Goal: Task Accomplishment & Management: Manage account settings

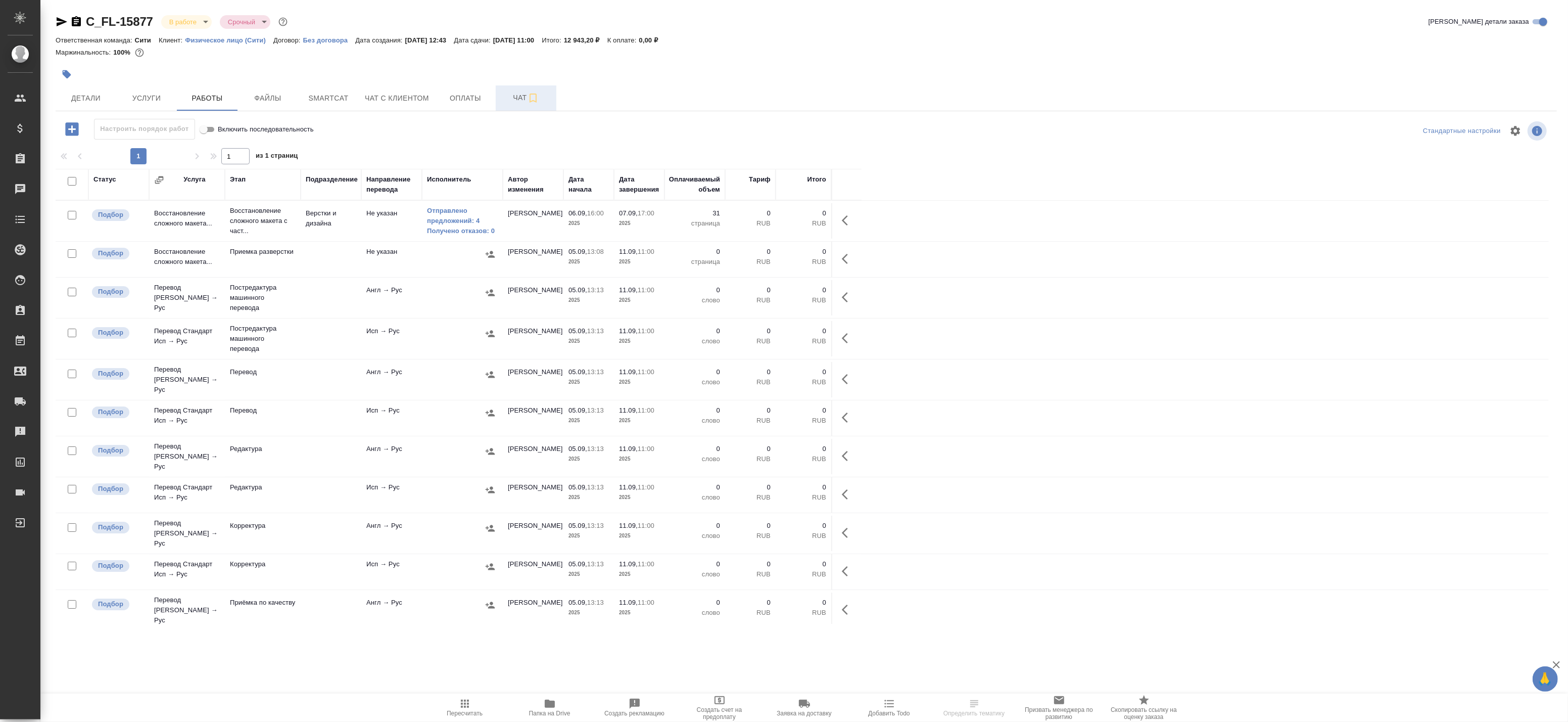
click at [522, 95] on span "Чат" at bounding box center [526, 98] width 49 height 13
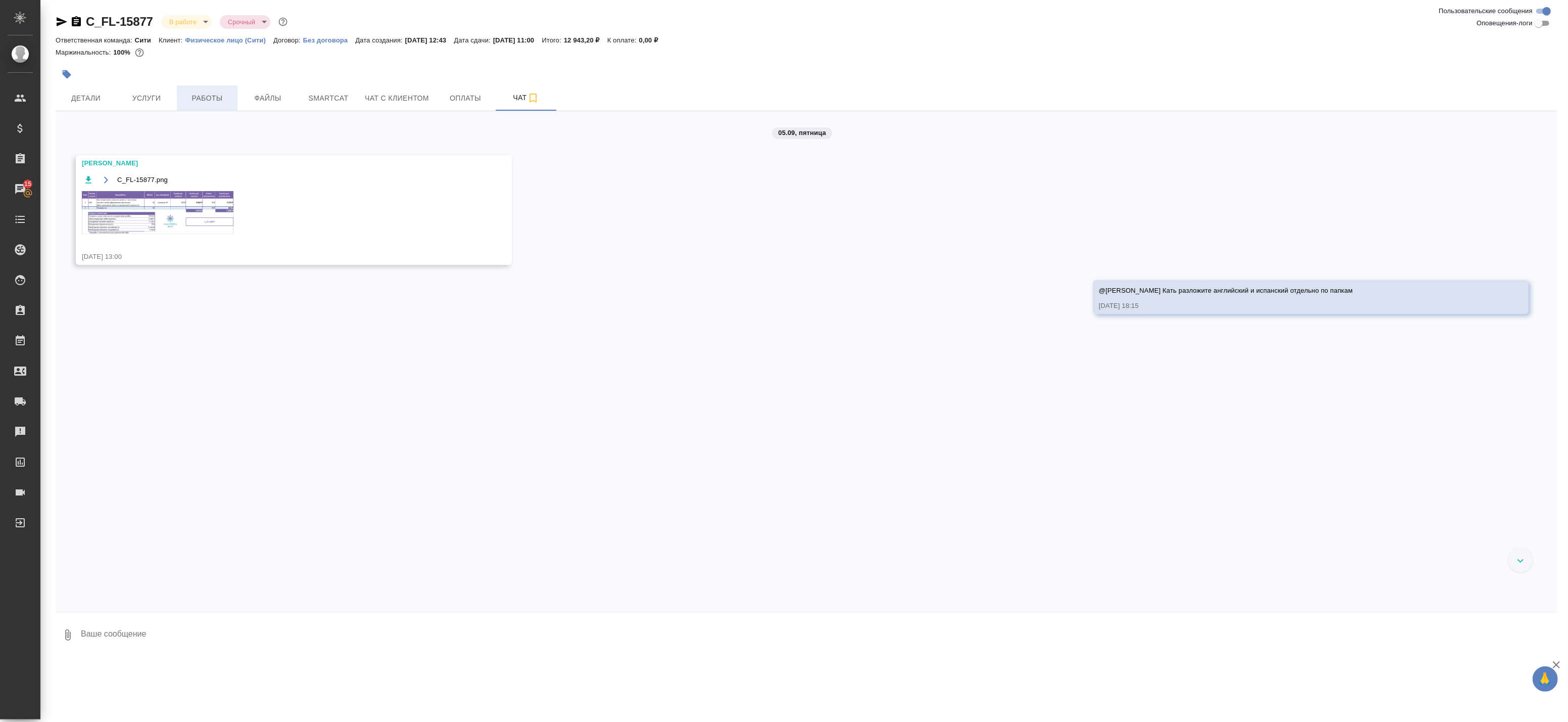
click at [212, 92] on span "Работы" at bounding box center [207, 99] width 49 height 13
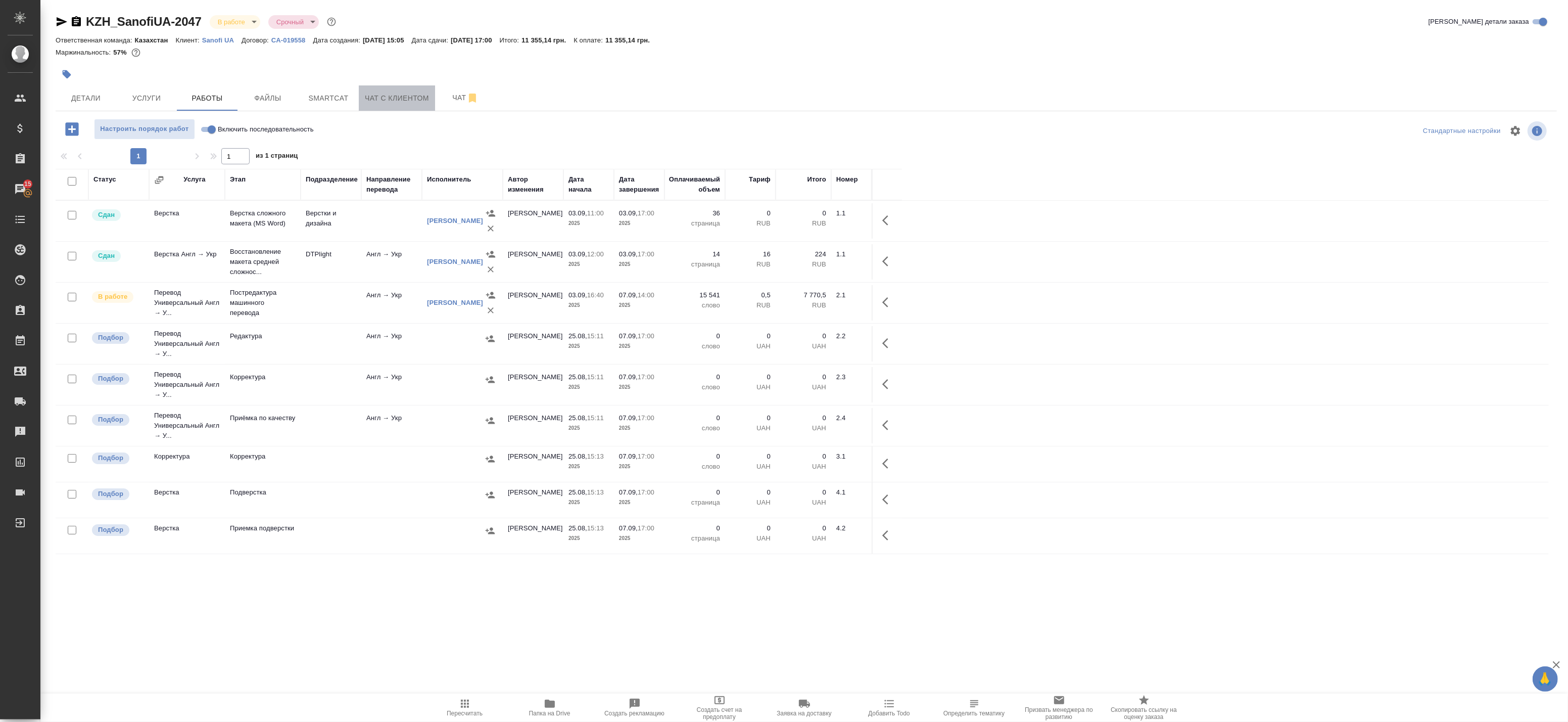
click at [416, 102] on span "Чат с клиентом" at bounding box center [397, 99] width 64 height 13
click at [324, 101] on span "Smartcat" at bounding box center [329, 99] width 49 height 13
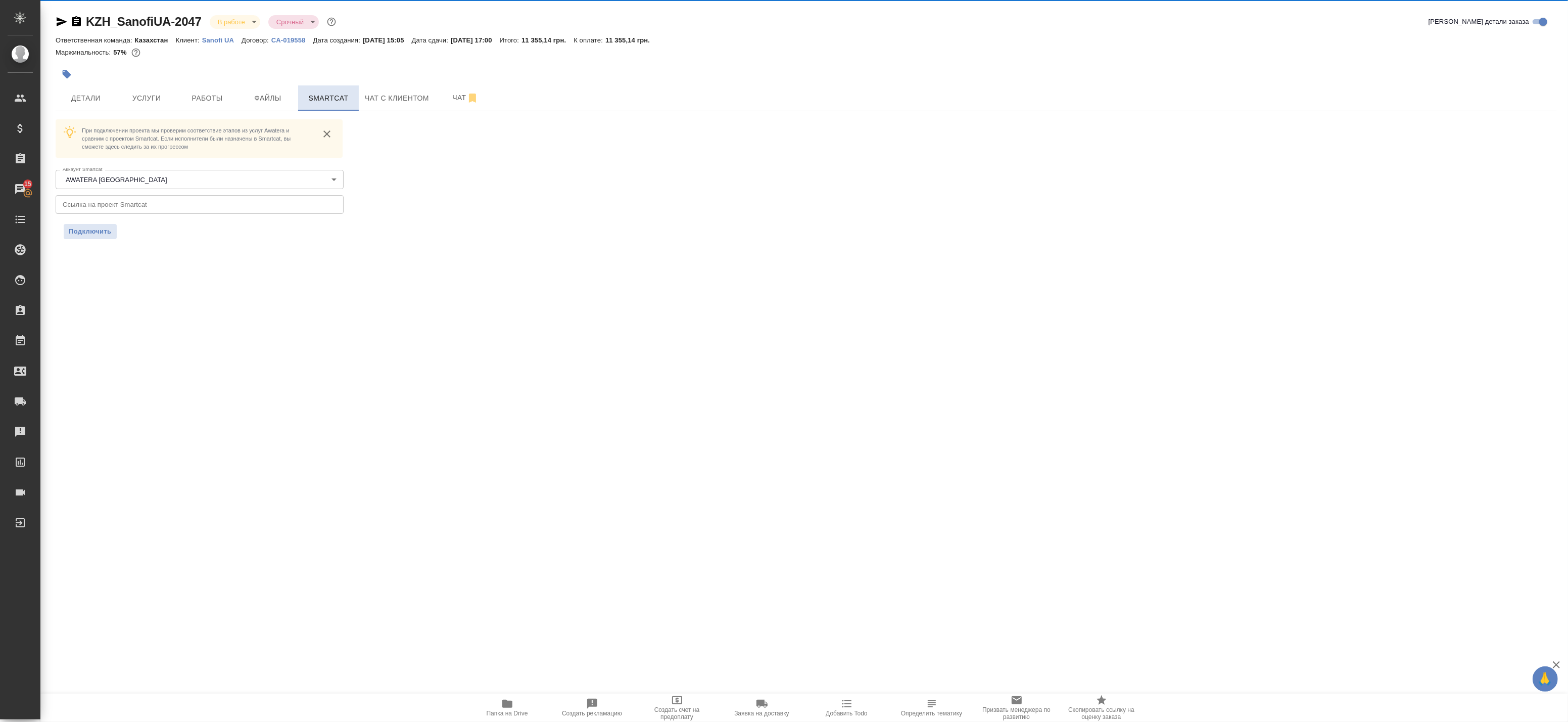
click at [322, 101] on span "Smartcat" at bounding box center [329, 99] width 49 height 13
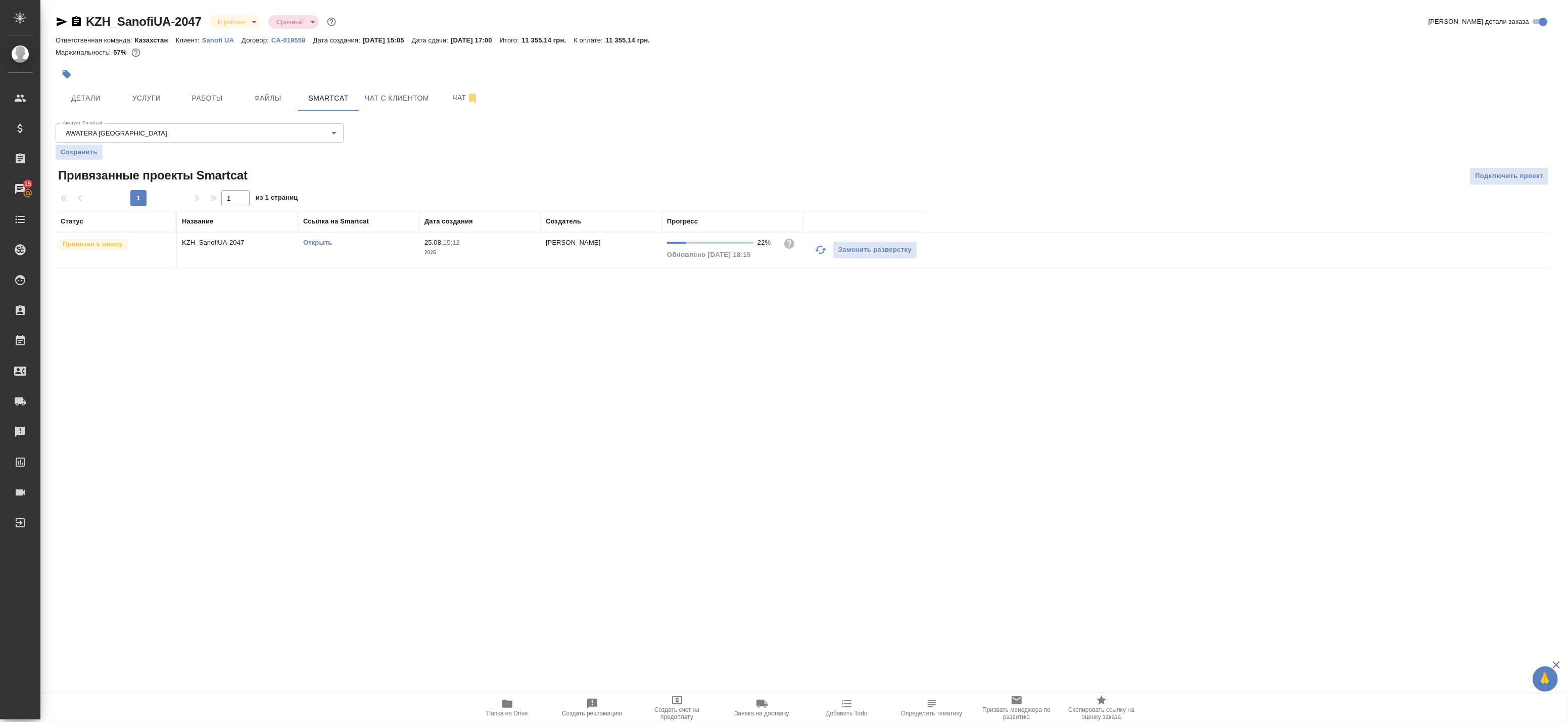
click at [820, 251] on icon "button" at bounding box center [820, 249] width 12 height 12
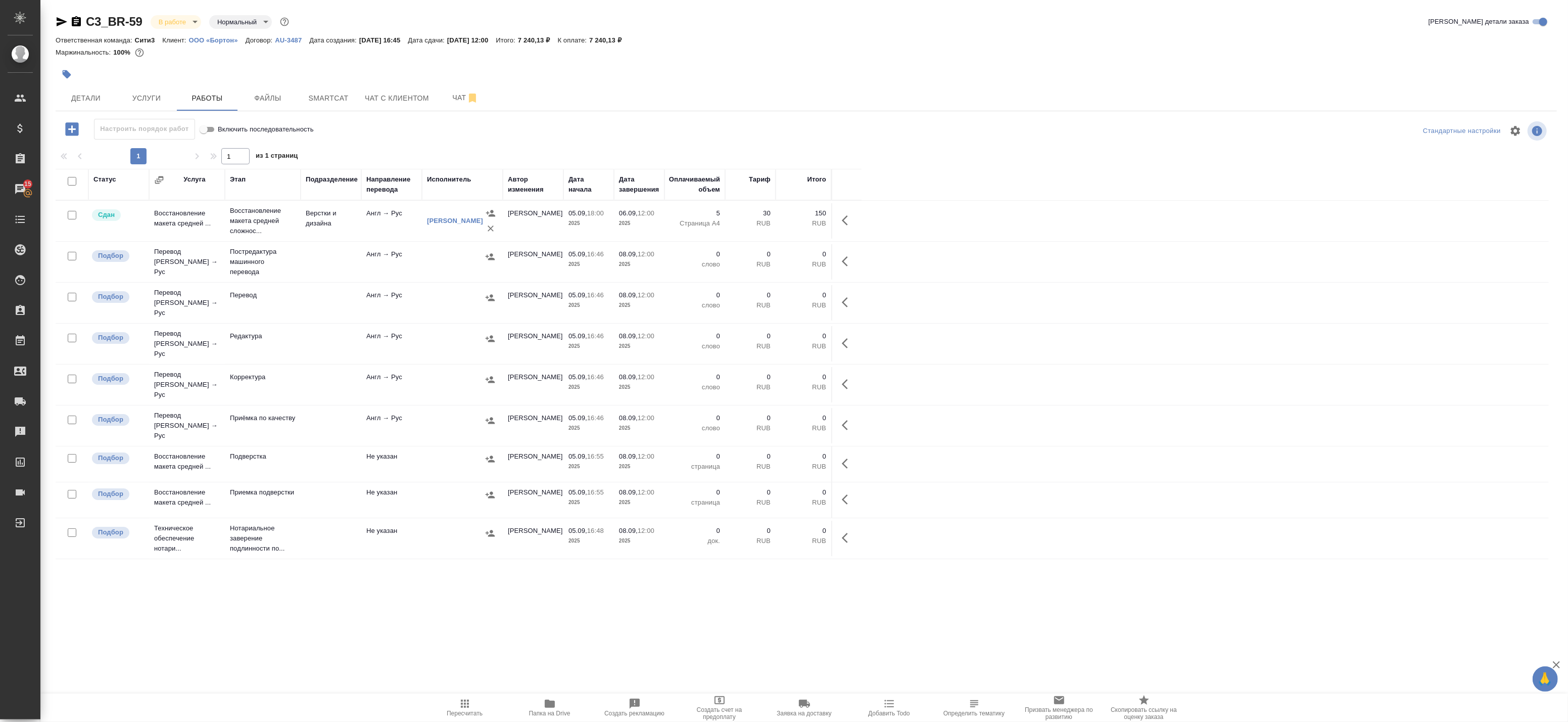
click at [336, 220] on td "Верстки и дизайна" at bounding box center [331, 221] width 61 height 36
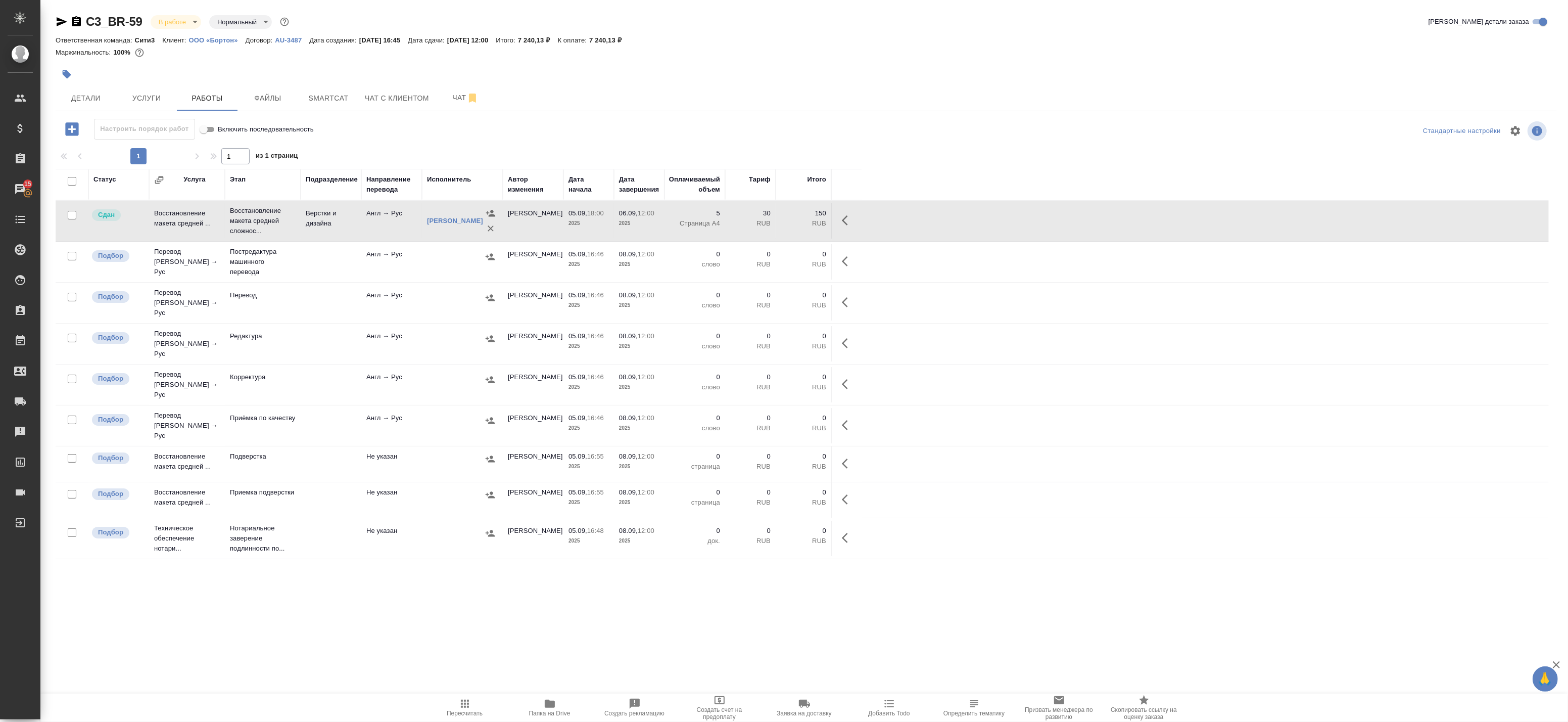
click at [336, 220] on td "Верстки и дизайна" at bounding box center [331, 221] width 61 height 36
click at [467, 98] on icon "button" at bounding box center [472, 98] width 12 height 12
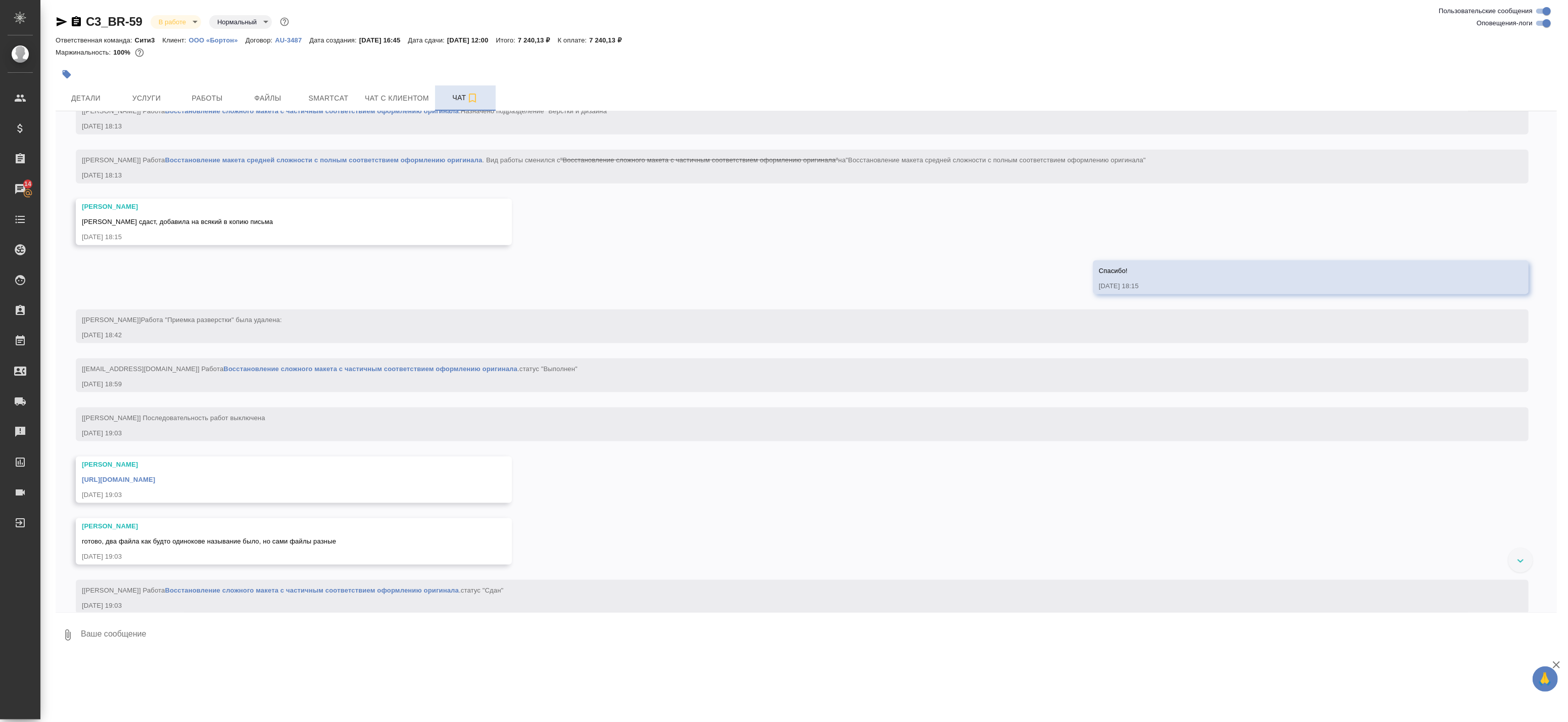
scroll to position [1601, 0]
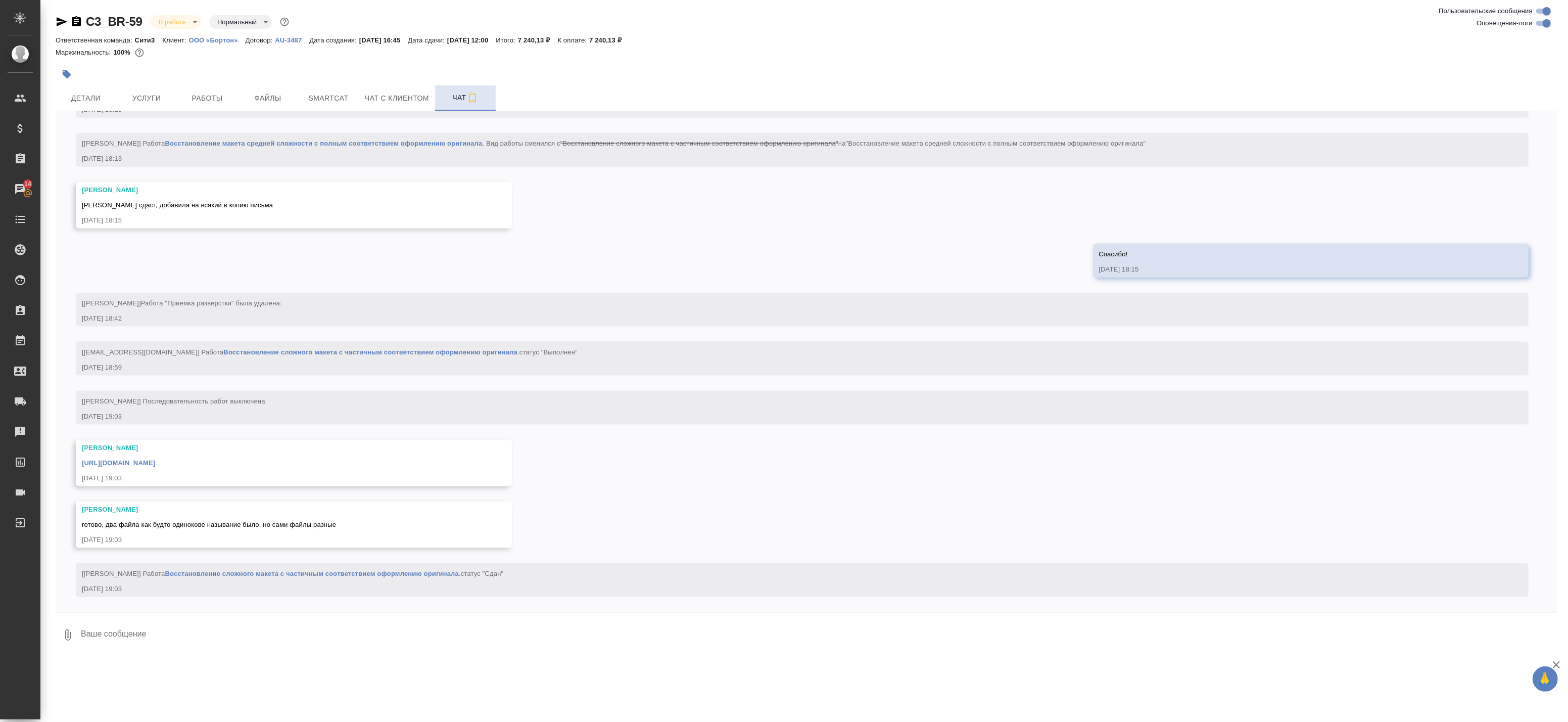
click at [155, 462] on link "https://drive.awatera.com/apps/files/files/10306114?dir=/Shares/%D0%9E%D0%9E%D0…" at bounding box center [119, 463] width 74 height 8
click at [316, 99] on span "Smartcat" at bounding box center [329, 99] width 49 height 13
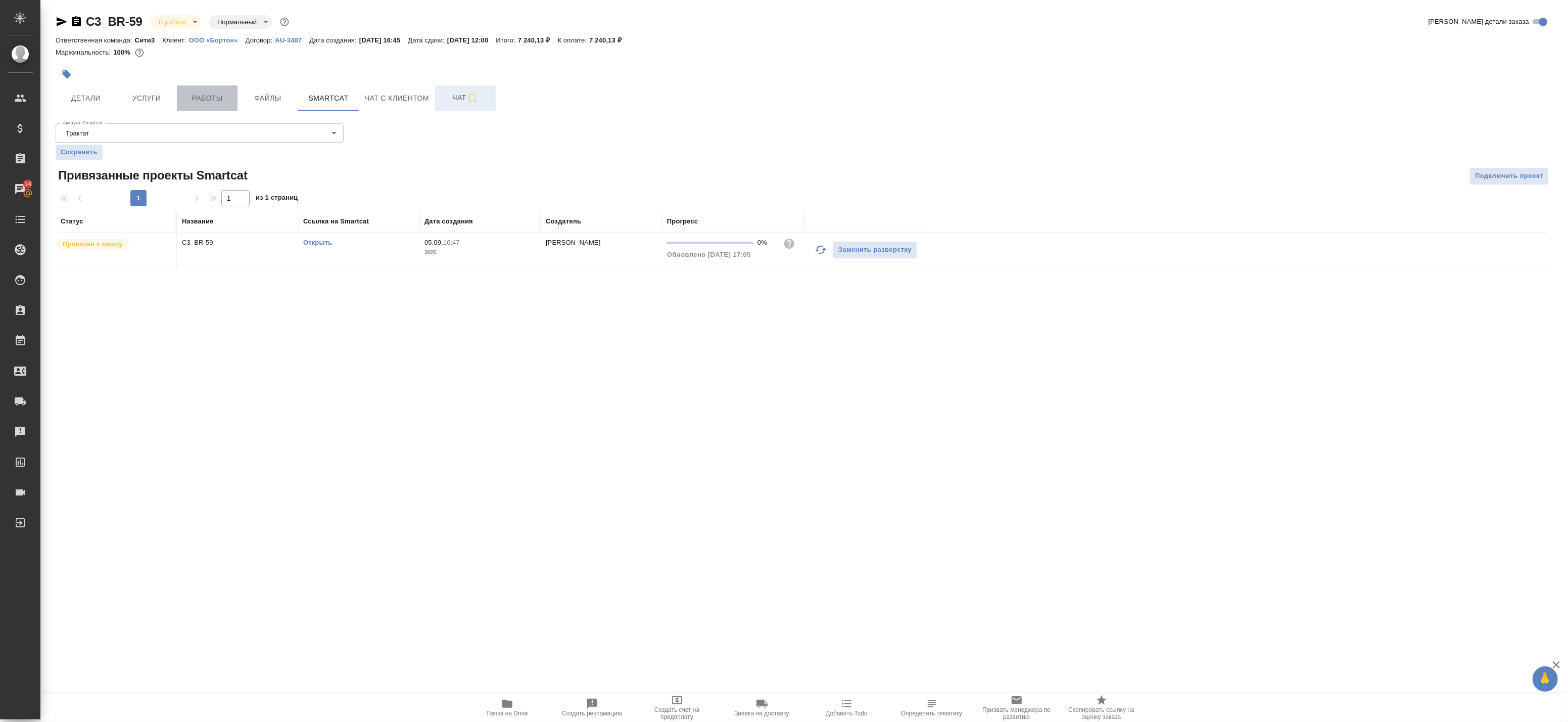
click at [192, 100] on span "Работы" at bounding box center [207, 99] width 49 height 13
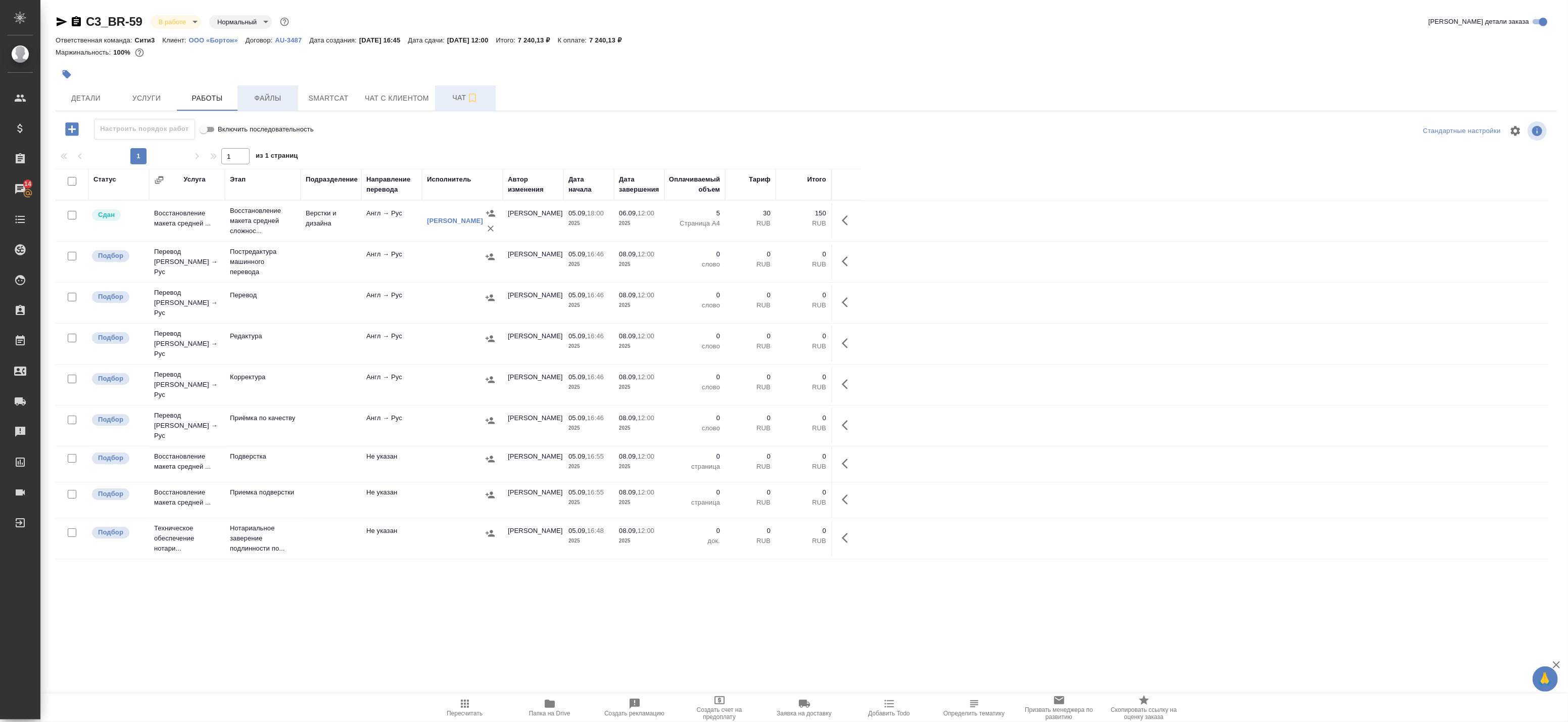
click at [241, 101] on button "Файлы" at bounding box center [267, 98] width 61 height 25
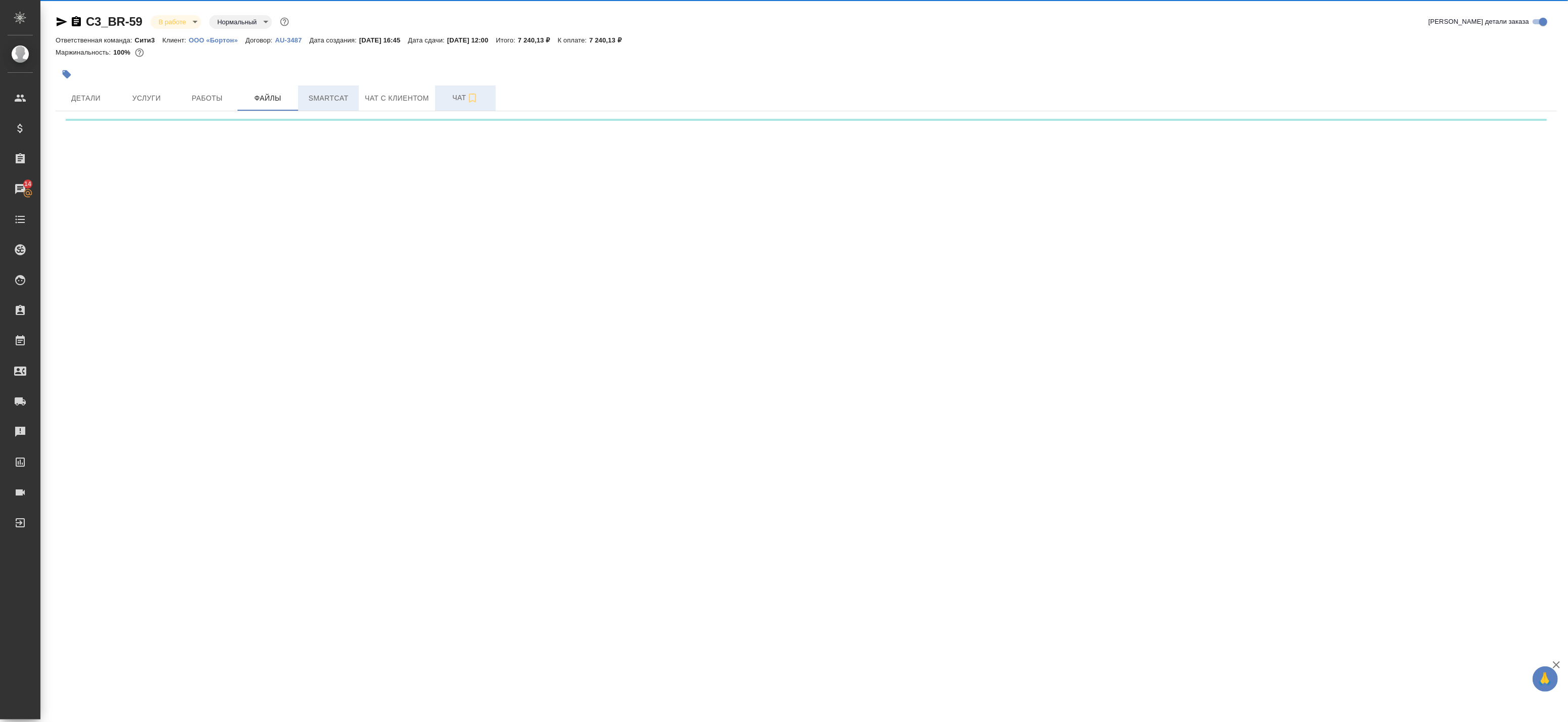
click at [352, 98] on span "Smartcat" at bounding box center [329, 99] width 49 height 13
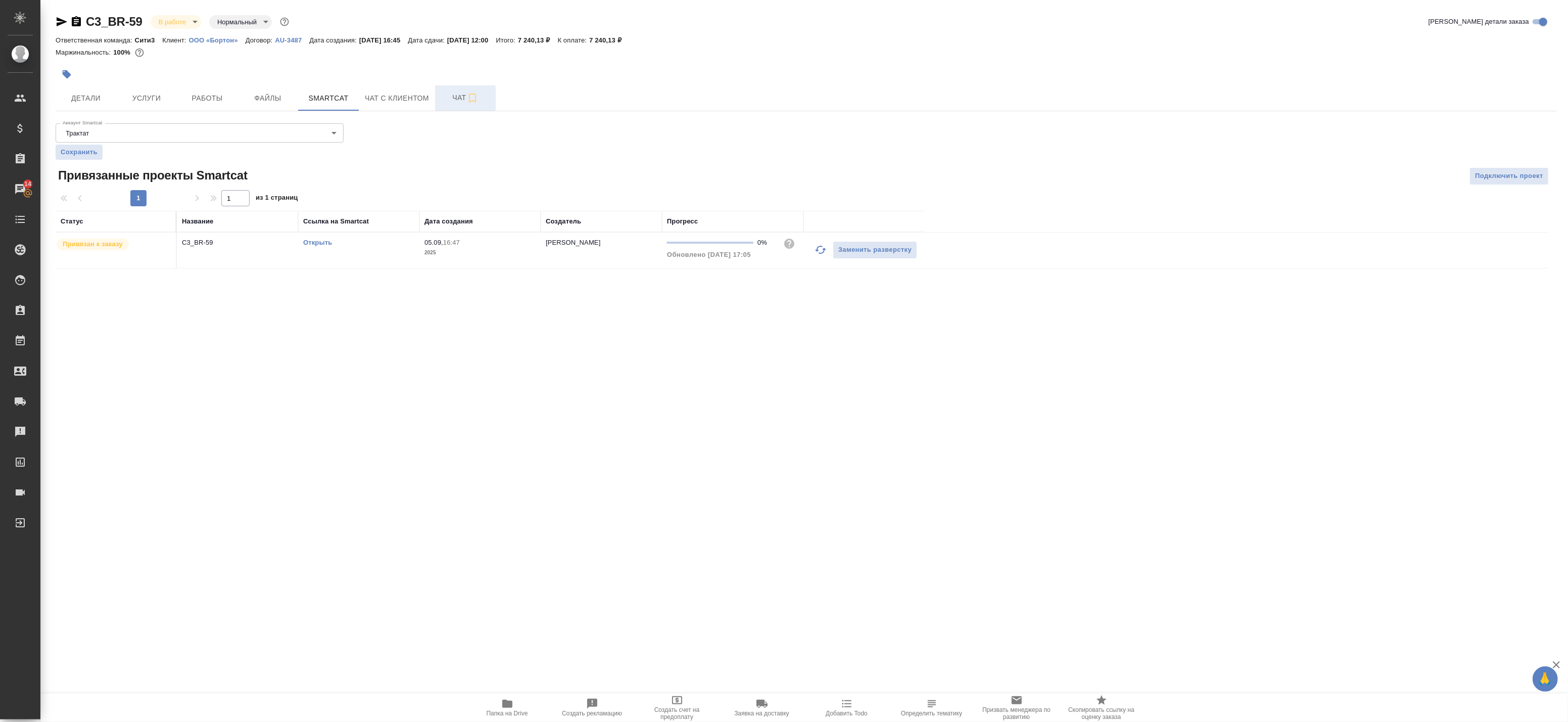
click at [317, 241] on link "Открыть" at bounding box center [317, 242] width 29 height 8
click at [81, 92] on span "Детали" at bounding box center [86, 99] width 49 height 13
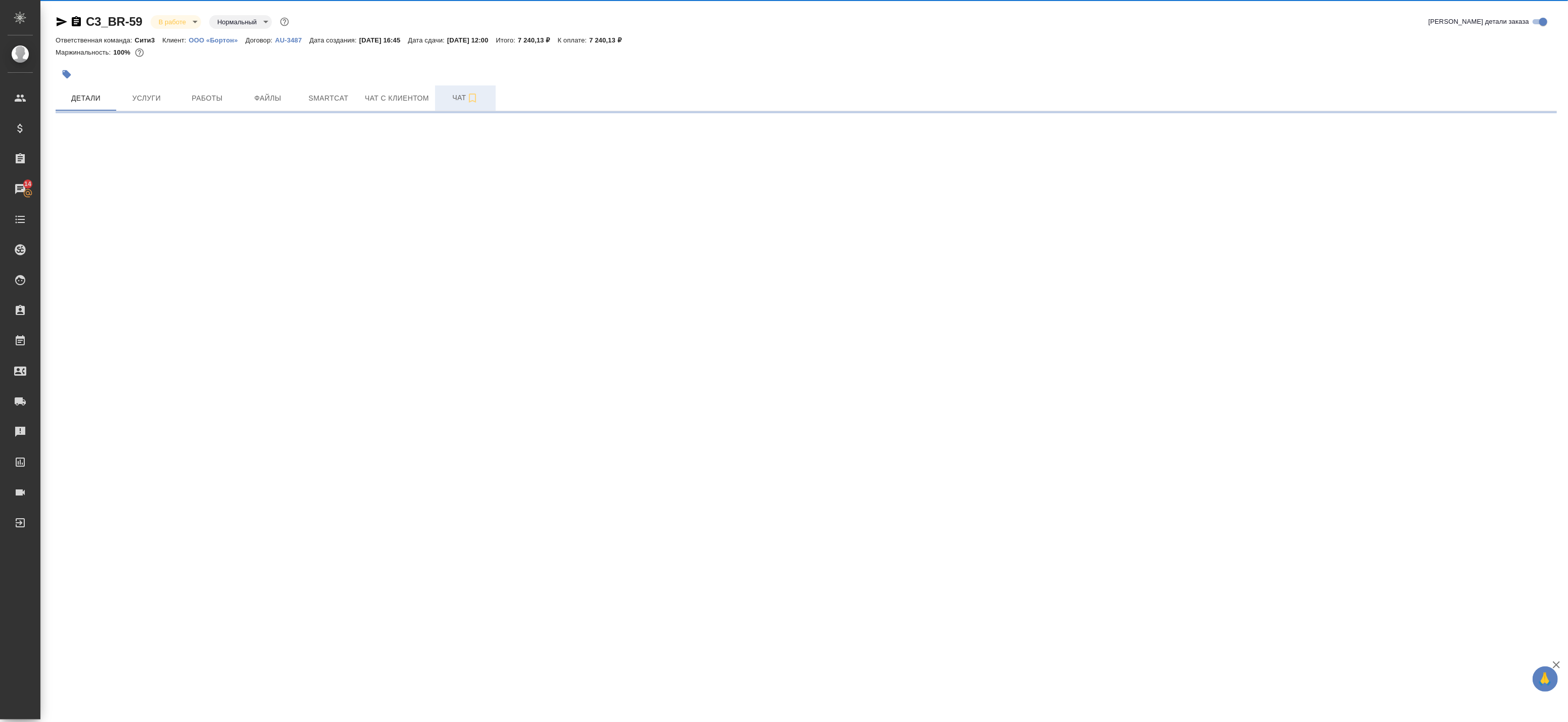
select select "RU"
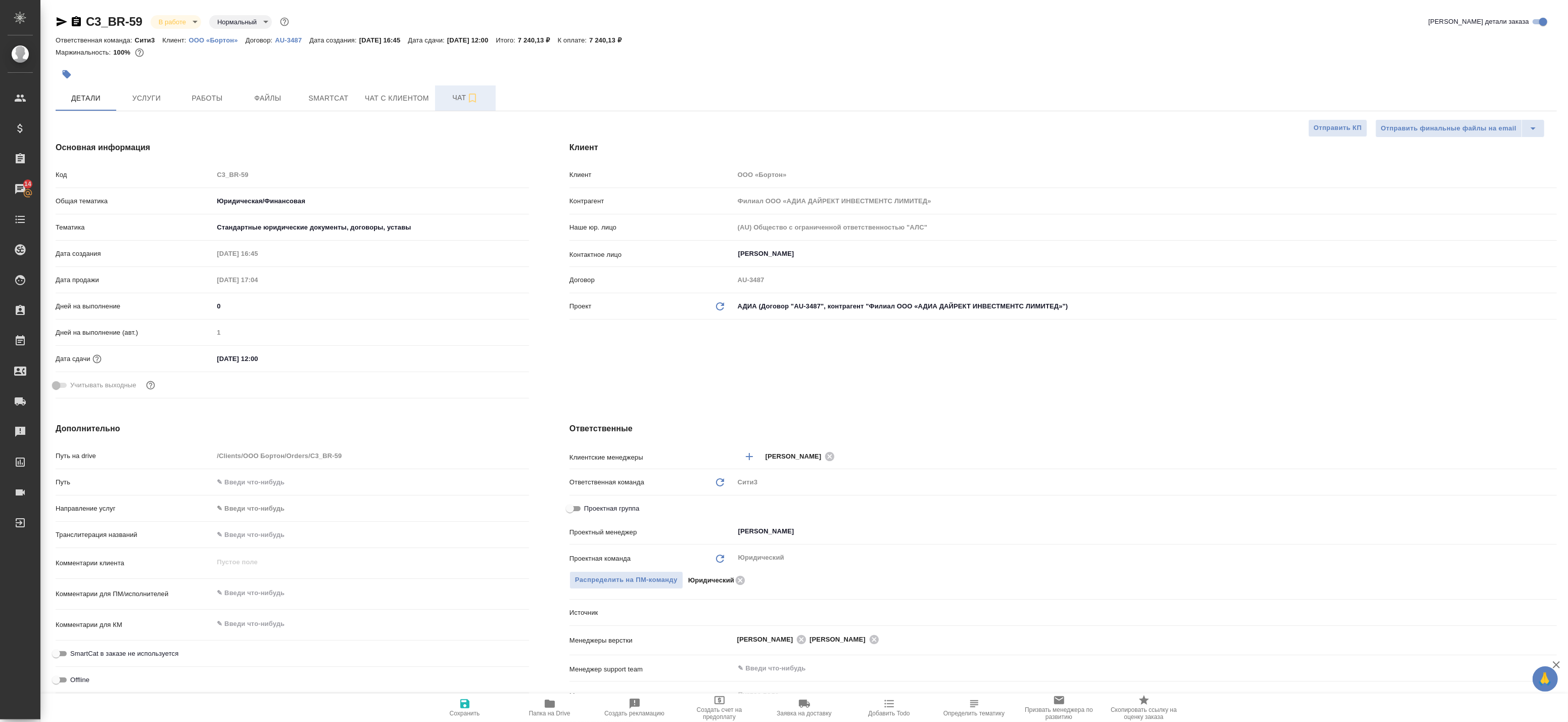
type textarea "x"
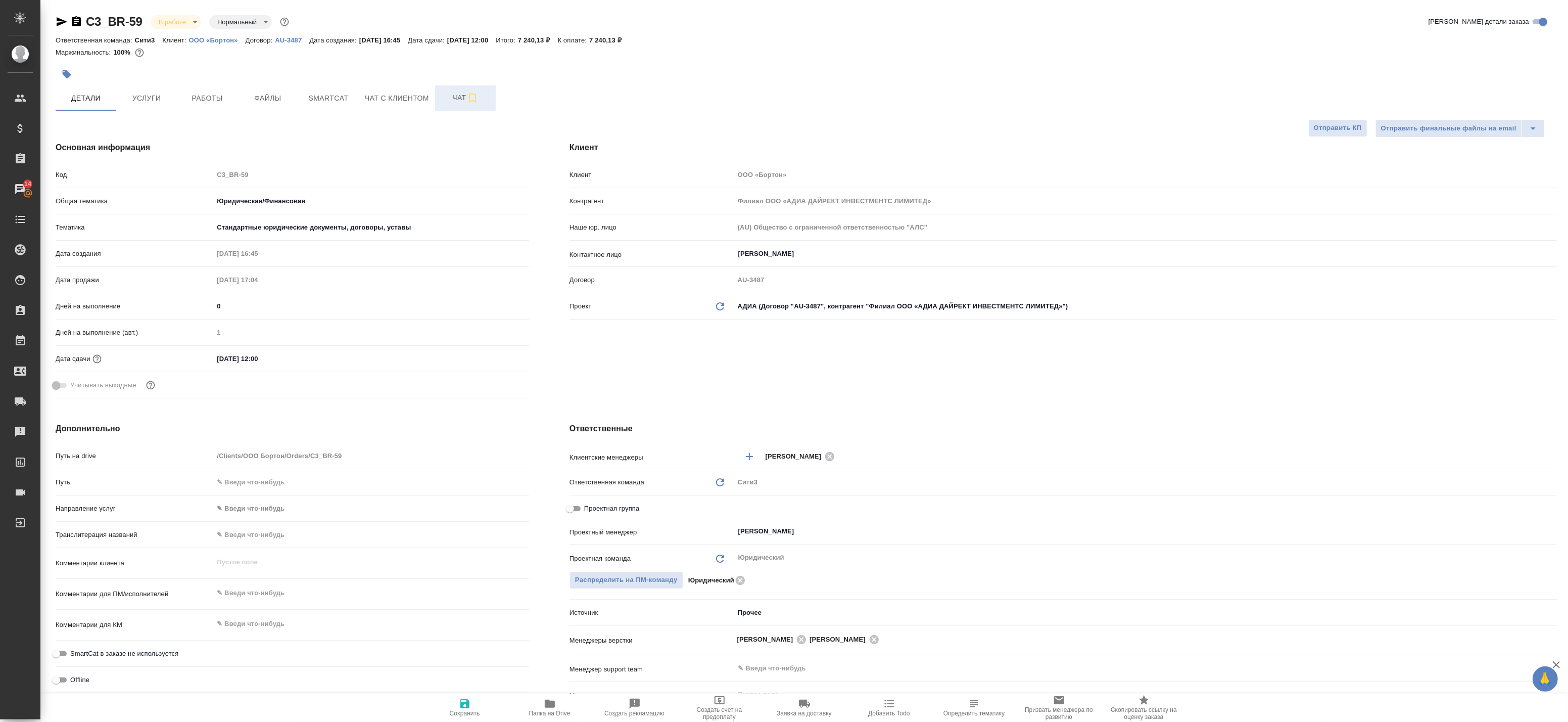
type textarea "x"
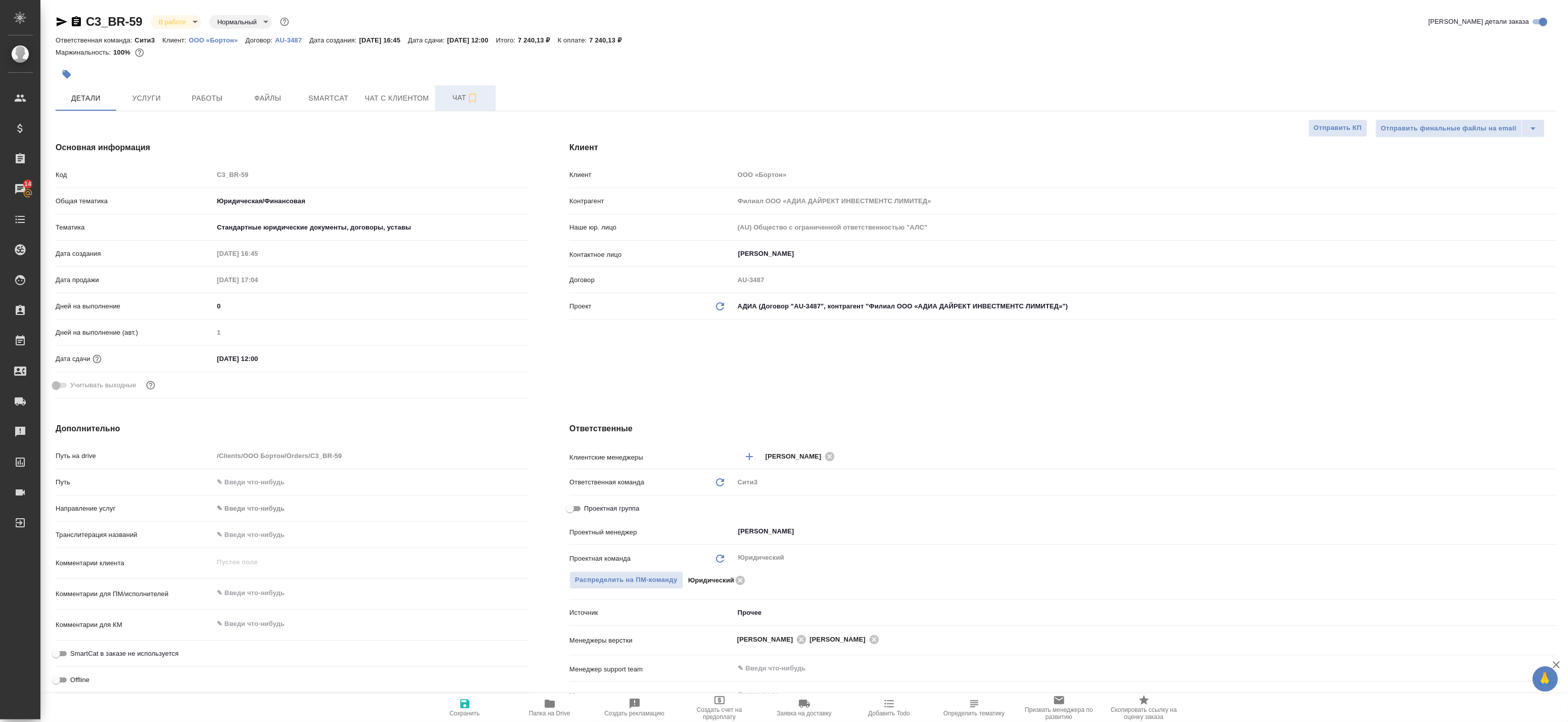
type textarea "x"
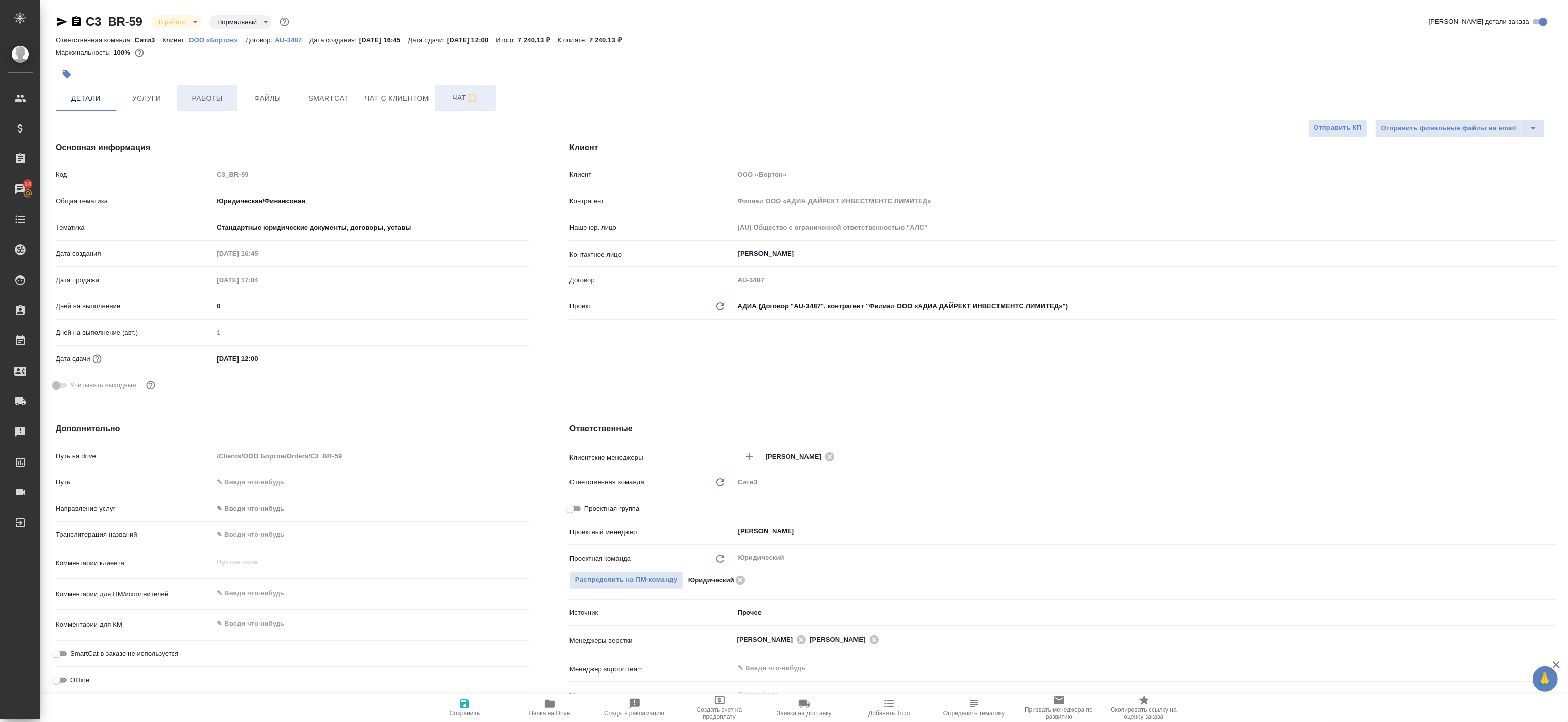
click at [228, 96] on span "Работы" at bounding box center [207, 99] width 49 height 13
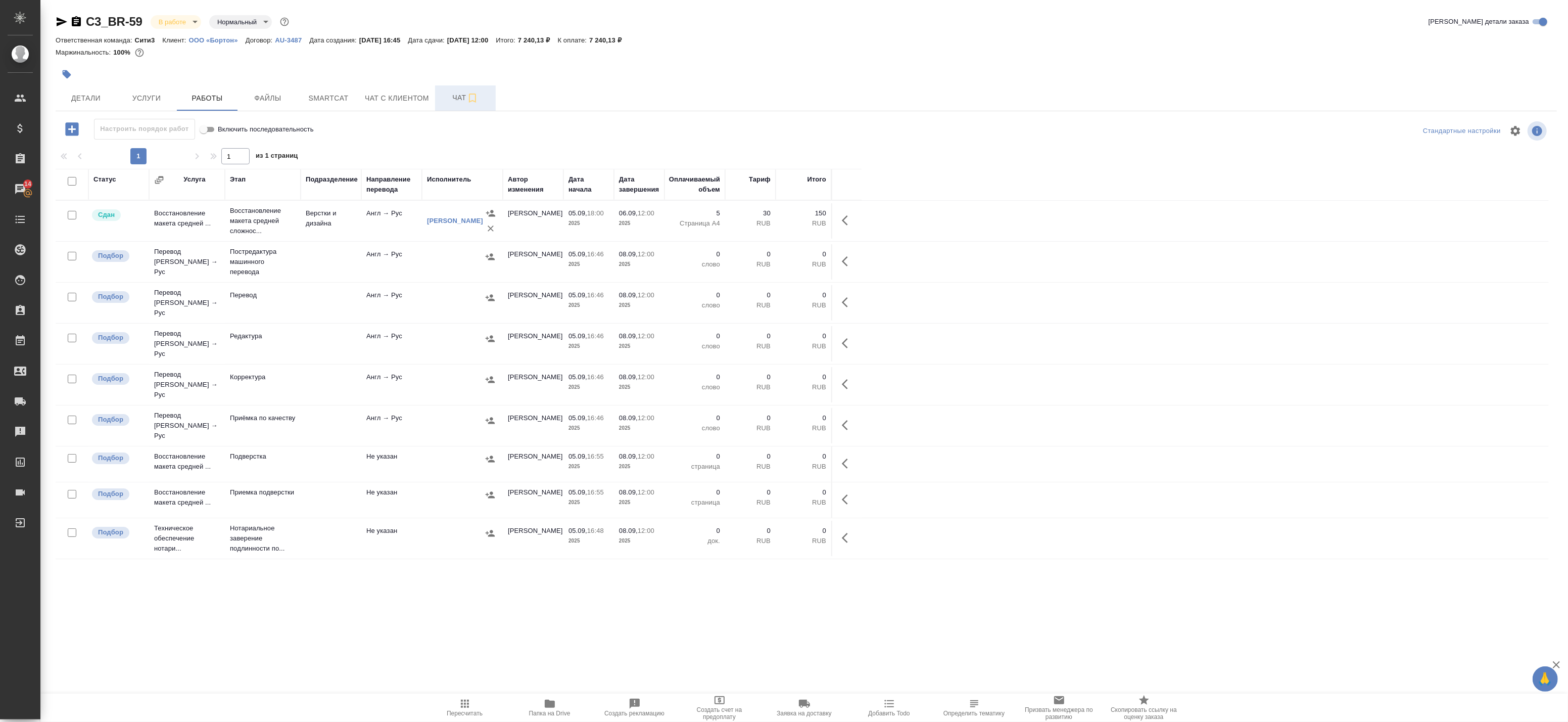
click at [378, 340] on td "Англ → Рус" at bounding box center [392, 344] width 61 height 36
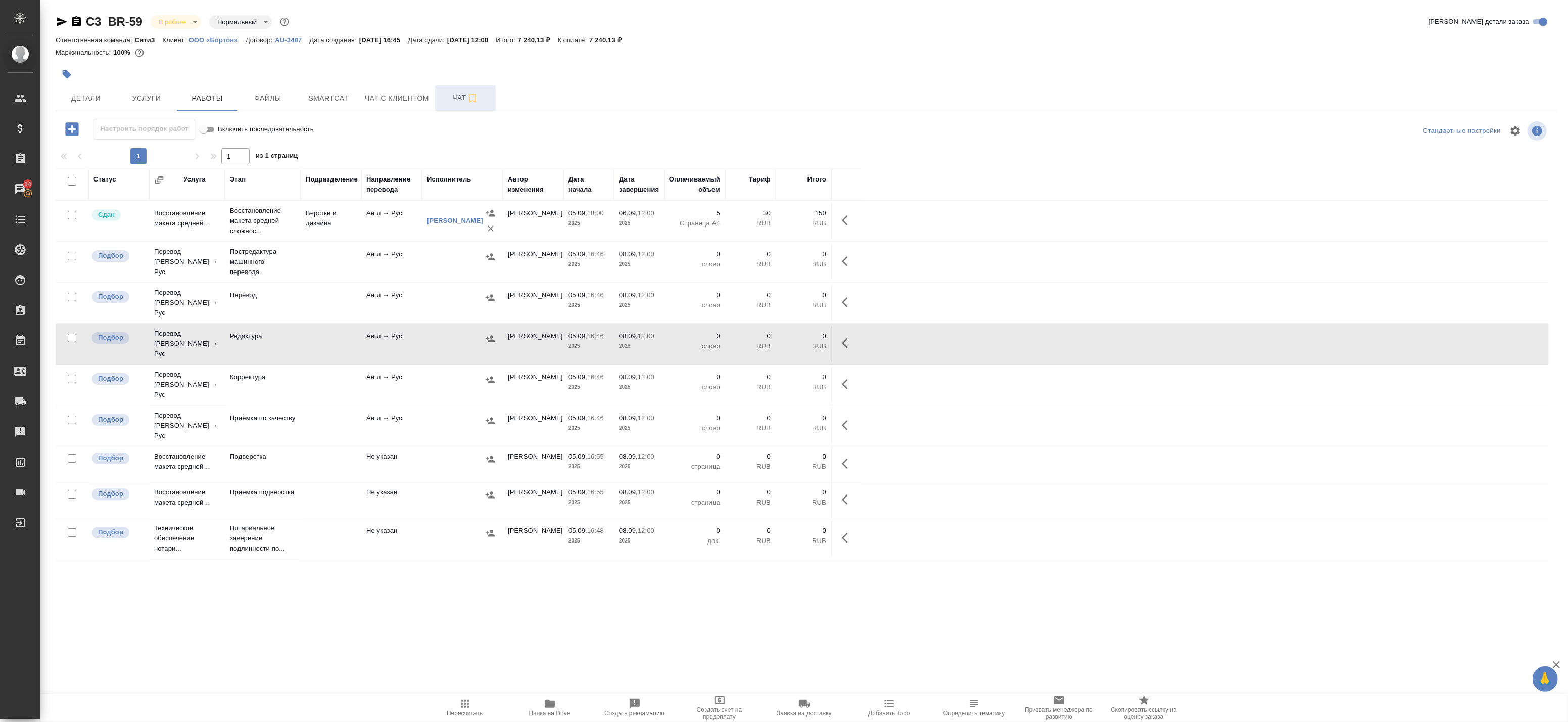
click at [395, 302] on td "Англ → Рус" at bounding box center [392, 303] width 61 height 36
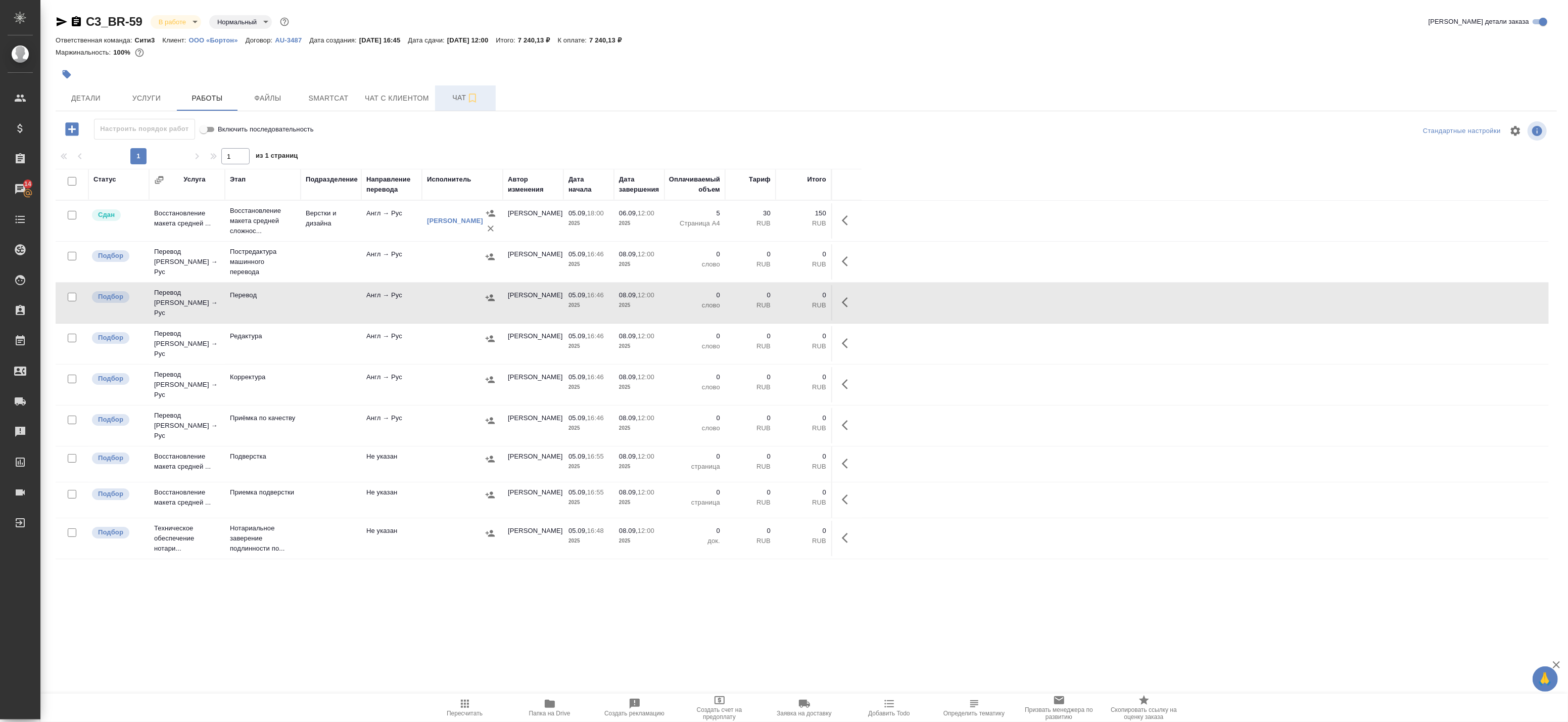
click at [400, 270] on td "Англ → Рус" at bounding box center [392, 262] width 61 height 36
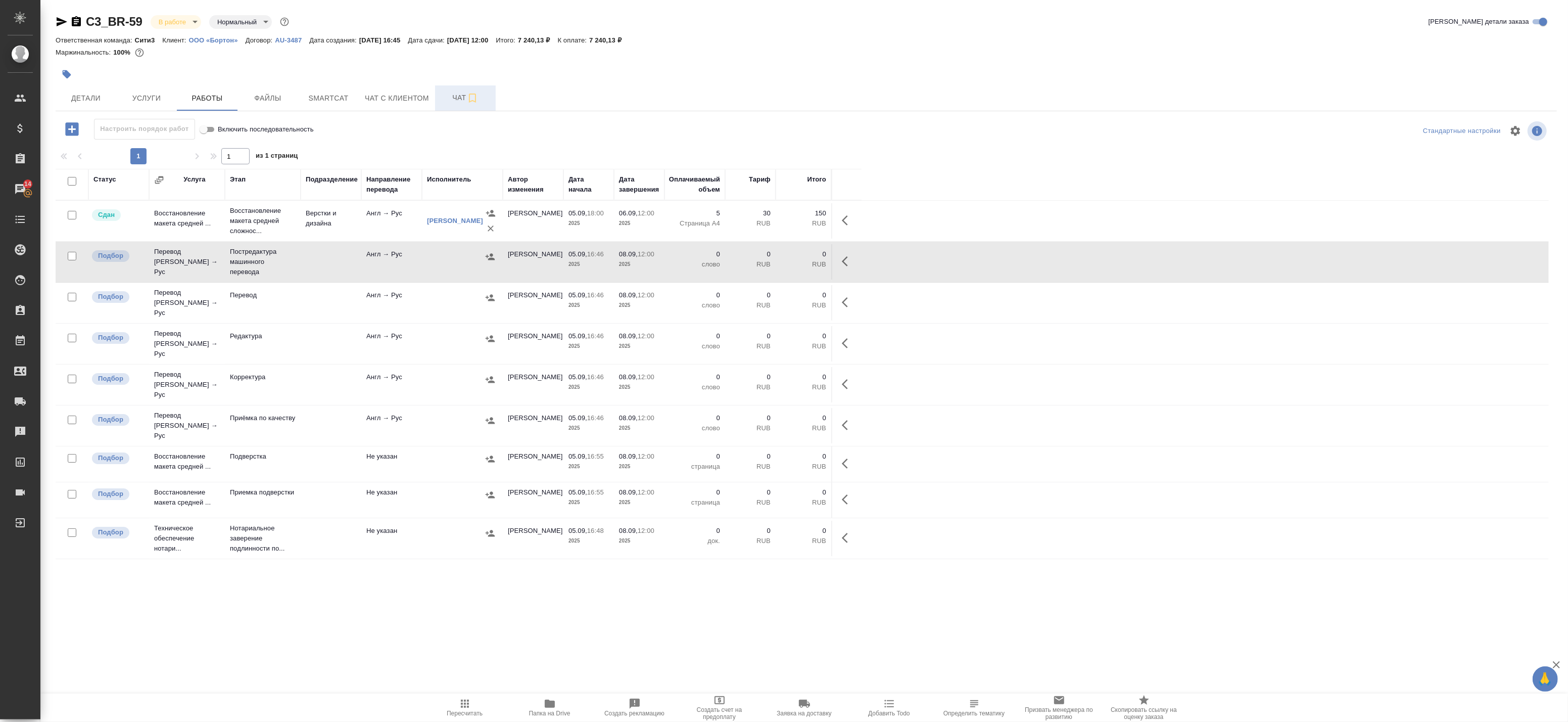
click at [847, 263] on icon "button" at bounding box center [848, 261] width 12 height 12
click at [770, 262] on icon "button" at bounding box center [773, 261] width 12 height 12
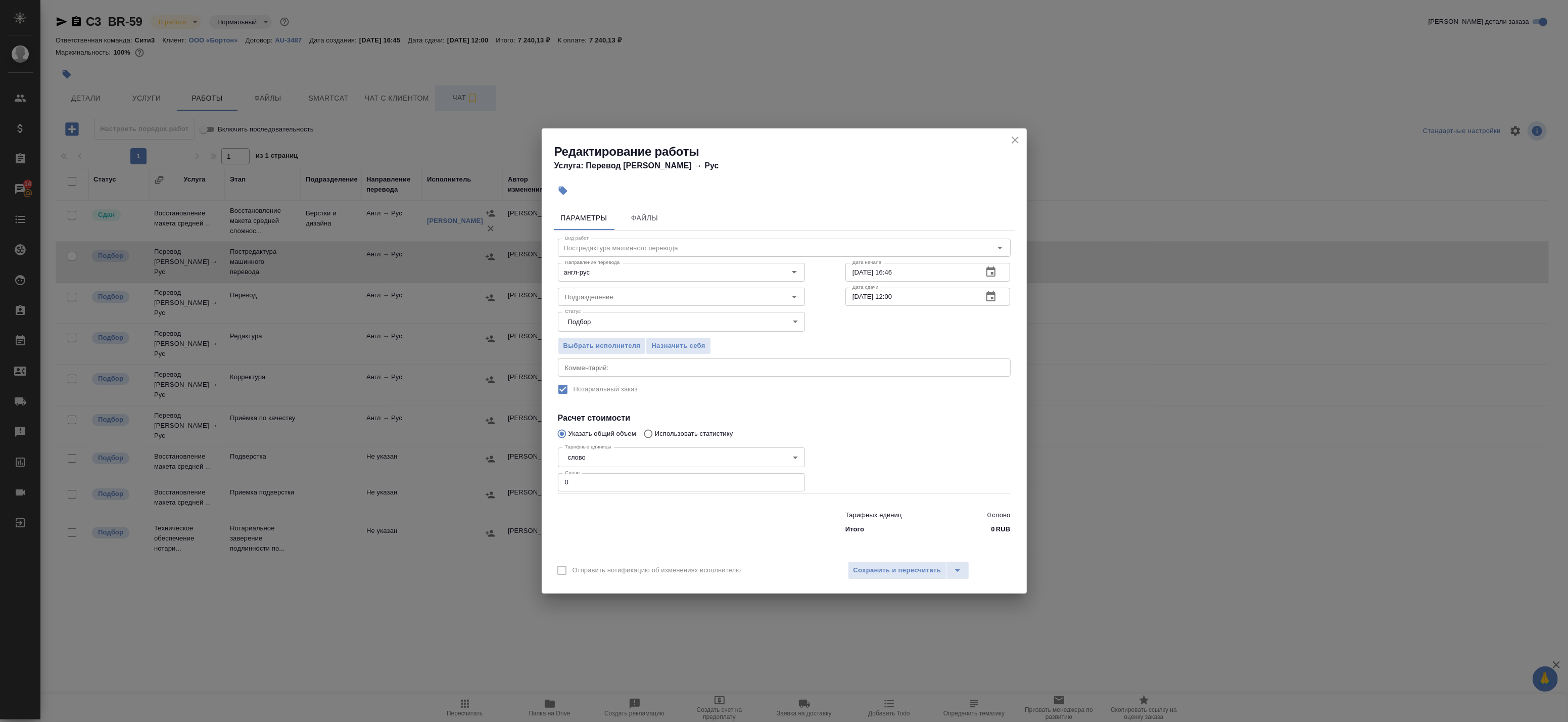
drag, startPoint x: 582, startPoint y: 491, endPoint x: 541, endPoint y: 488, distance: 41.1
click at [541, 488] on div "Редактирование работы Услуга: Перевод Стандарт Англ → Рус Параметры Файлы Вид р…" at bounding box center [784, 361] width 1568 height 722
click at [534, 482] on div "Редактирование работы Услуга: Перевод Стандарт Англ → Рус Параметры Файлы Вид р…" at bounding box center [784, 361] width 1568 height 722
paste input "737"
type input "737"
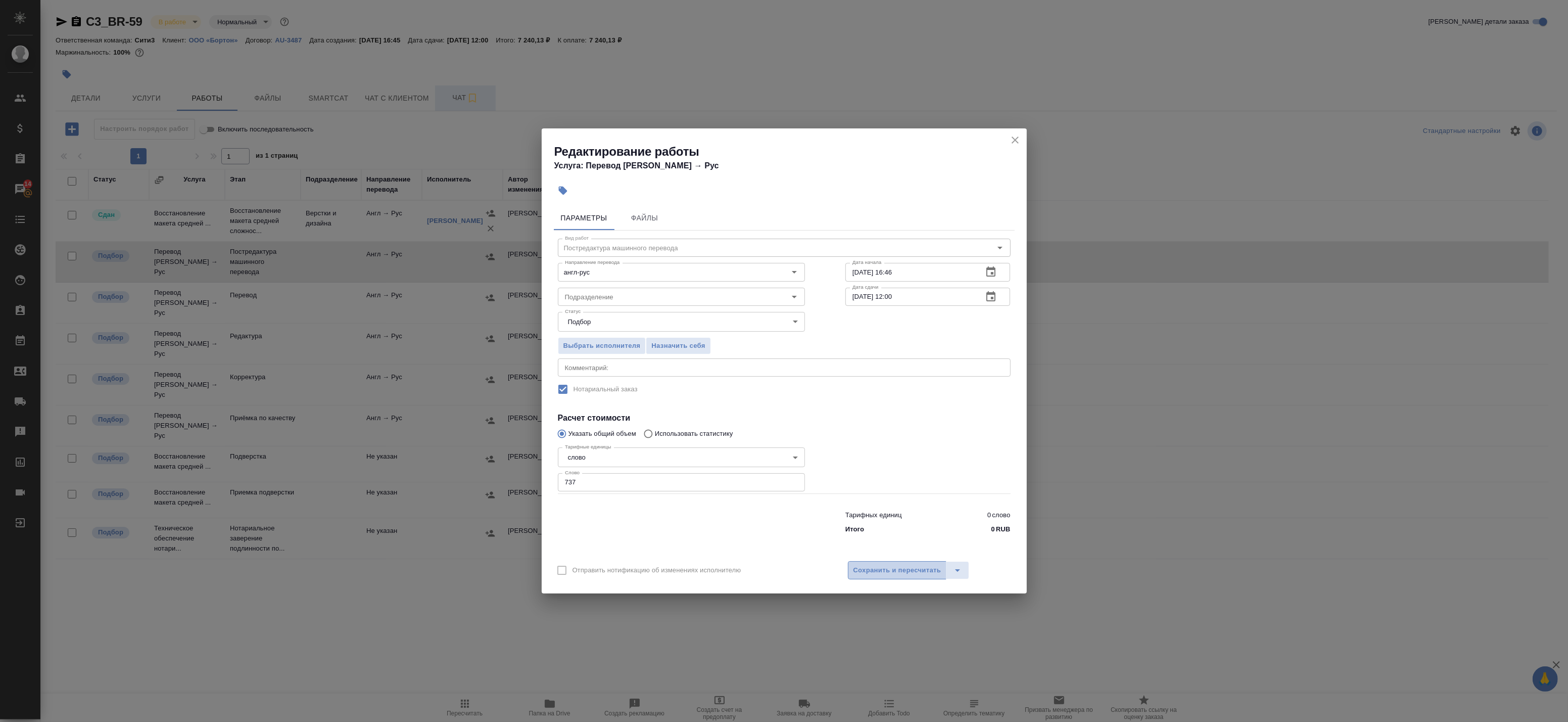
click at [881, 569] on span "Сохранить и пересчитать" at bounding box center [897, 570] width 88 height 11
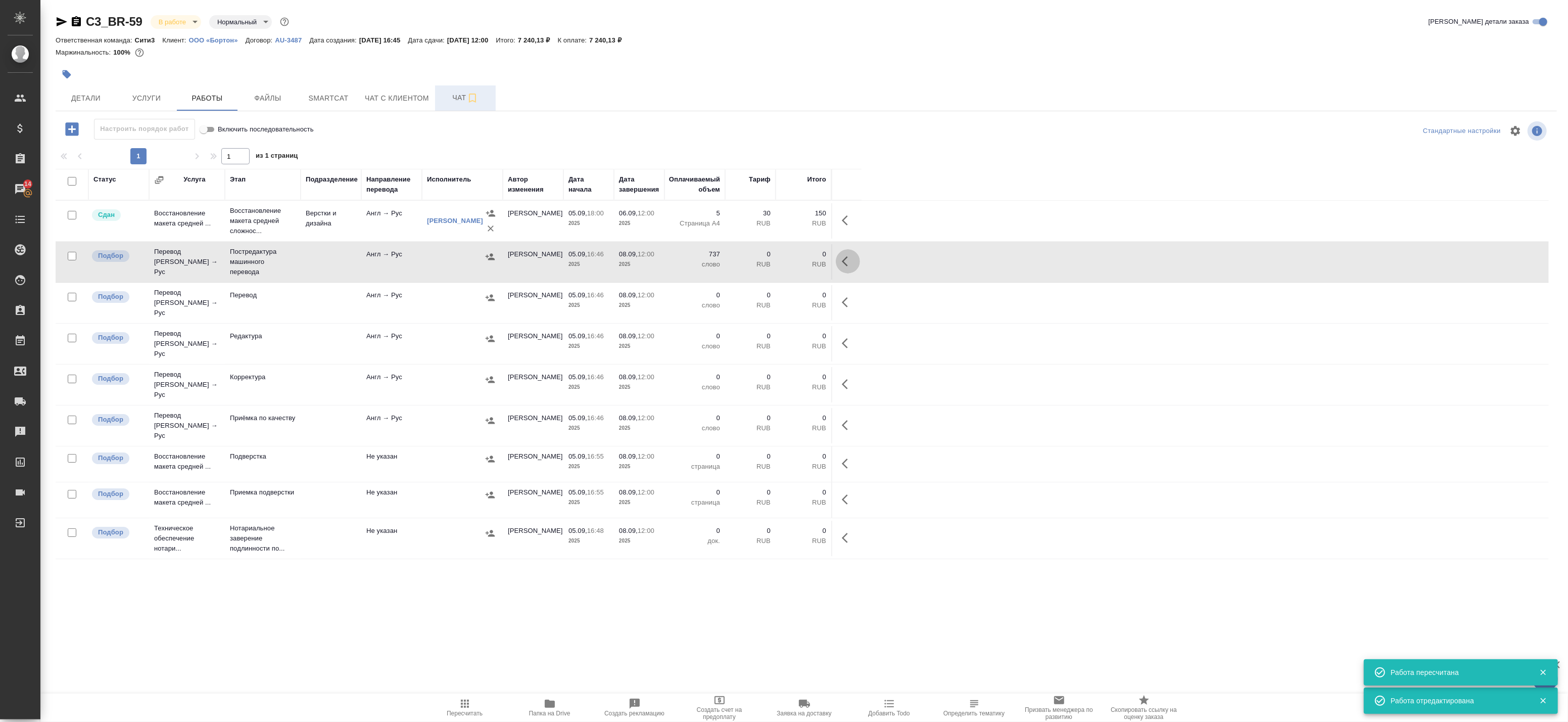
click at [841, 260] on button "button" at bounding box center [848, 262] width 24 height 24
click at [774, 264] on icon "button" at bounding box center [773, 261] width 12 height 12
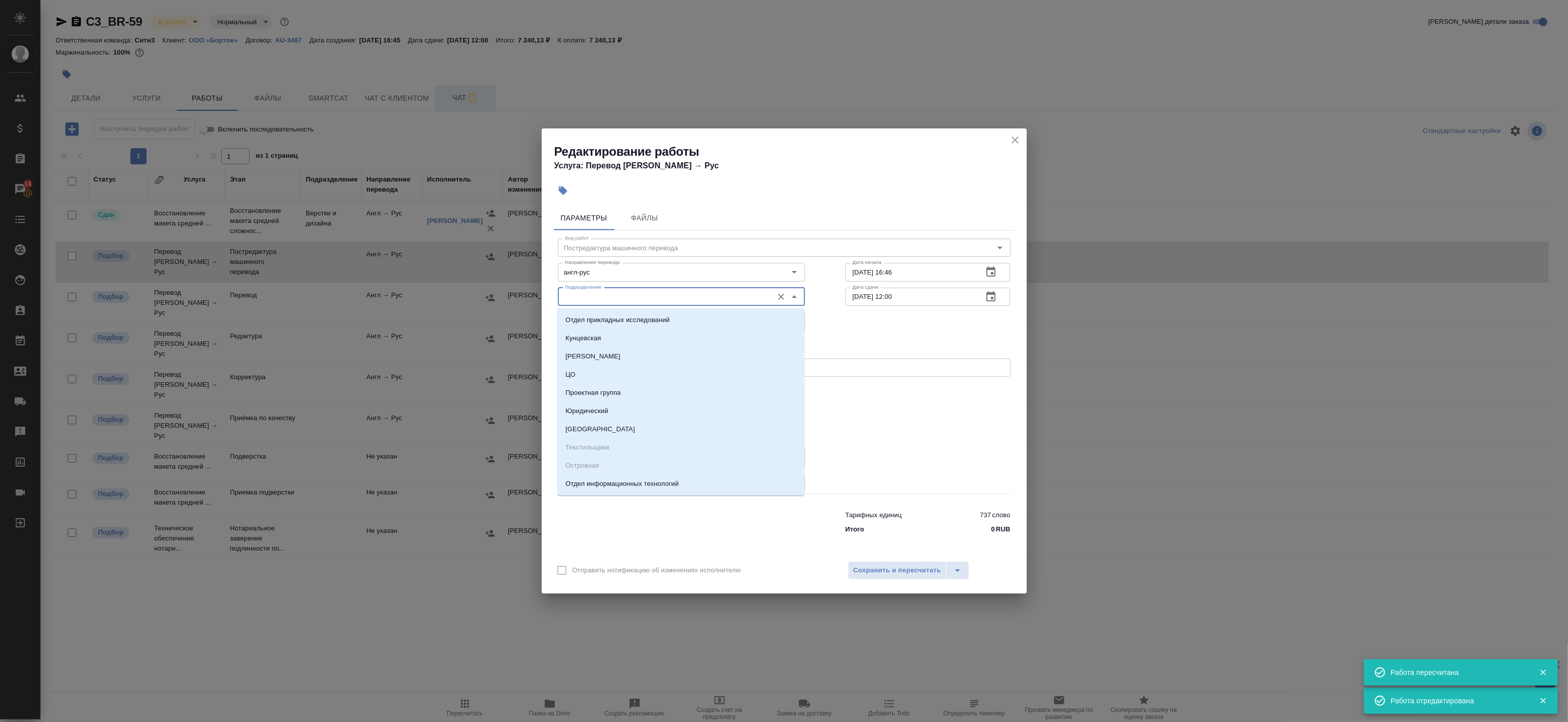
click at [595, 298] on input "Подразделение" at bounding box center [665, 297] width 207 height 12
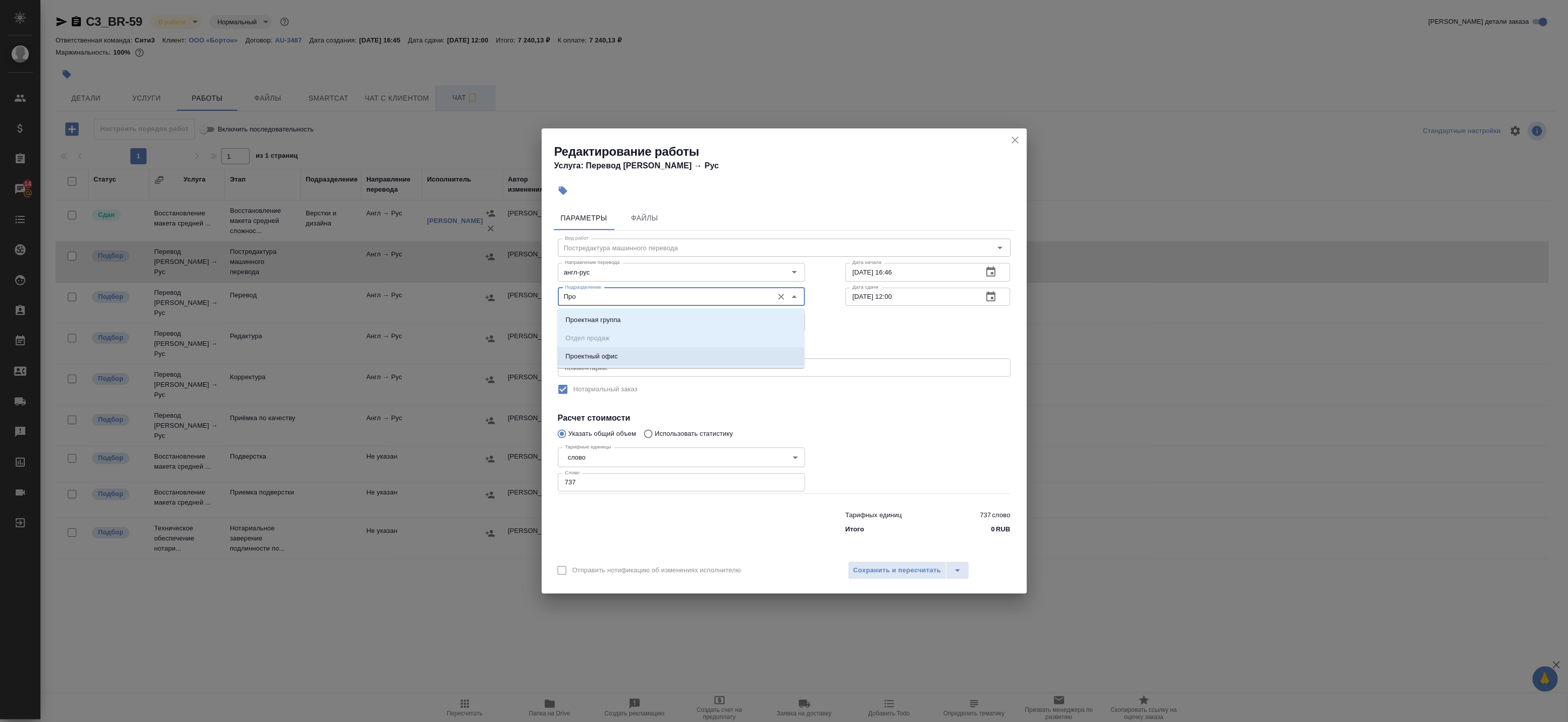
click at [620, 347] on li "Проектный офис" at bounding box center [681, 356] width 247 height 18
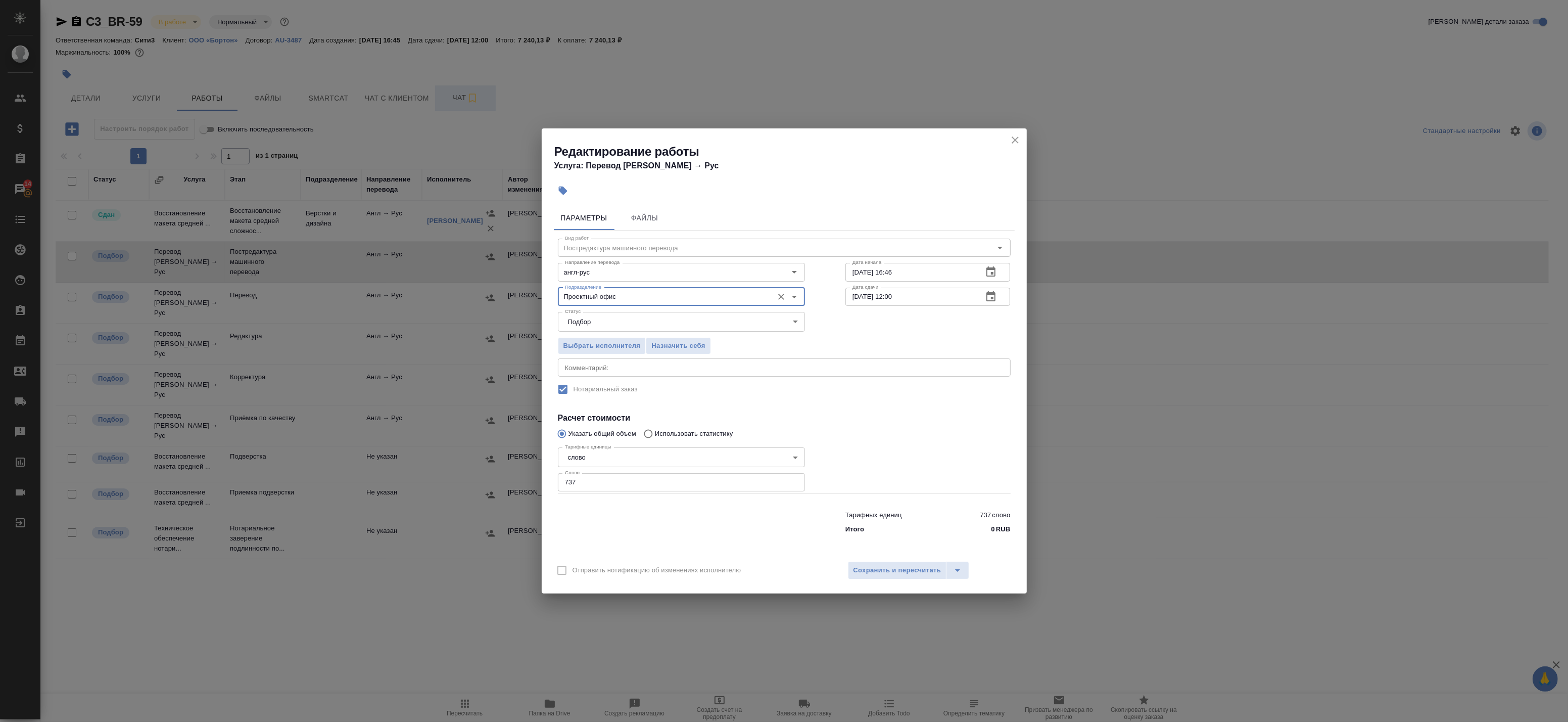
type input "Проектный офис"
click at [590, 372] on div "x Комментарий:" at bounding box center [785, 367] width 453 height 18
type textarea "Под нот"
click at [897, 569] on span "Сохранить и пересчитать" at bounding box center [897, 570] width 88 height 11
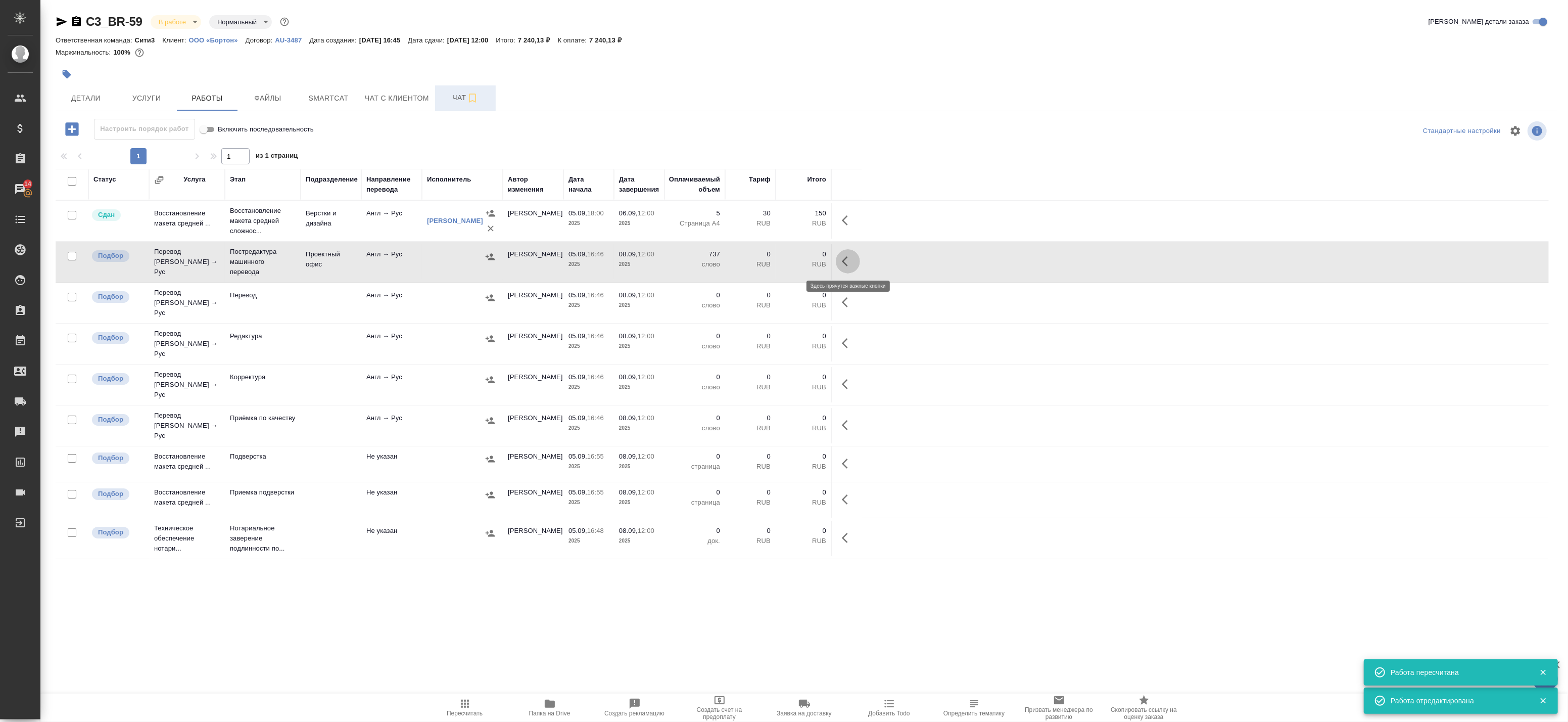
click at [848, 262] on icon "button" at bounding box center [848, 261] width 12 height 12
click at [770, 264] on icon "button" at bounding box center [773, 261] width 9 height 9
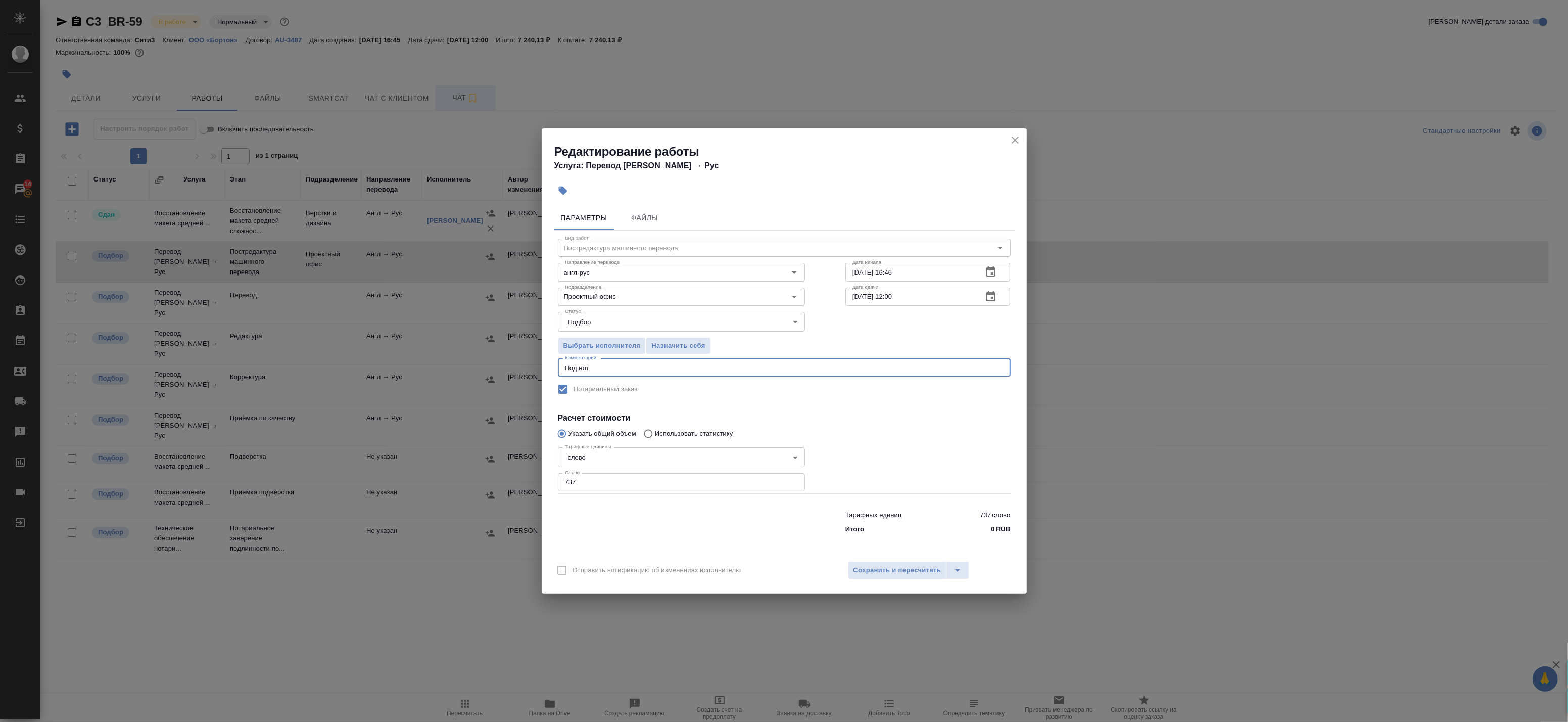
click at [605, 367] on textarea "Под нот" at bounding box center [785, 367] width 439 height 8
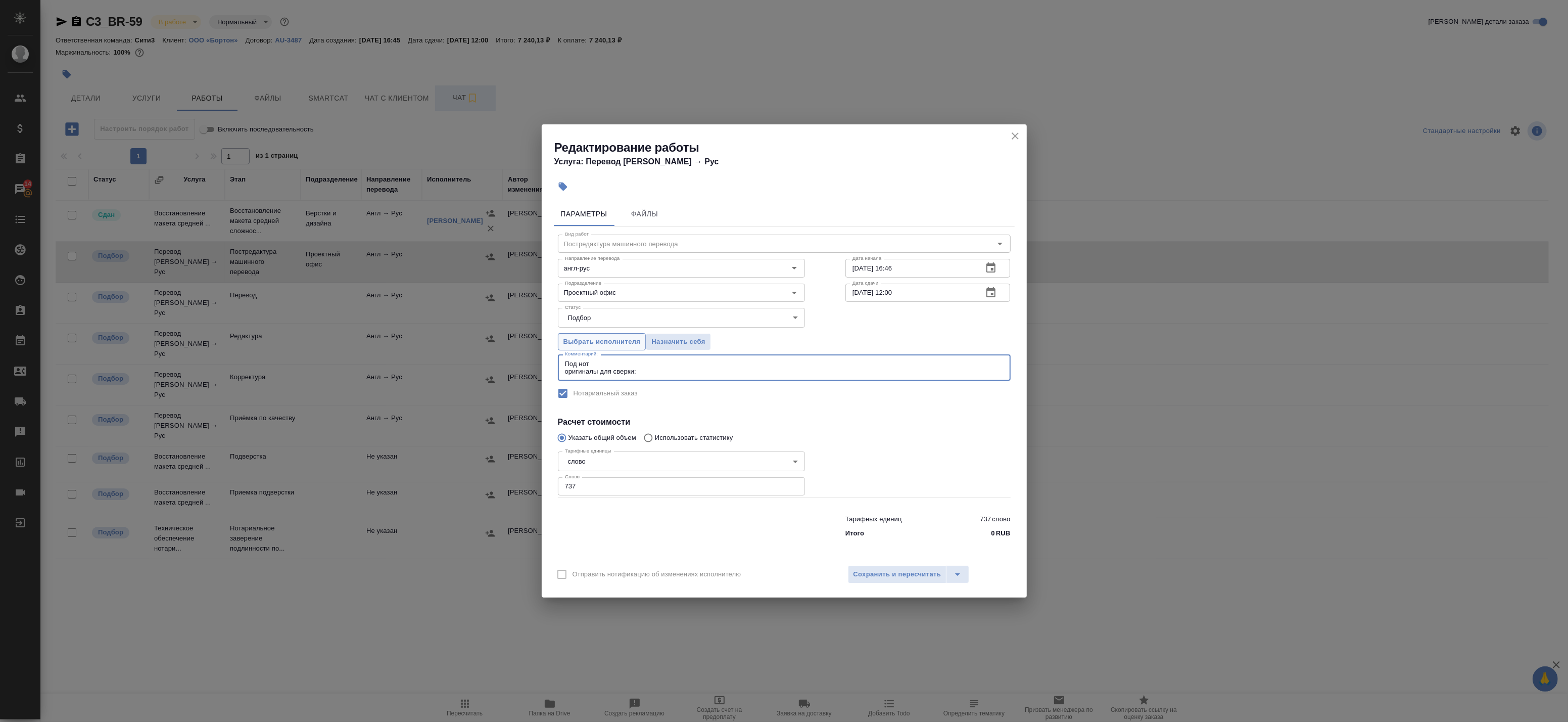
paste textarea "https://drive.awatera.com/s/7z9N6NkLnqi6tkF"
type textarea "Под нот оригиналы для сверки:https://drive.awatera.com/s/7z9N6NkLnqi6tkF"
click at [903, 578] on span "Сохранить и пересчитать" at bounding box center [897, 575] width 88 height 11
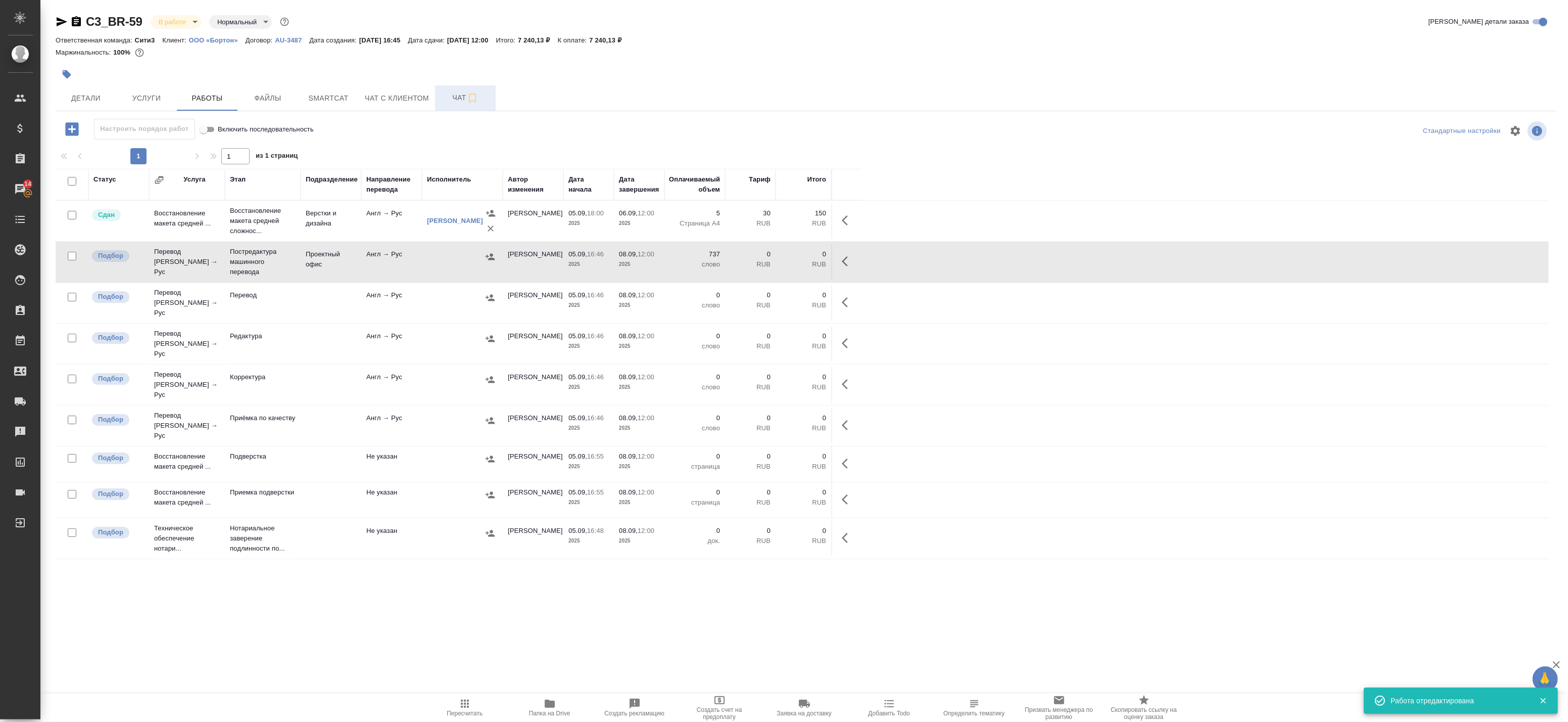
drag, startPoint x: 552, startPoint y: 612, endPoint x: 551, endPoint y: 570, distance: 42.0
click at [552, 612] on div "Статус Услуга Этап Подразделение Направление перевода Исполнитель Автор изменен…" at bounding box center [803, 396] width 1494 height 455
click at [845, 253] on button "button" at bounding box center [848, 262] width 24 height 24
click at [769, 262] on icon "button" at bounding box center [773, 261] width 12 height 12
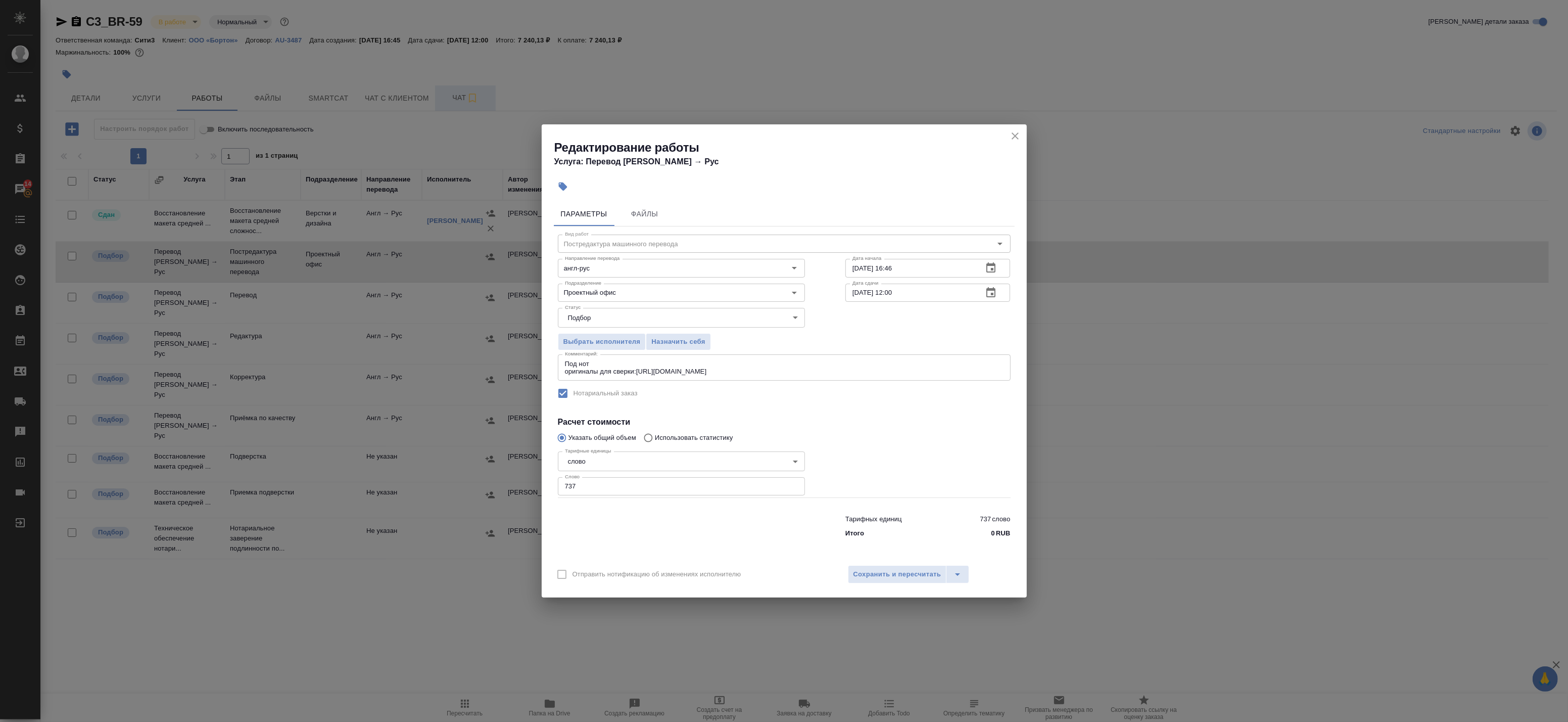
click at [731, 546] on div "Параметры Файлы Вид работ Постредактура машинного перевода Вид работ Направлени…" at bounding box center [784, 378] width 485 height 361
click at [897, 580] on button "Сохранить и пересчитать" at bounding box center [898, 574] width 99 height 18
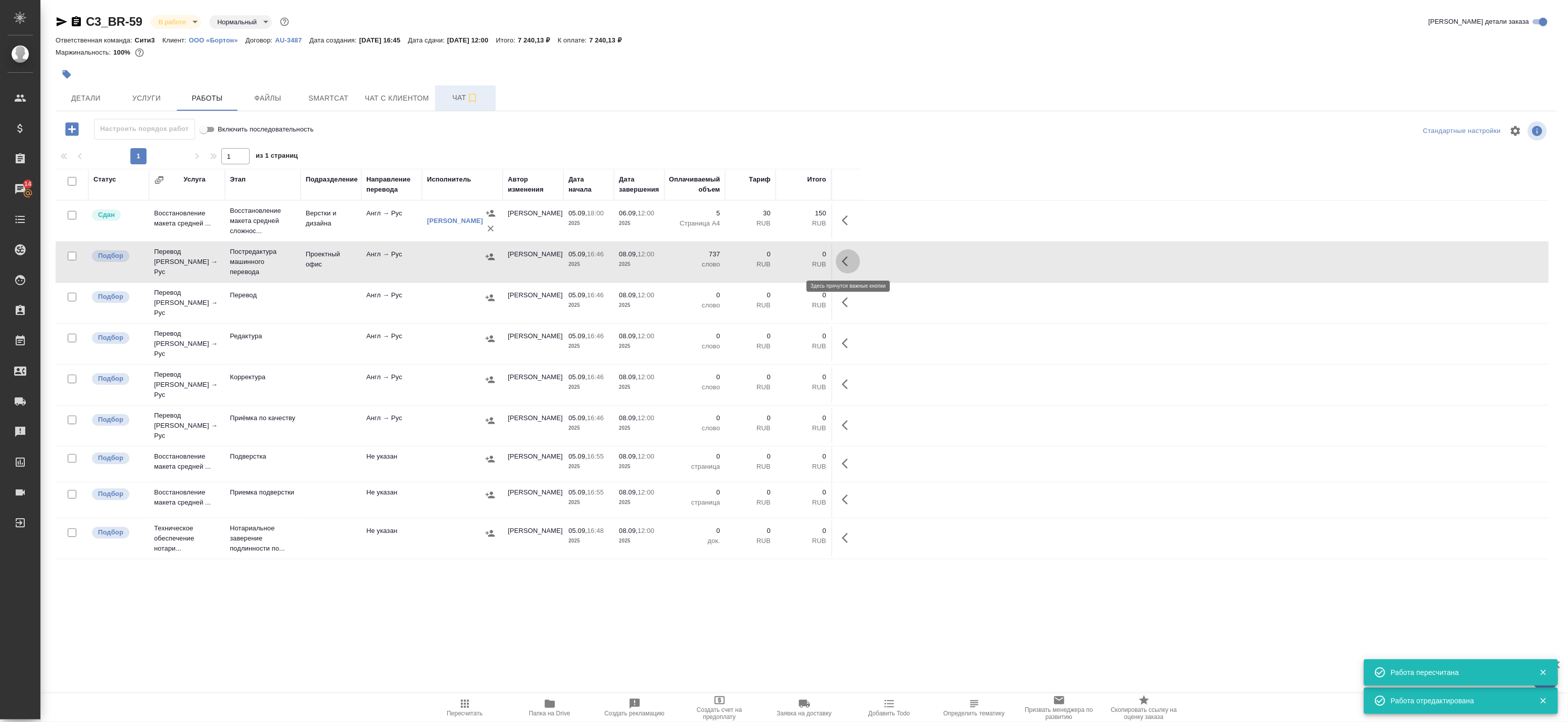
click at [850, 260] on icon "button" at bounding box center [848, 261] width 12 height 12
click at [775, 260] on icon "button" at bounding box center [773, 261] width 9 height 9
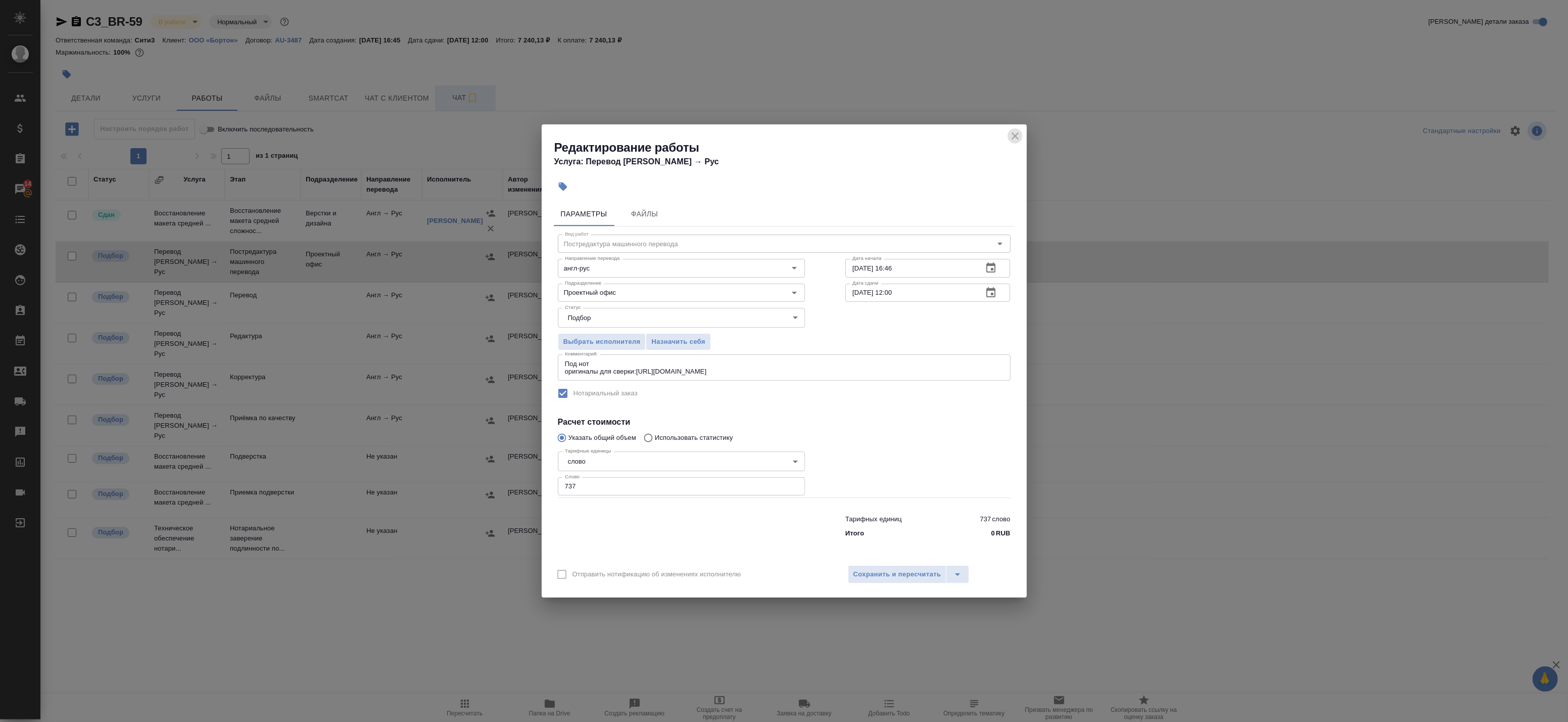
click at [1018, 134] on icon "close" at bounding box center [1015, 136] width 12 height 12
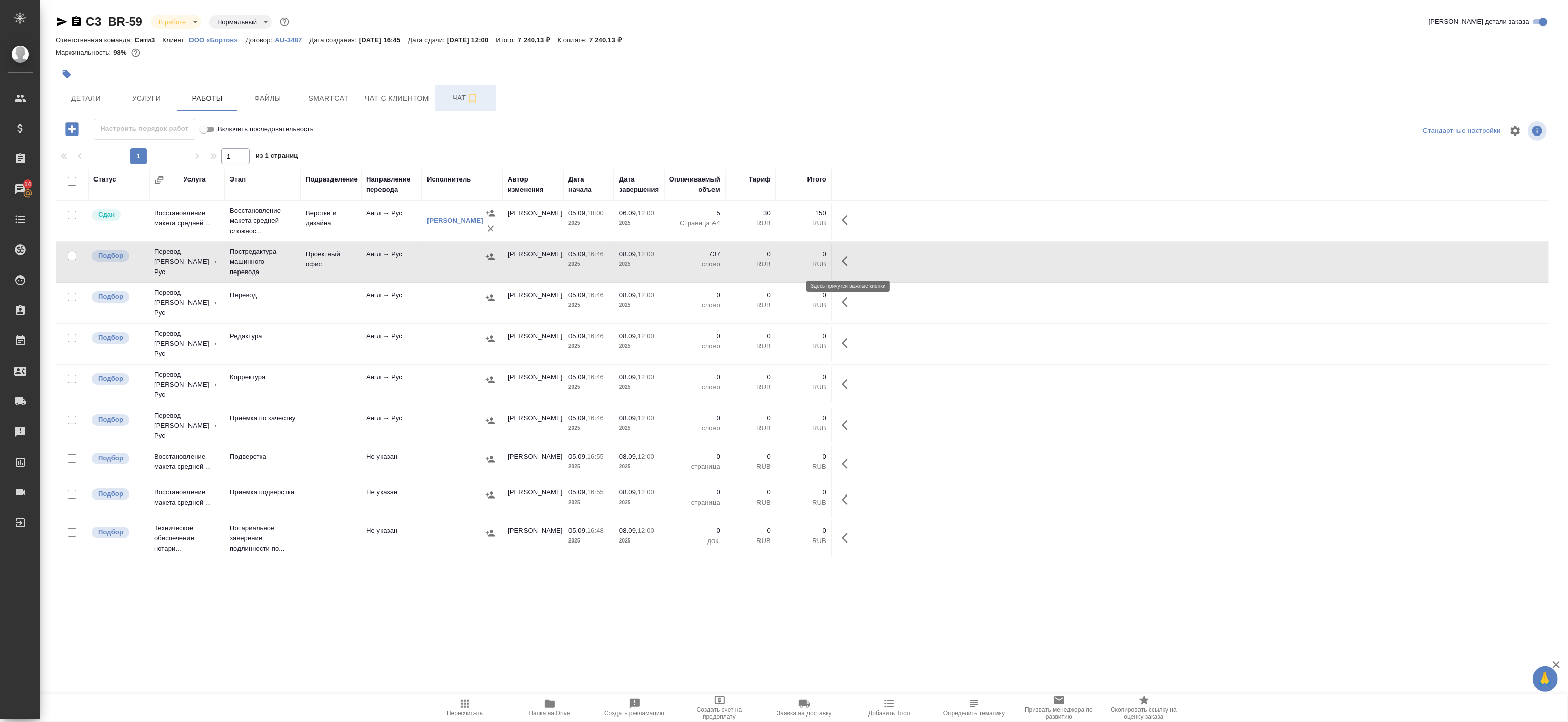
click at [849, 257] on icon "button" at bounding box center [848, 261] width 12 height 12
click at [775, 261] on icon "button" at bounding box center [773, 261] width 9 height 9
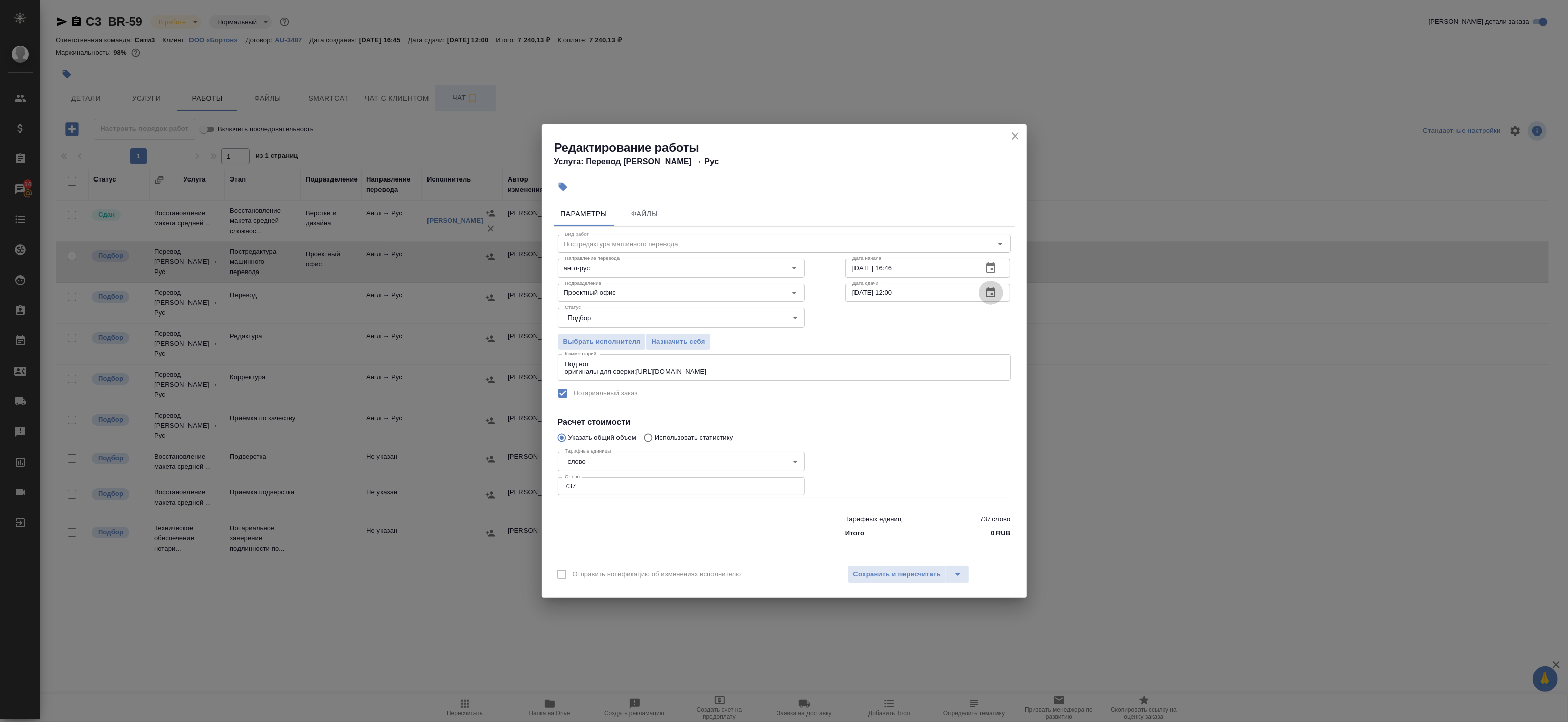
click at [992, 297] on icon "button" at bounding box center [991, 292] width 9 height 10
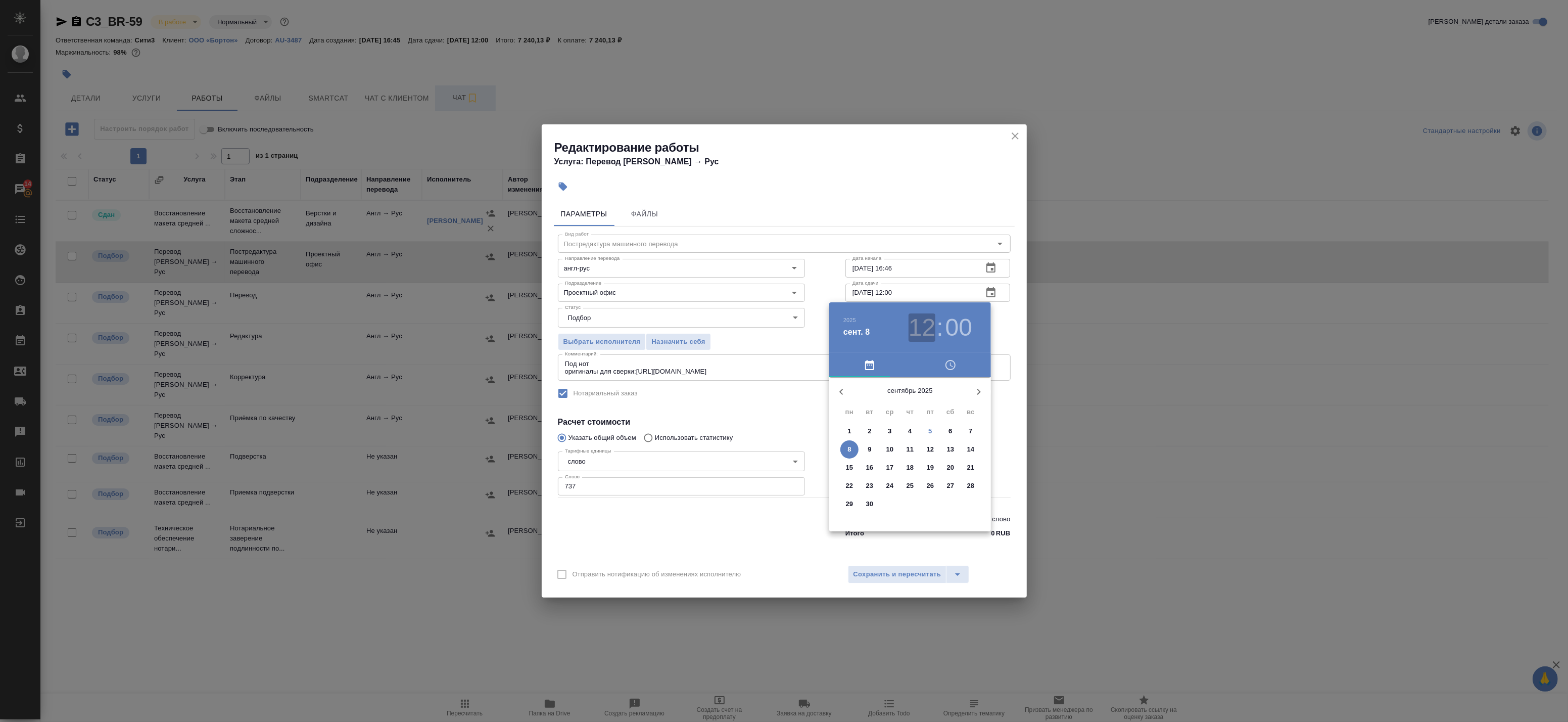
click at [926, 332] on h3 "12" at bounding box center [922, 327] width 26 height 29
click at [1003, 340] on div at bounding box center [784, 361] width 1568 height 722
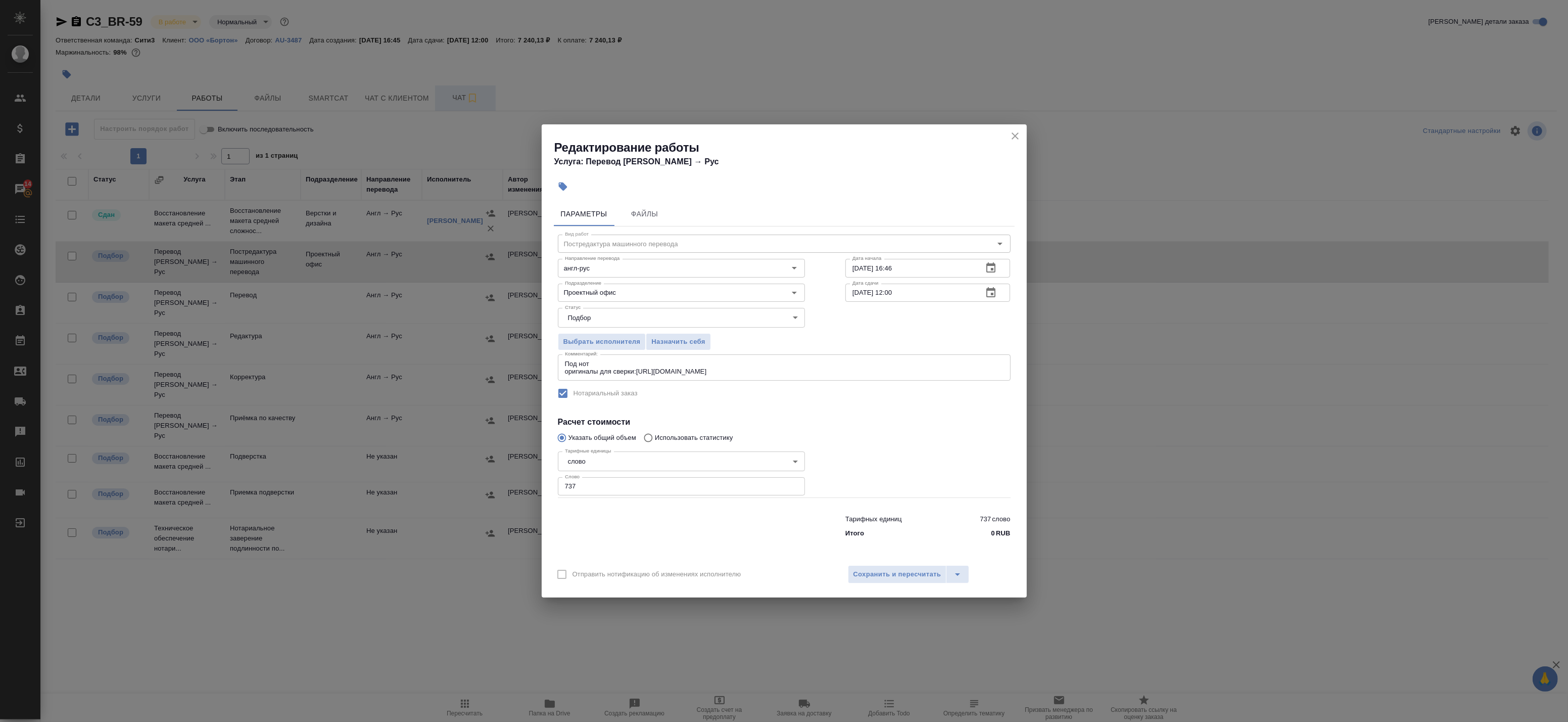
click at [993, 288] on icon "button" at bounding box center [991, 292] width 12 height 12
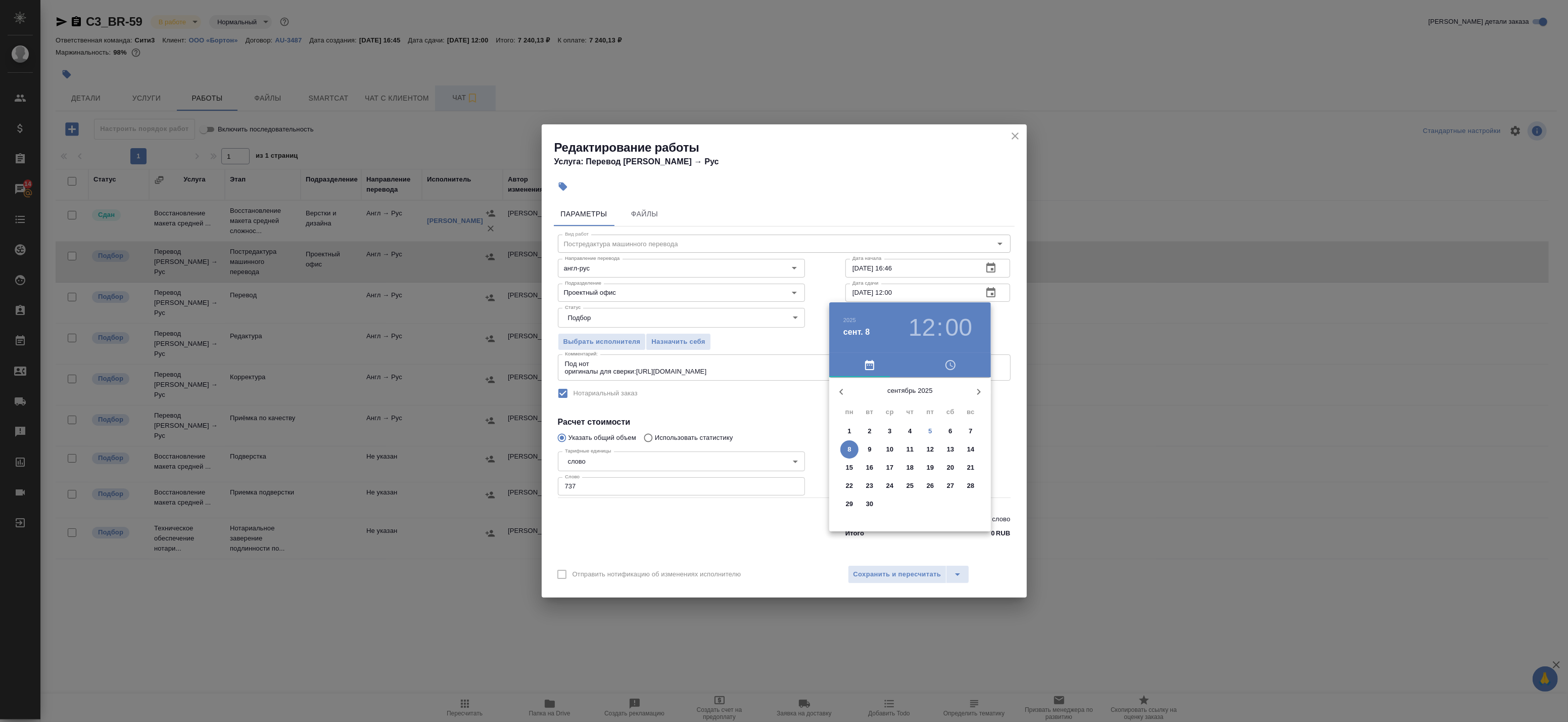
click at [967, 427] on span "7" at bounding box center [971, 431] width 18 height 10
click at [948, 457] on div at bounding box center [910, 457] width 132 height 132
type input "07.09.2025 15:00"
click at [910, 402] on div at bounding box center [910, 457] width 132 height 132
click at [999, 336] on div at bounding box center [784, 361] width 1568 height 722
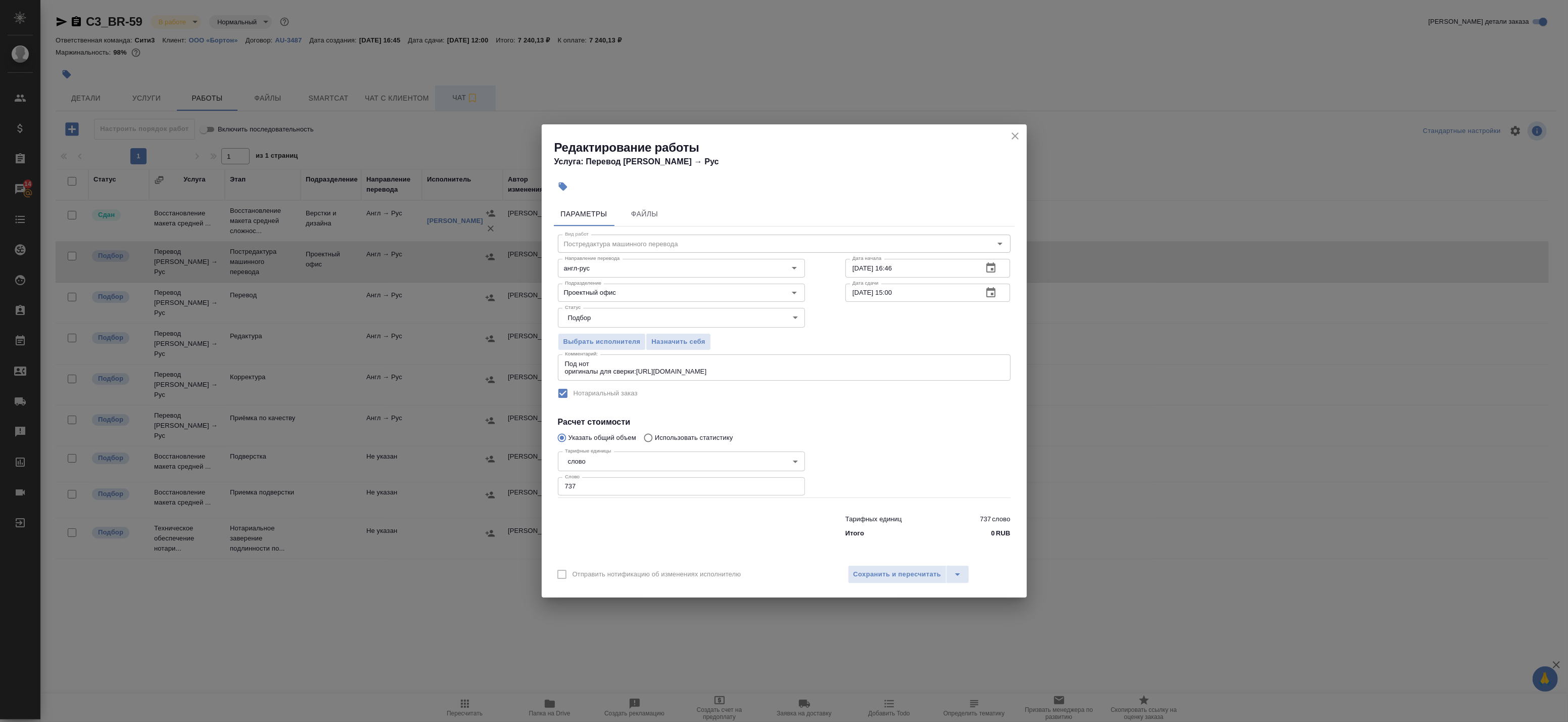
click at [998, 267] on button "button" at bounding box center [991, 268] width 24 height 24
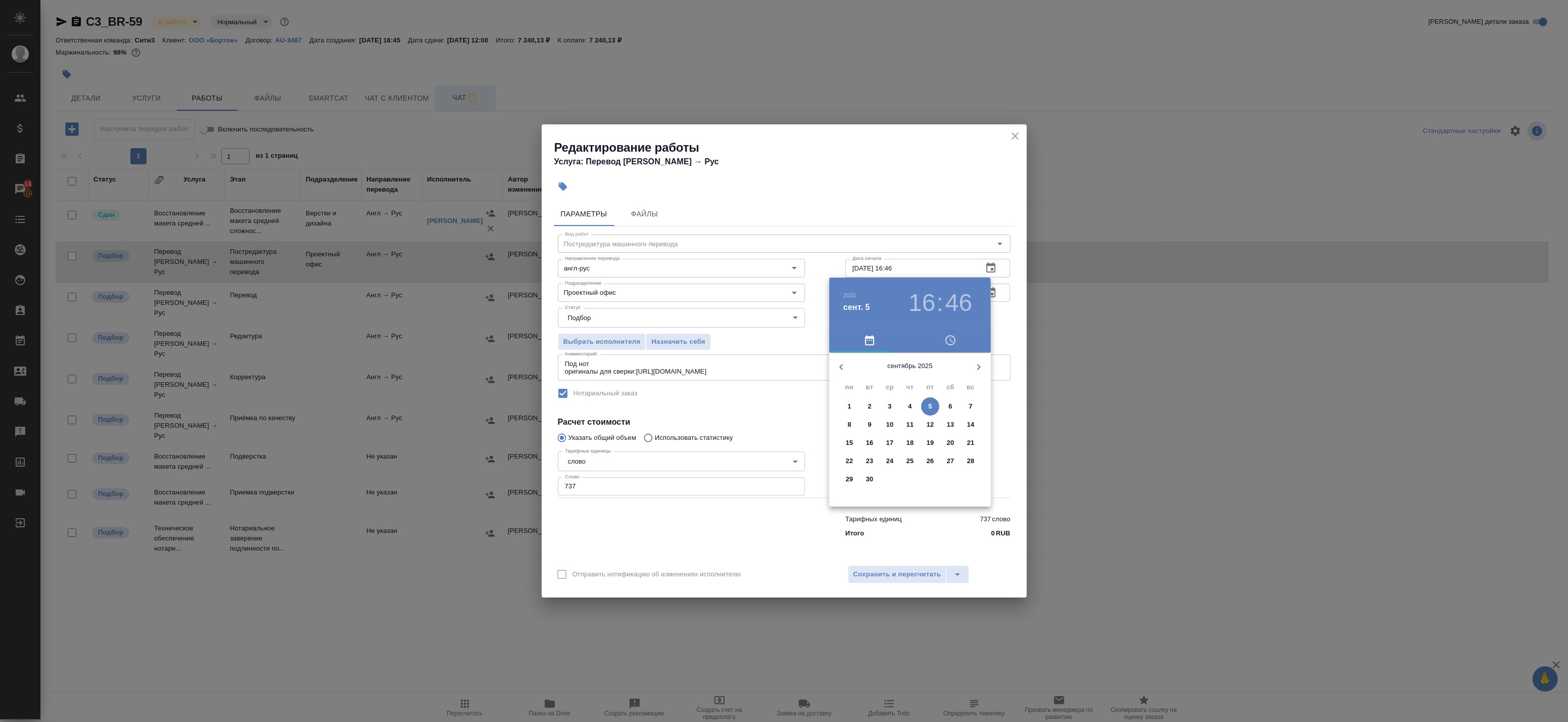
click at [1006, 392] on div at bounding box center [784, 361] width 1568 height 722
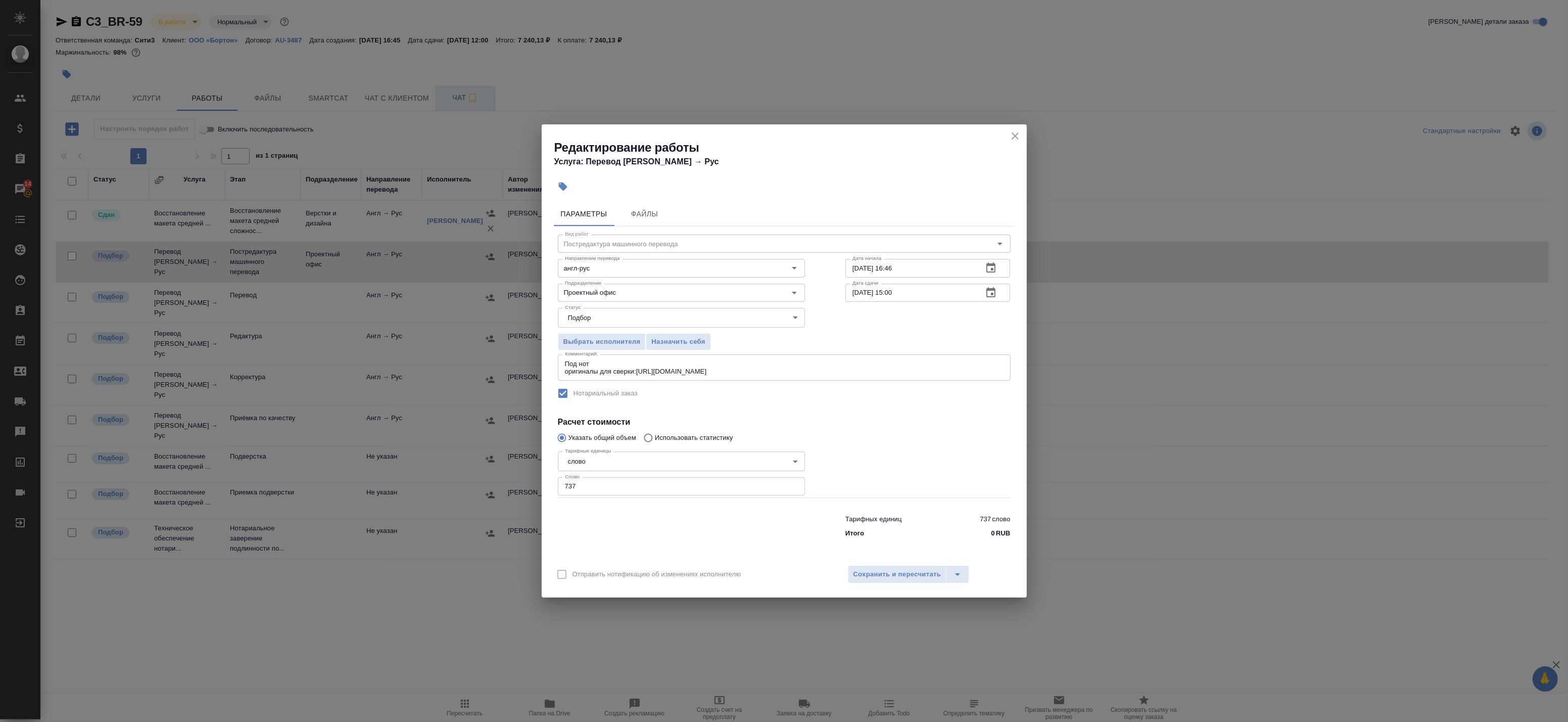
click at [656, 324] on body "🙏 .cls-1 fill:#fff; AWATERA Badanyan Artak Клиенты Спецификации Заказы 14 Чаты …" at bounding box center [784, 361] width 1568 height 722
click at [843, 335] on div at bounding box center [784, 361] width 1568 height 722
click at [862, 560] on div "Отправить нотификацию об изменениях исполнителю Сохранить и пересчитать" at bounding box center [784, 578] width 485 height 39
click at [864, 569] on span "Сохранить и пересчитать" at bounding box center [897, 575] width 88 height 11
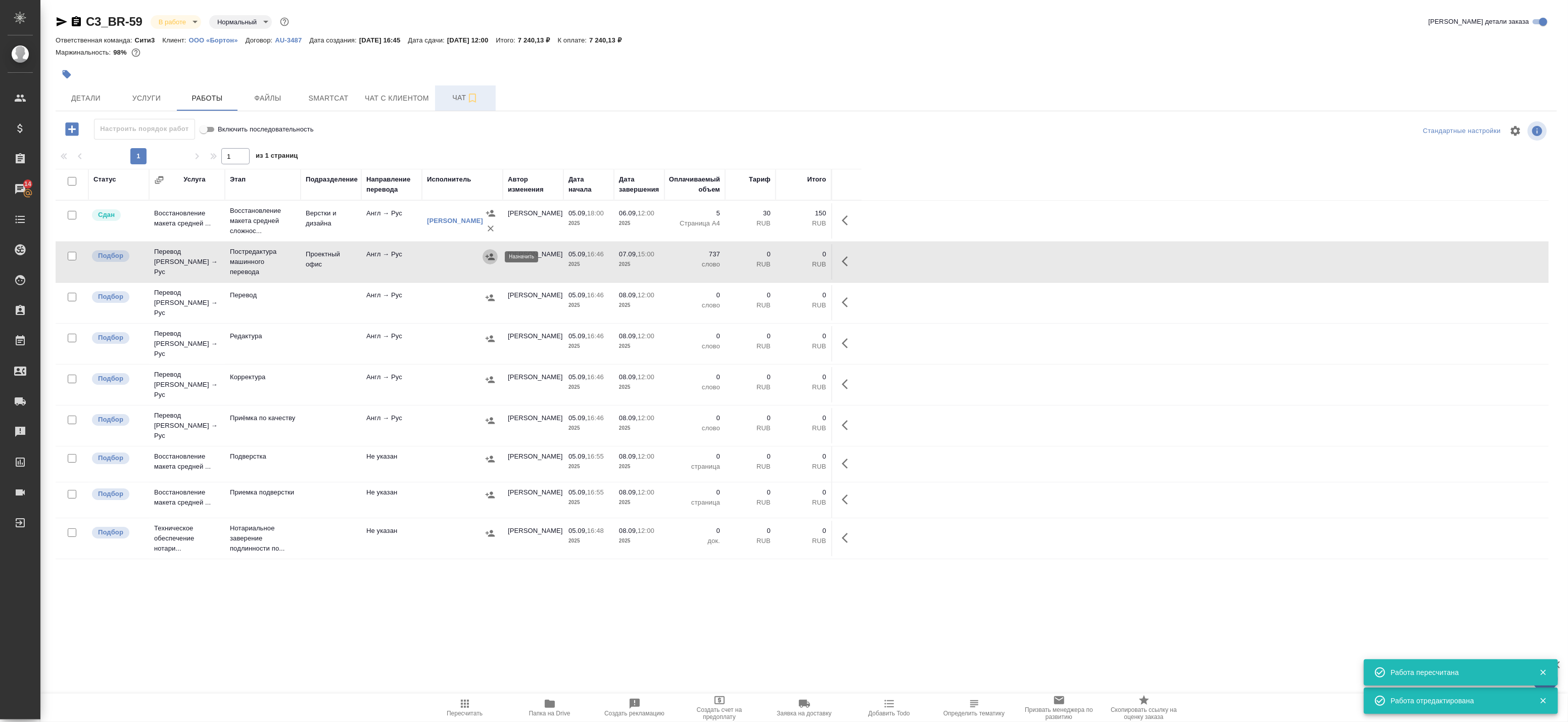
click at [491, 258] on icon "button" at bounding box center [490, 256] width 9 height 6
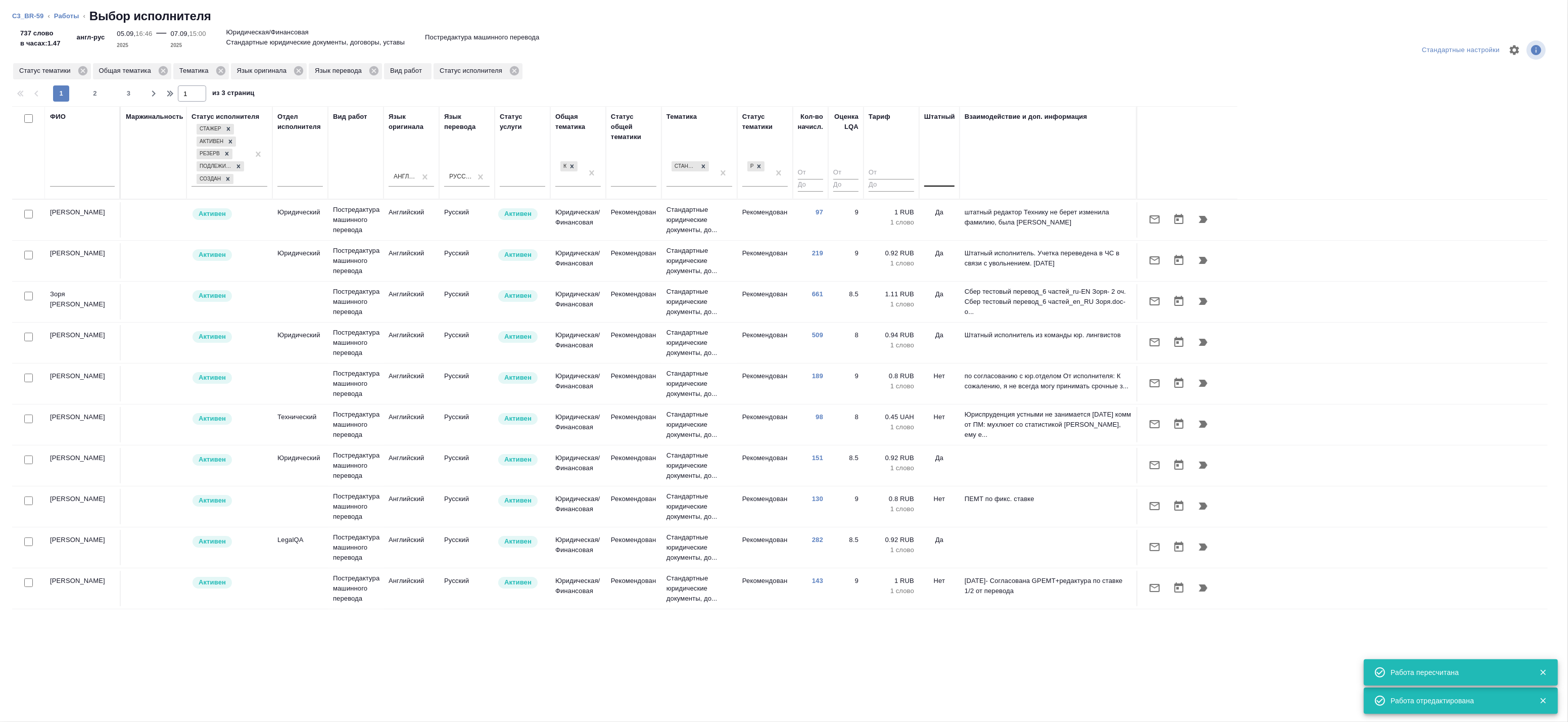
click at [930, 186] on div at bounding box center [939, 177] width 30 height 19
click at [933, 204] on div "Нет" at bounding box center [1000, 208] width 152 height 18
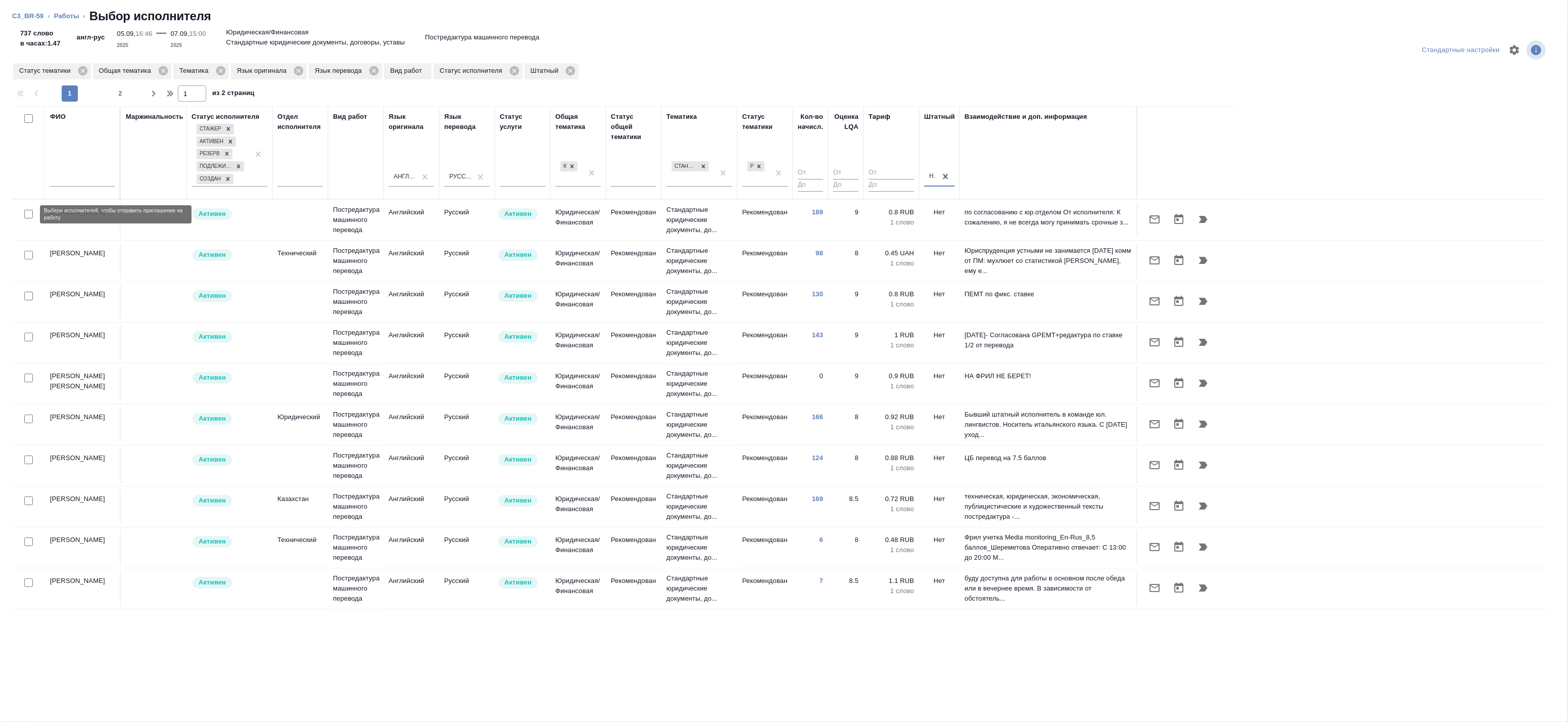
click at [29, 215] on input "checkbox" at bounding box center [29, 214] width 9 height 9
checkbox input "true"
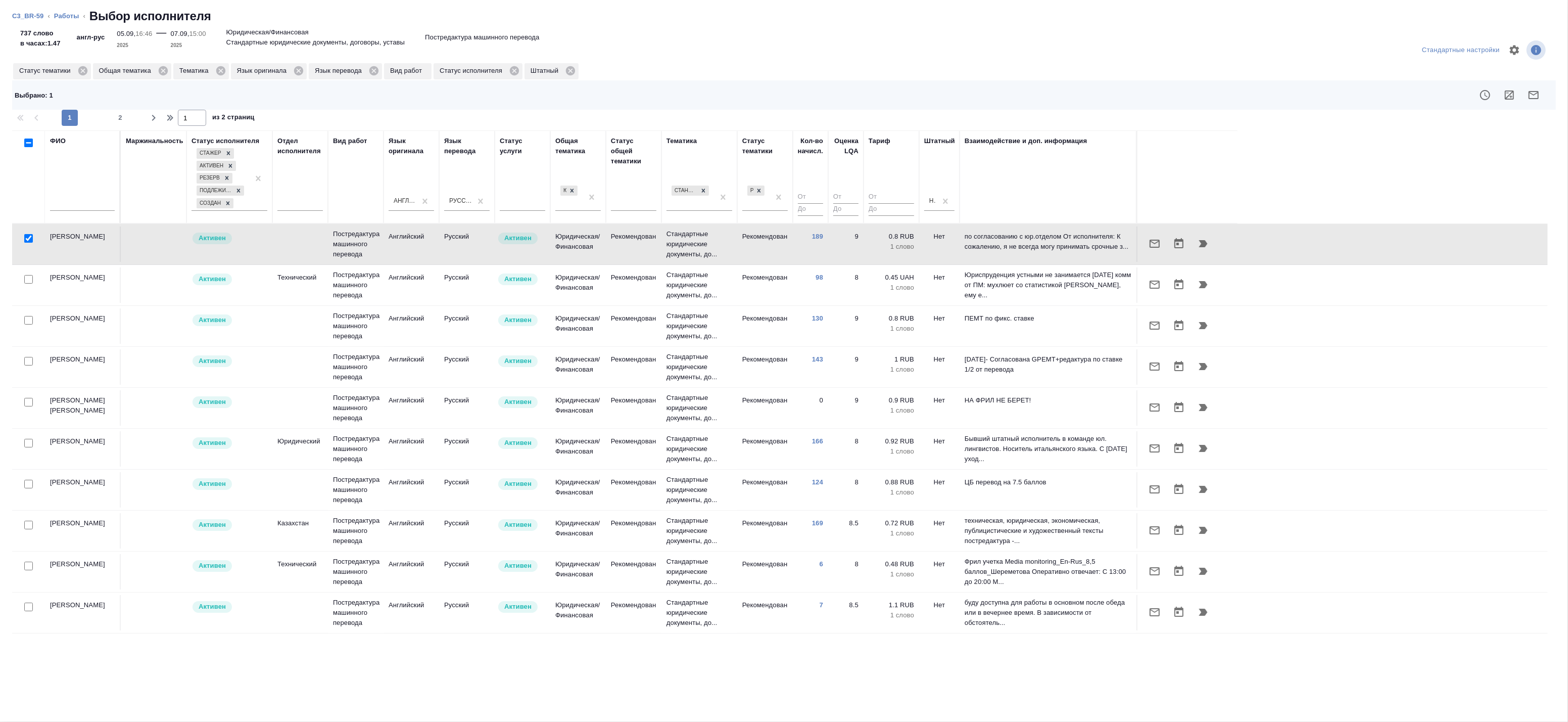
click at [25, 284] on div at bounding box center [29, 280] width 23 height 14
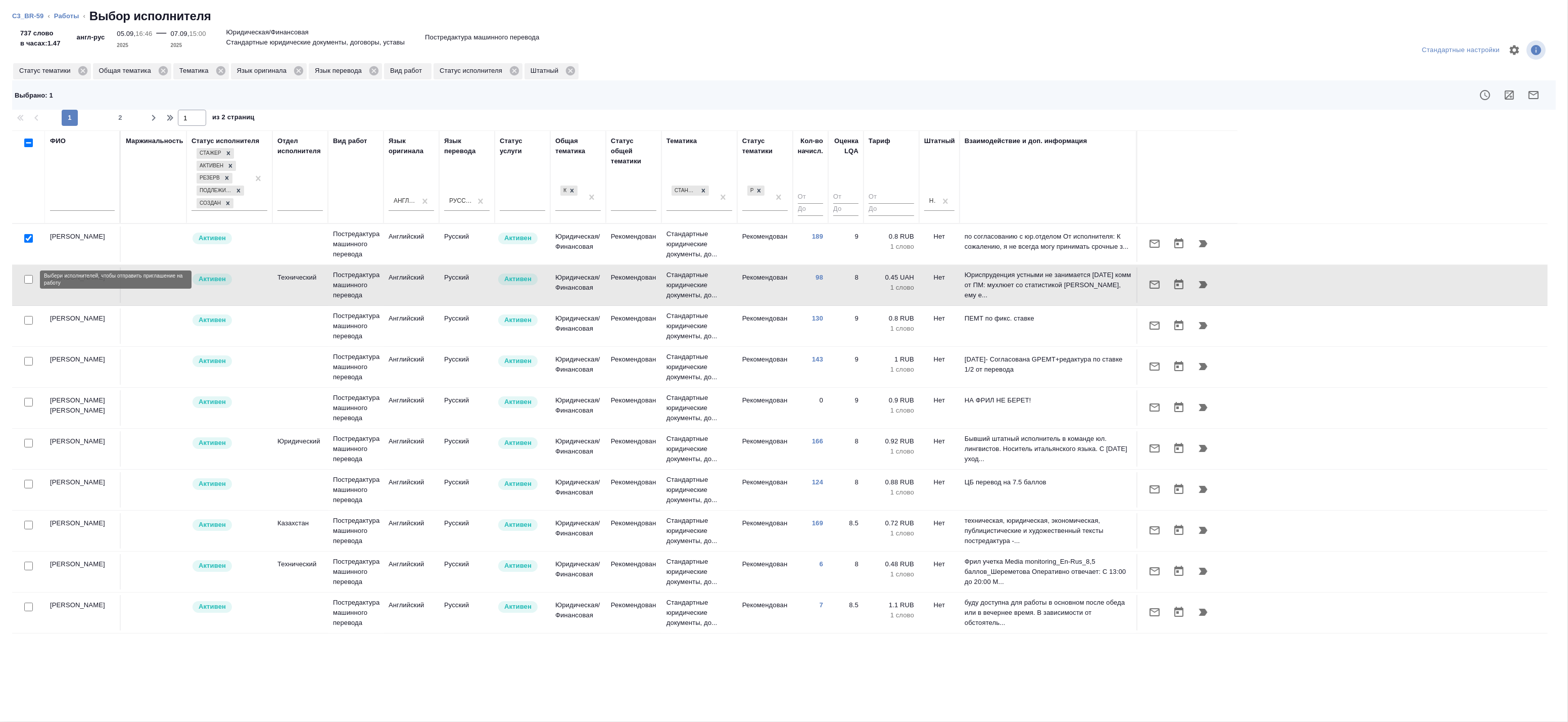
click at [27, 280] on input "checkbox" at bounding box center [29, 280] width 9 height 9
checkbox input "true"
click at [1509, 93] on icon "button" at bounding box center [1509, 94] width 12 height 12
click at [32, 322] on input "checkbox" at bounding box center [29, 320] width 9 height 9
checkbox input "true"
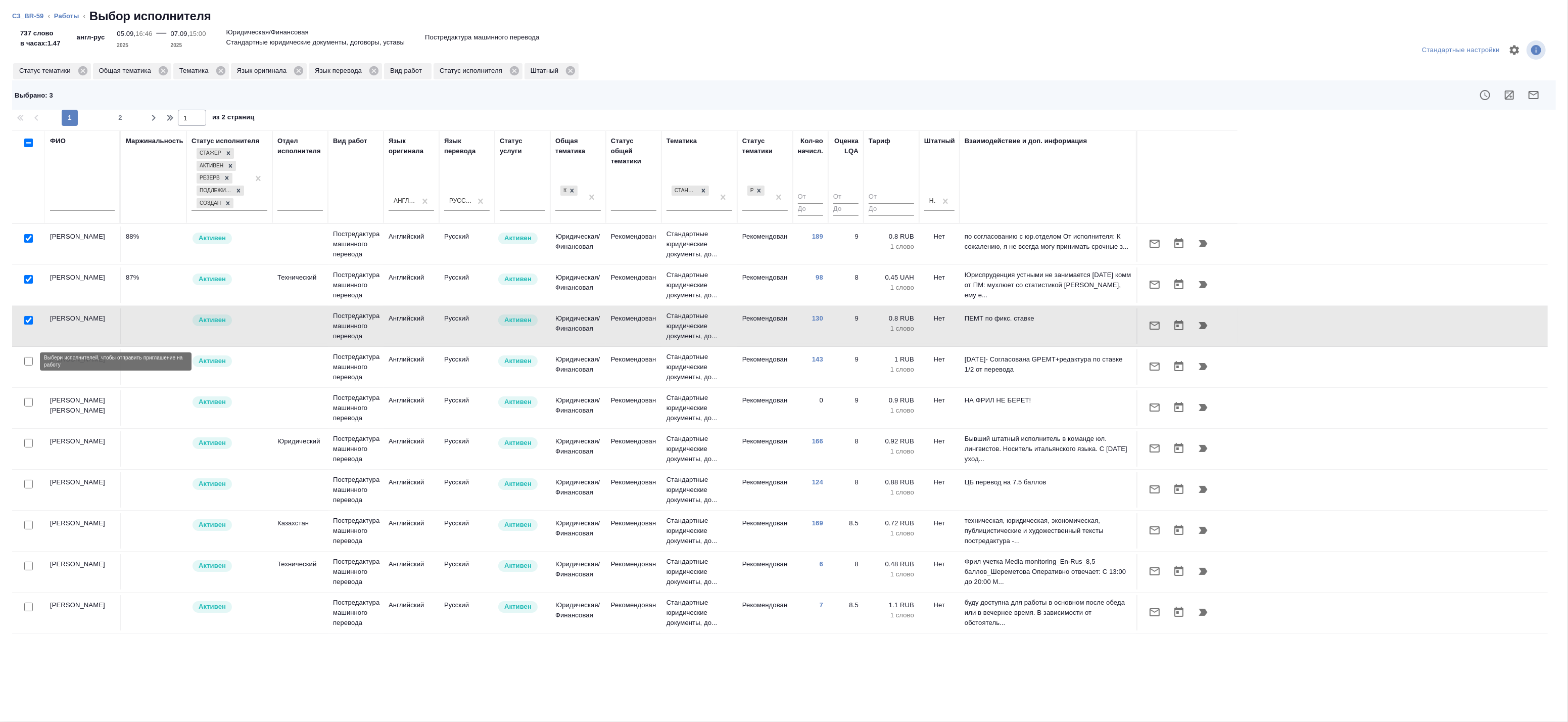
click at [31, 362] on input "checkbox" at bounding box center [29, 361] width 9 height 9
checkbox input "true"
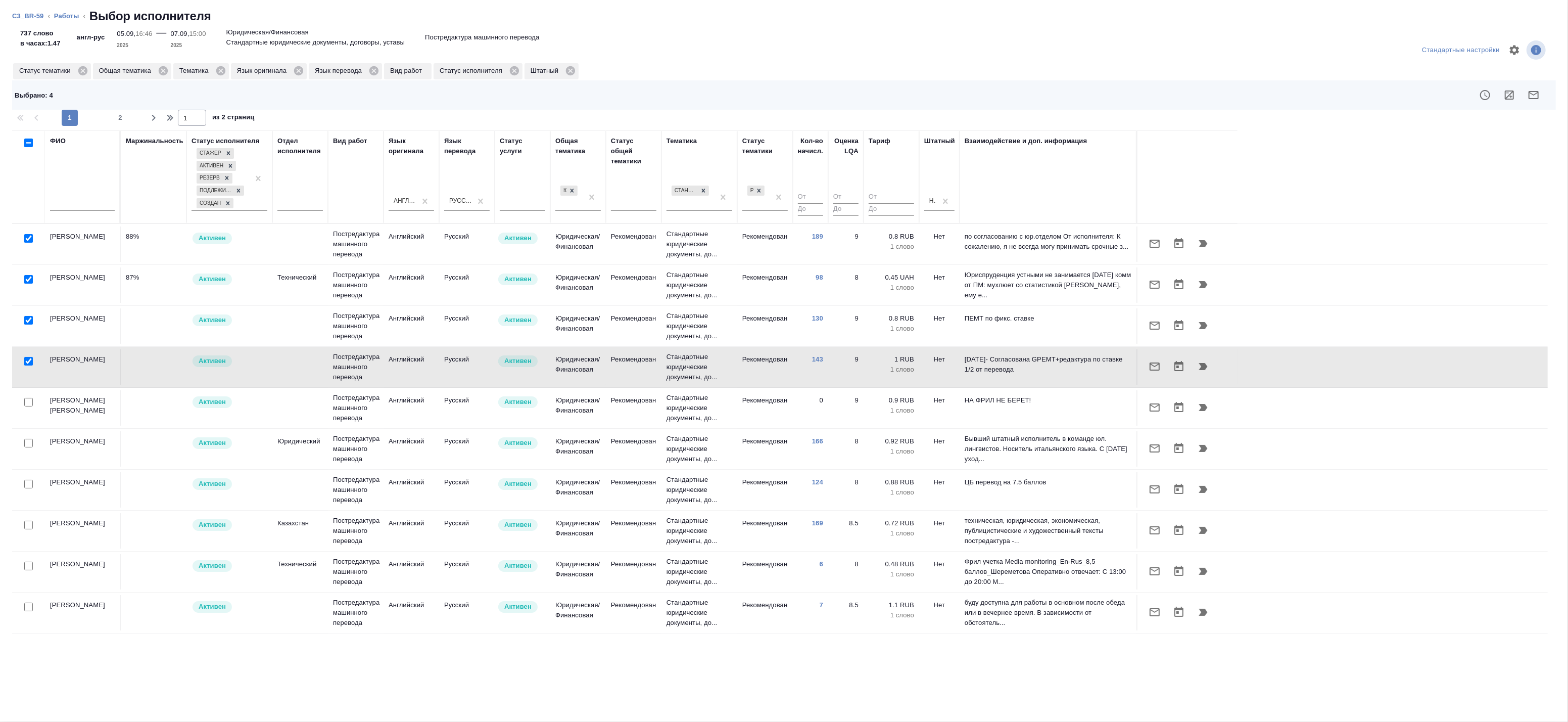
click at [26, 440] on input "checkbox" at bounding box center [29, 443] width 9 height 9
checkbox input "true"
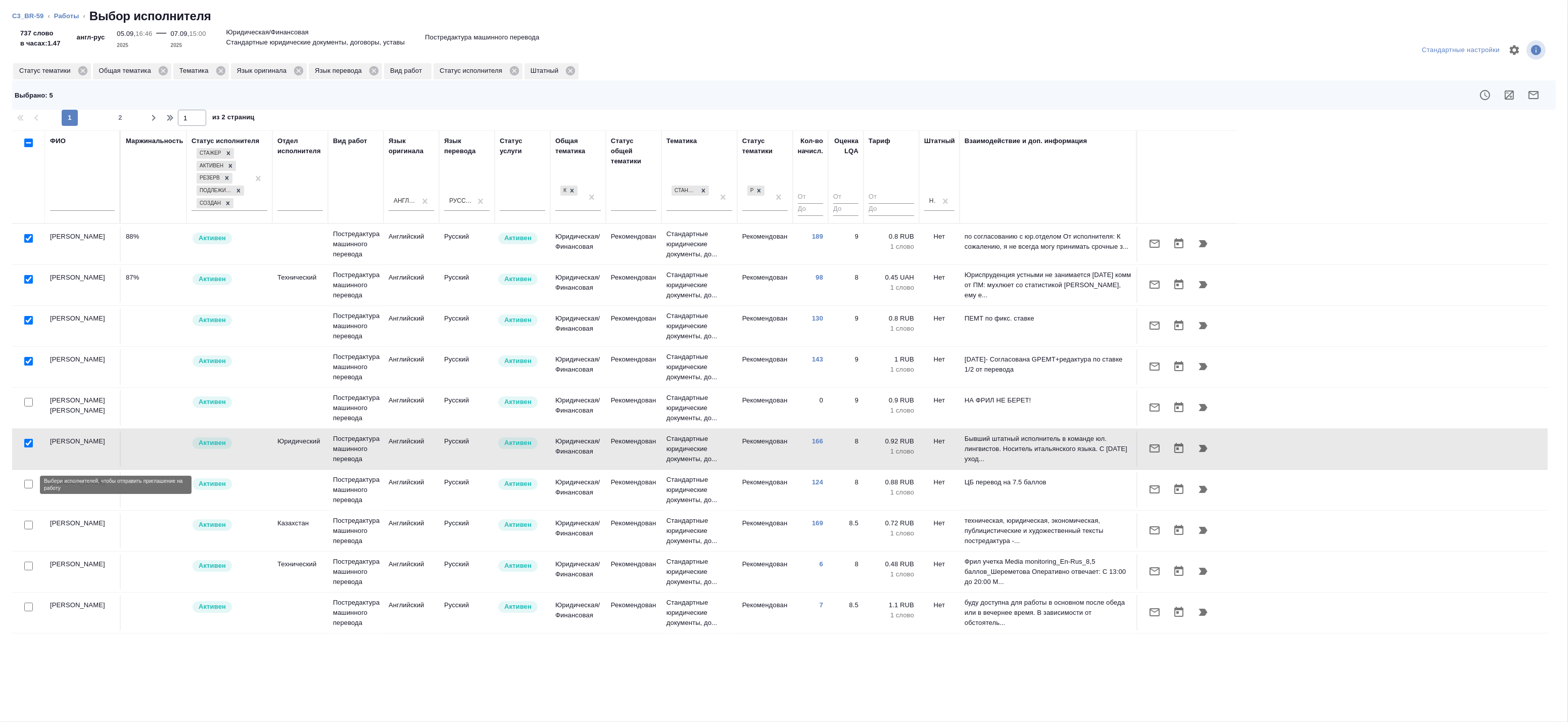
click at [29, 488] on input "checkbox" at bounding box center [29, 484] width 9 height 9
checkbox input "true"
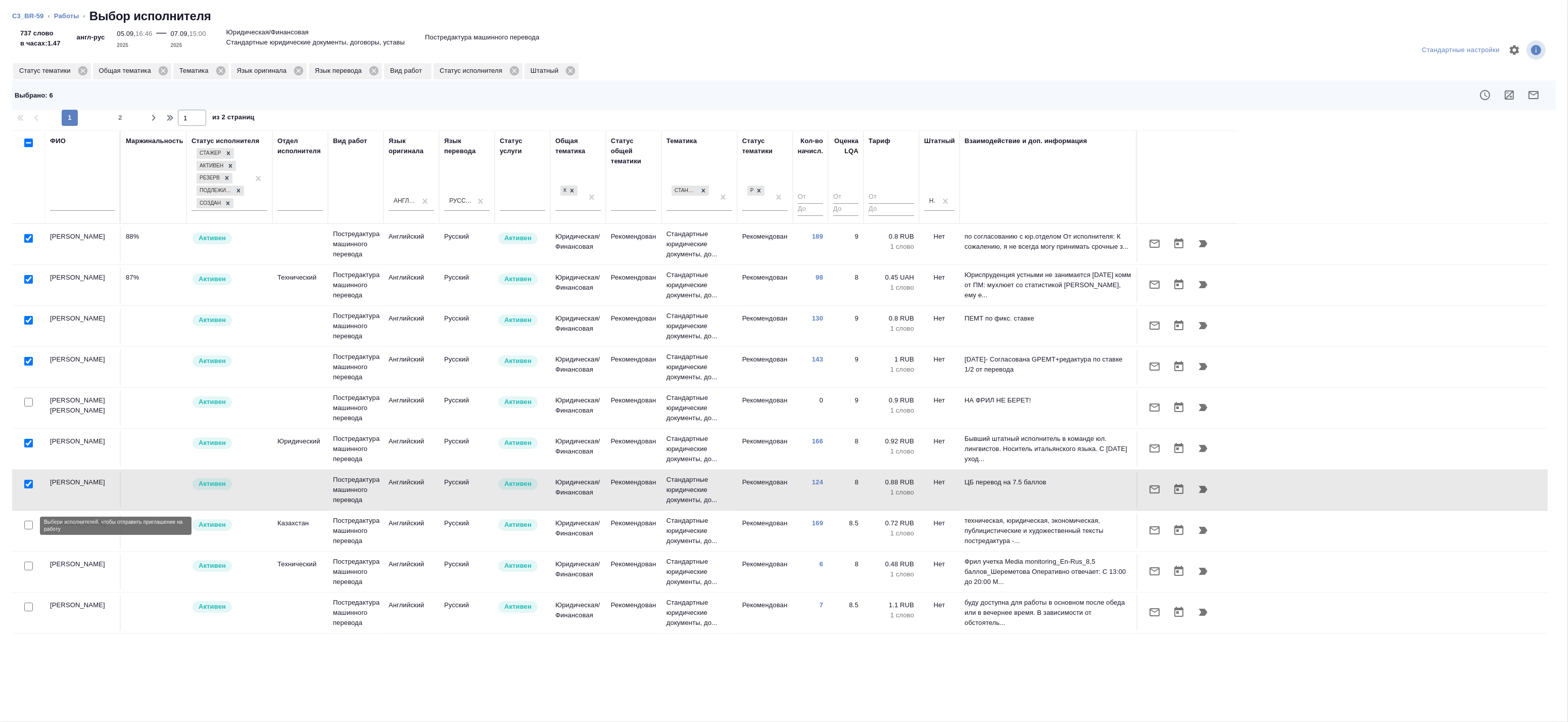
click at [31, 528] on input "checkbox" at bounding box center [29, 525] width 9 height 9
checkbox input "true"
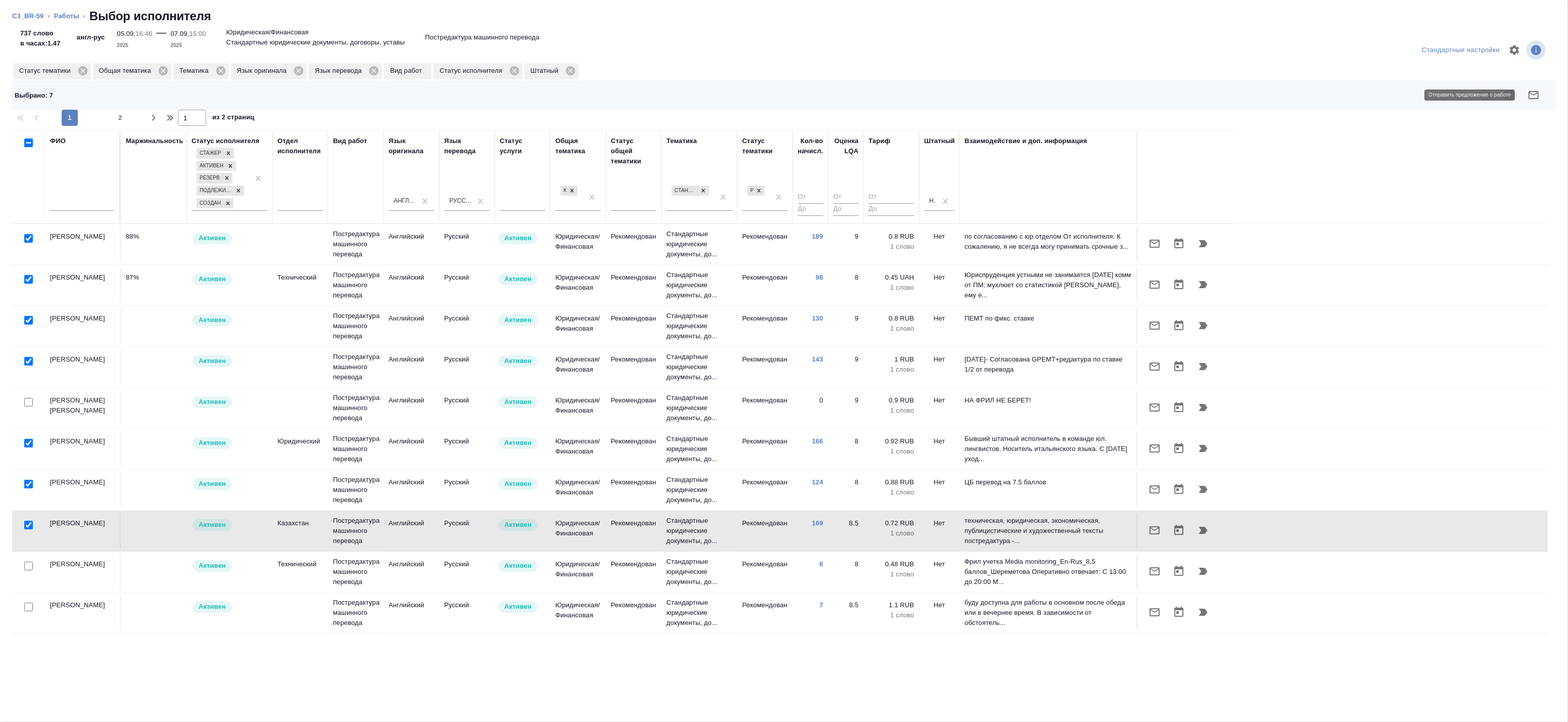
click at [1529, 89] on icon "button" at bounding box center [1534, 94] width 12 height 12
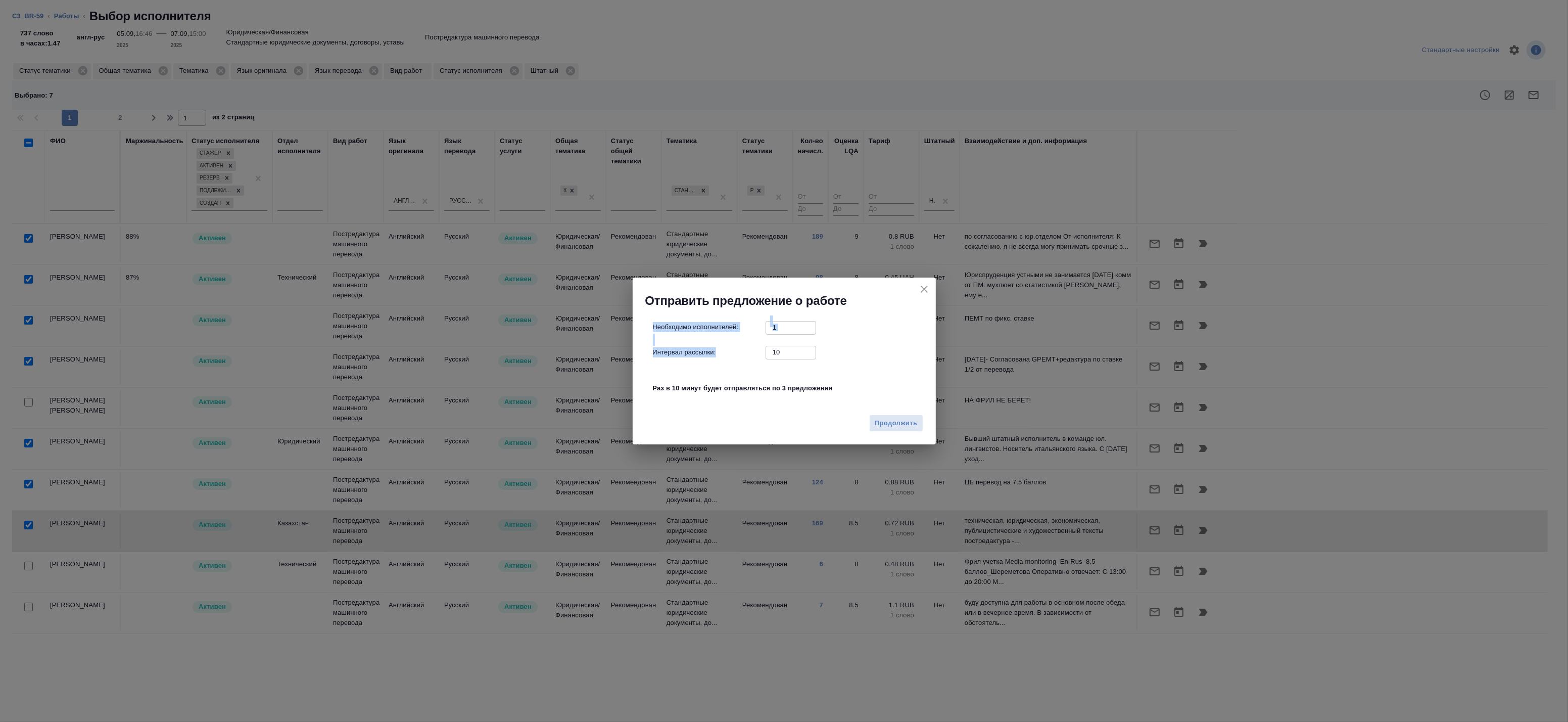
drag, startPoint x: 801, startPoint y: 345, endPoint x: 792, endPoint y: 351, distance: 10.8
click at [795, 349] on div "Необходимо исполнителей: 1 ​ Интервал рассылки: 10 ​ Раз в 10 минут будет отпра…" at bounding box center [788, 363] width 271 height 84
drag, startPoint x: 791, startPoint y: 351, endPoint x: 624, endPoint y: 340, distance: 167.4
click at [640, 341] on div "Необходимо исполнителей: 1 ​ Интервал рассылки: 10 ​ Раз в 10 минут будет отпра…" at bounding box center [784, 359] width 303 height 101
type input "0"
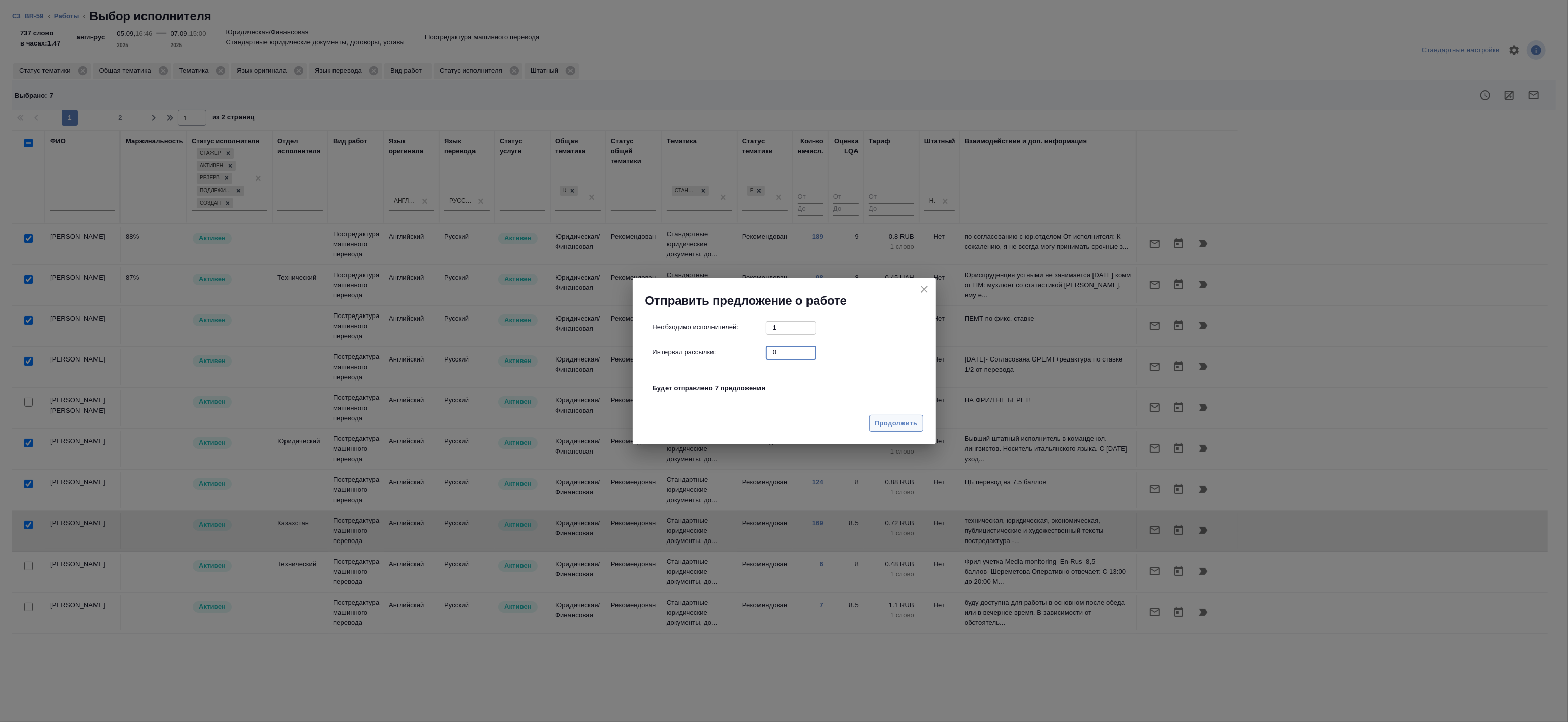
click at [913, 425] on span "Продолжить" at bounding box center [895, 423] width 42 height 11
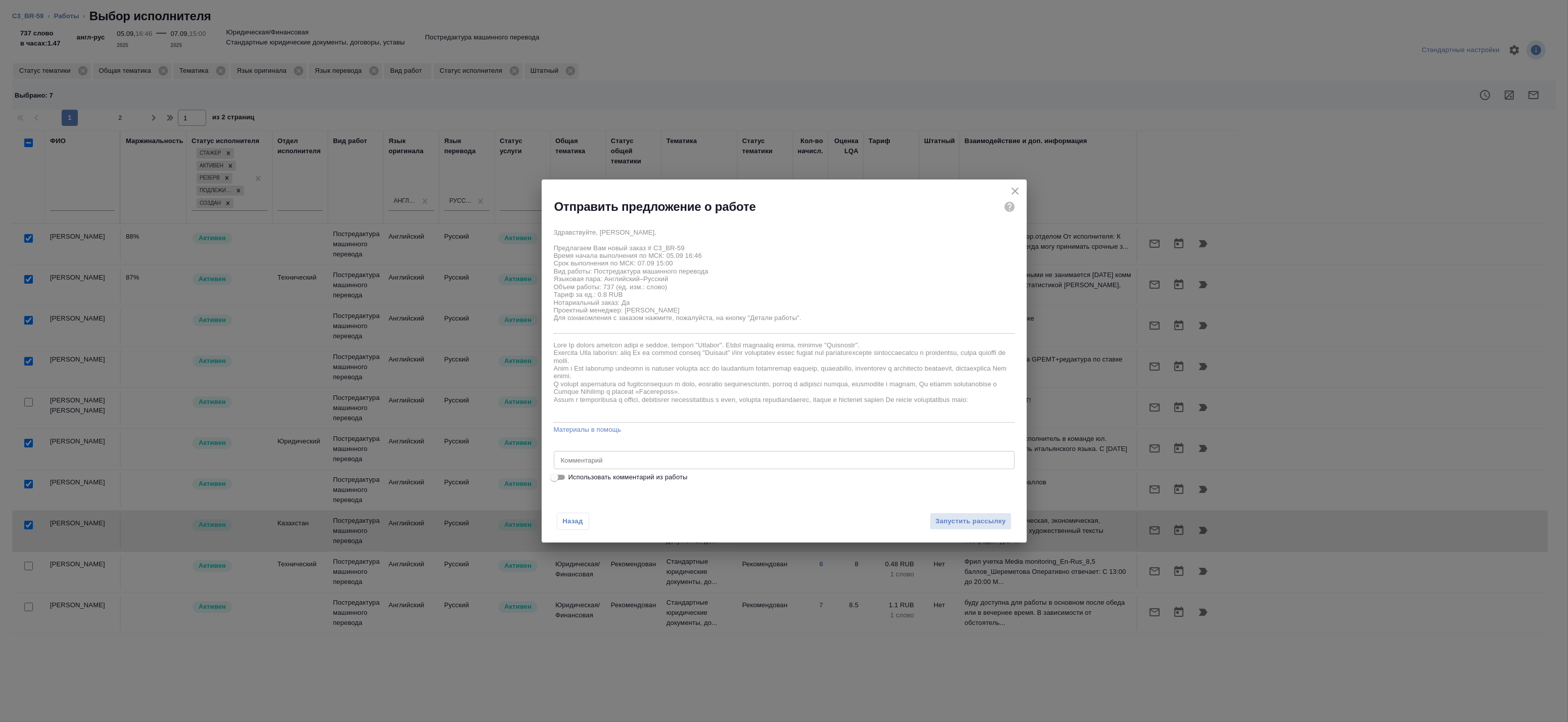
click at [669, 478] on span "Использовать комментарий из работы" at bounding box center [628, 478] width 119 height 10
click at [572, 478] on input "Использовать комментарий из работы" at bounding box center [554, 477] width 36 height 12
checkbox input "true"
type textarea "Под нот оригиналы для сверки:https://drive.awatera.com/s/7z9N6NkLnqi6tkF"
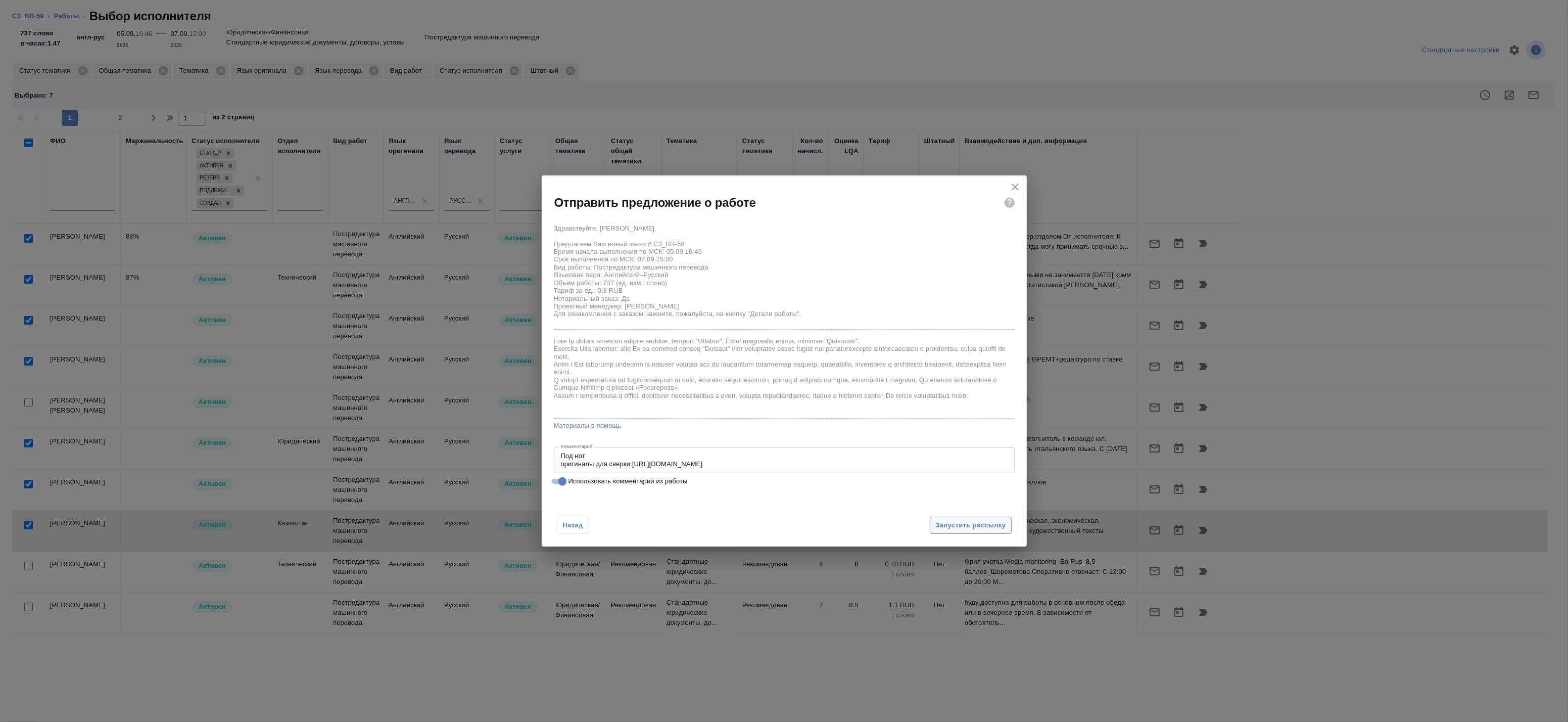
click at [976, 526] on span "Запустить рассылку" at bounding box center [971, 525] width 70 height 11
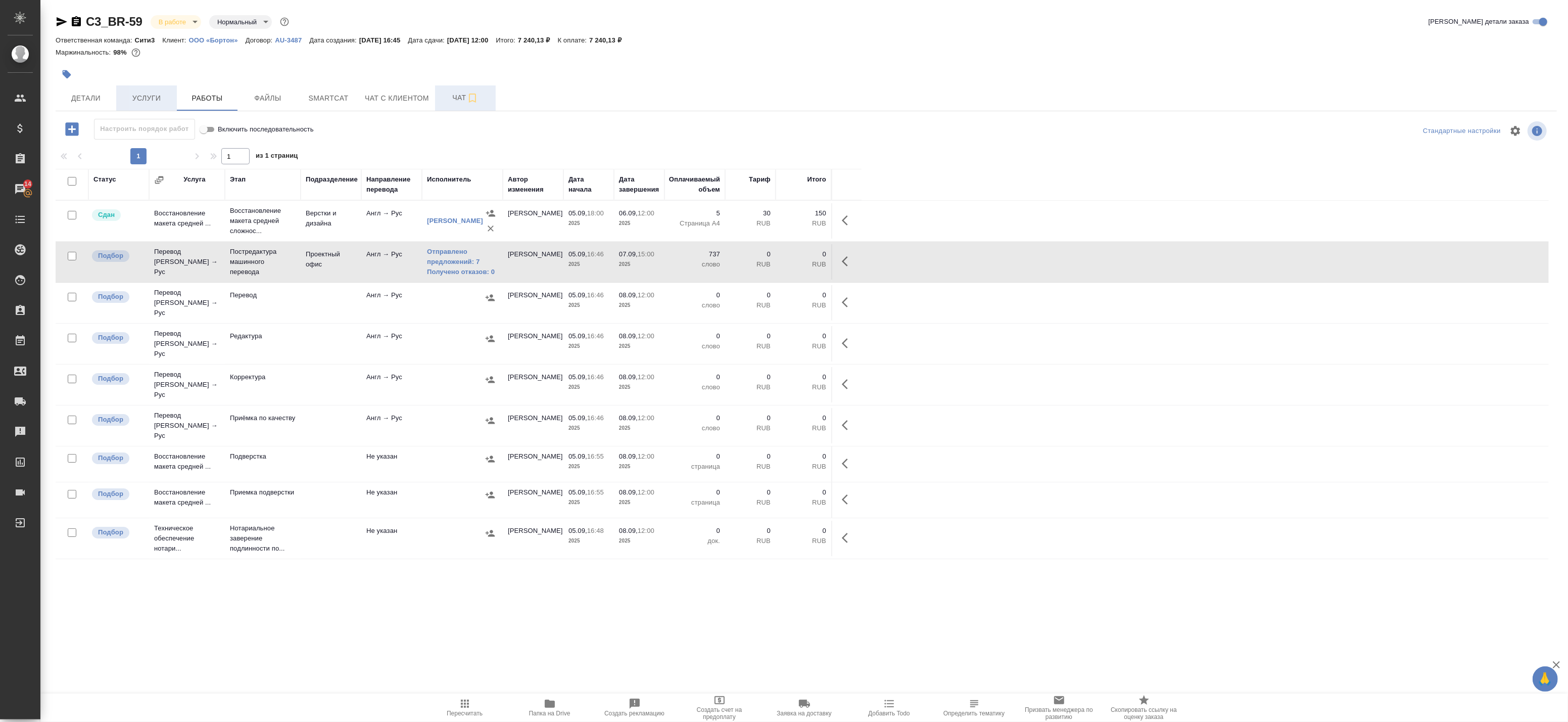
click at [159, 96] on span "Услуги" at bounding box center [147, 99] width 49 height 13
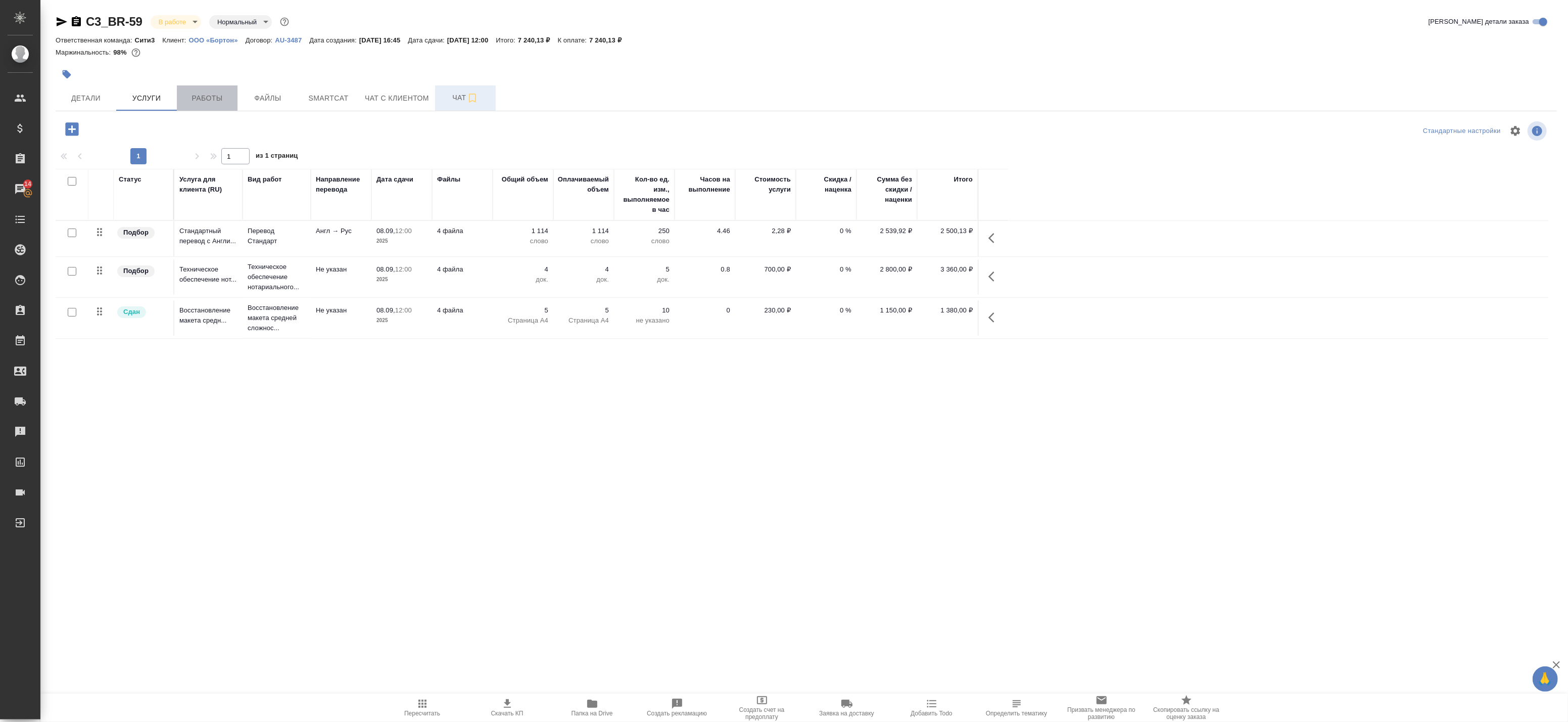
click at [196, 96] on span "Работы" at bounding box center [207, 99] width 49 height 13
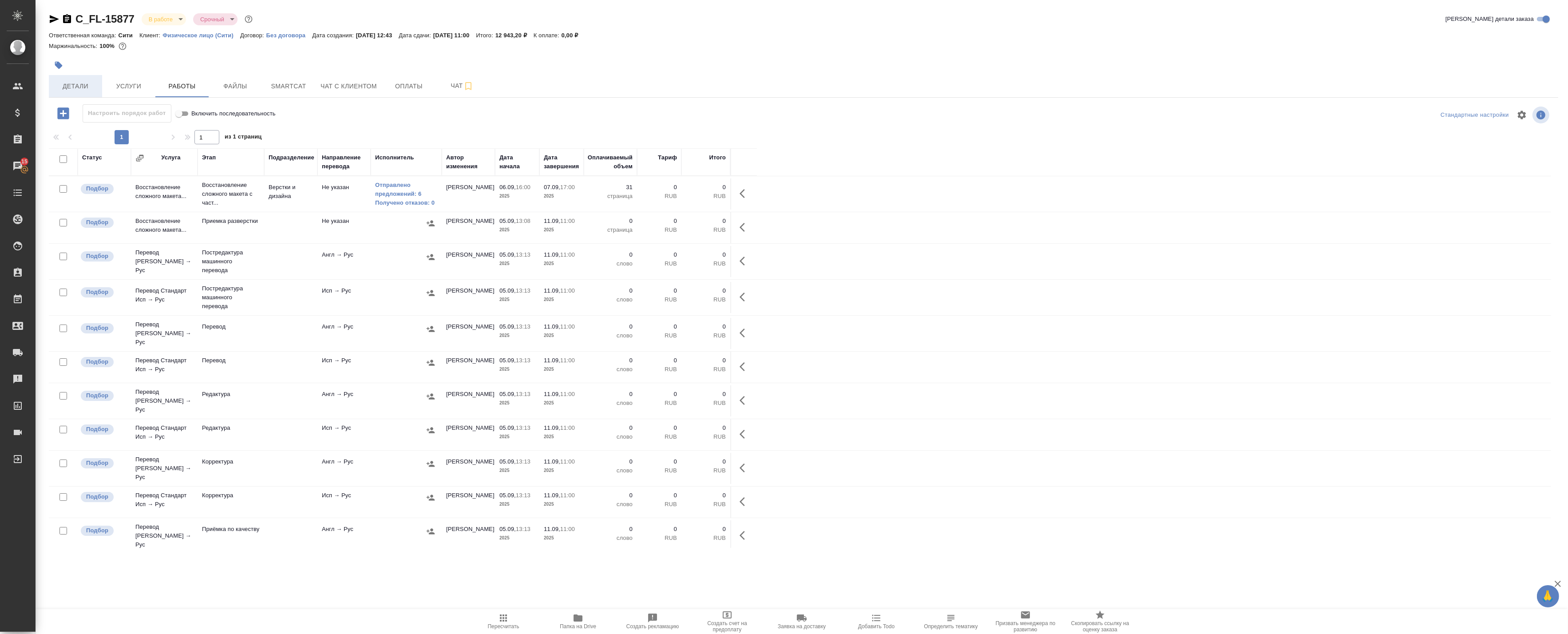
click at [69, 92] on button "Детали" at bounding box center [75, 86] width 53 height 22
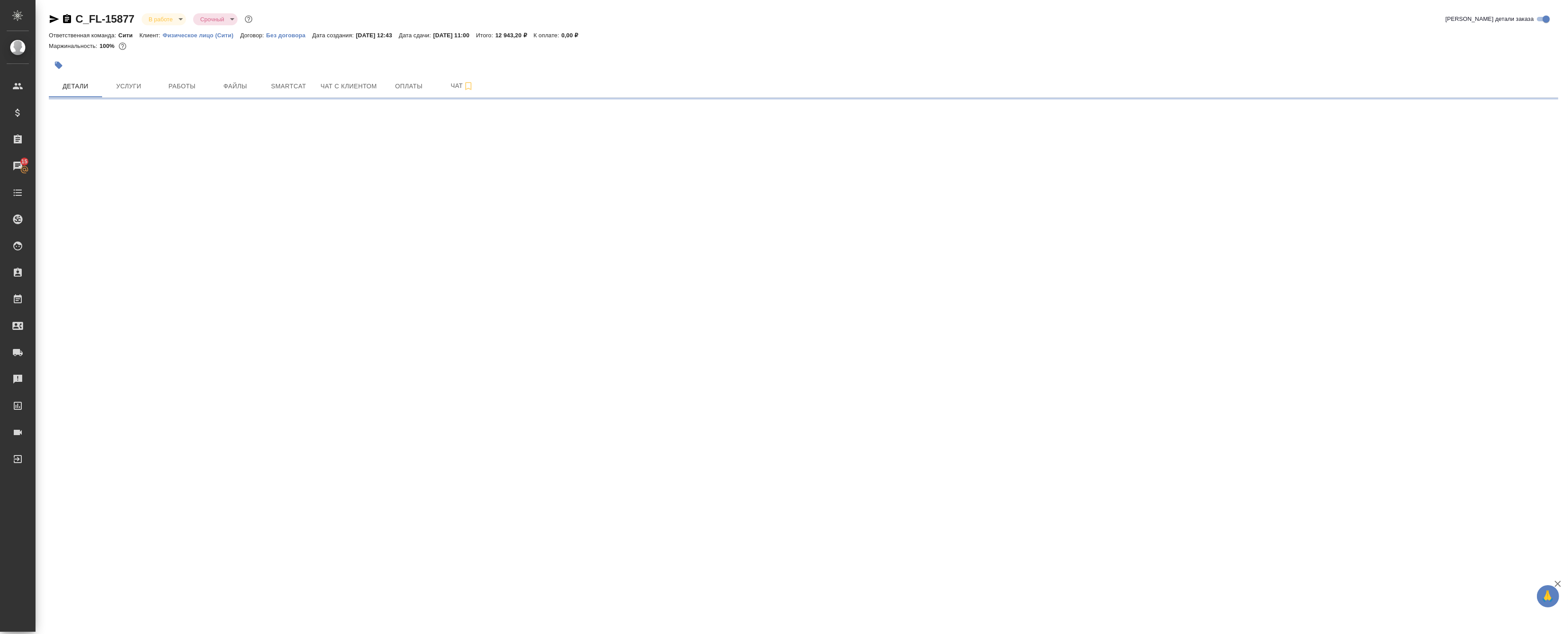
select select "RU"
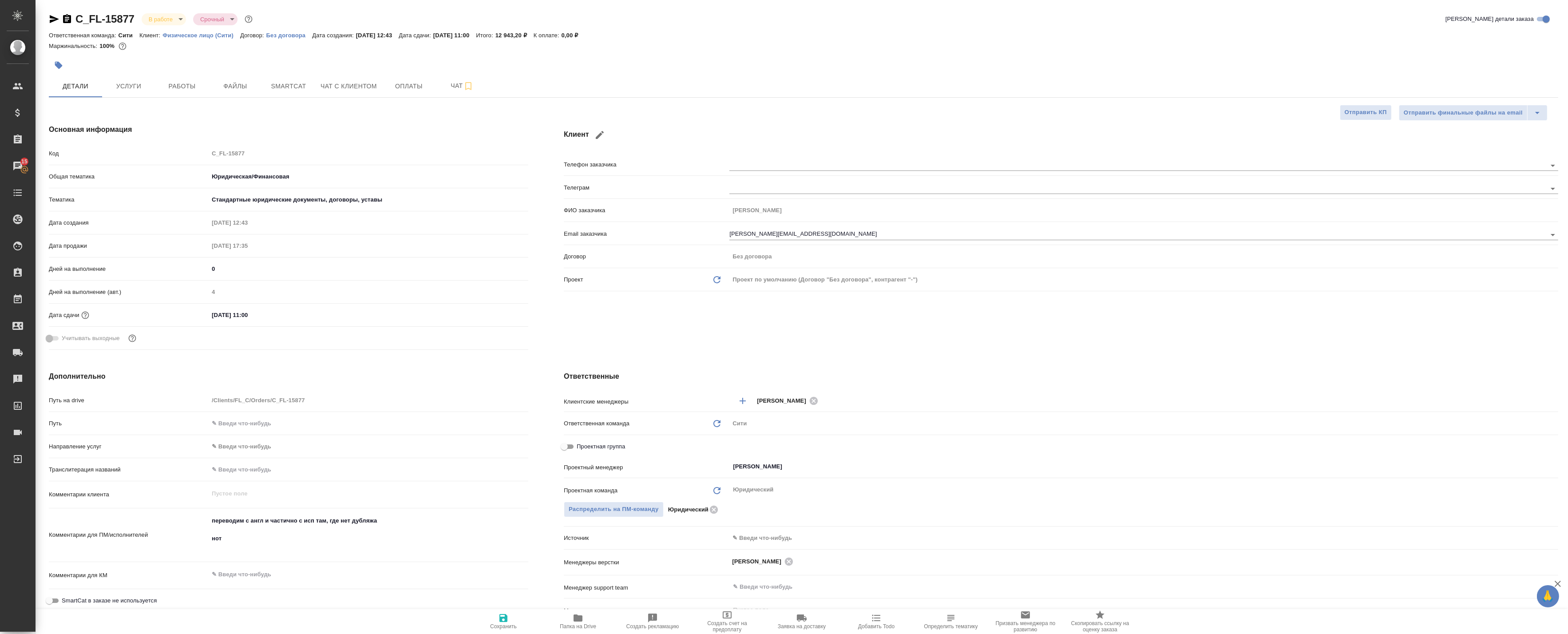
type textarea "x"
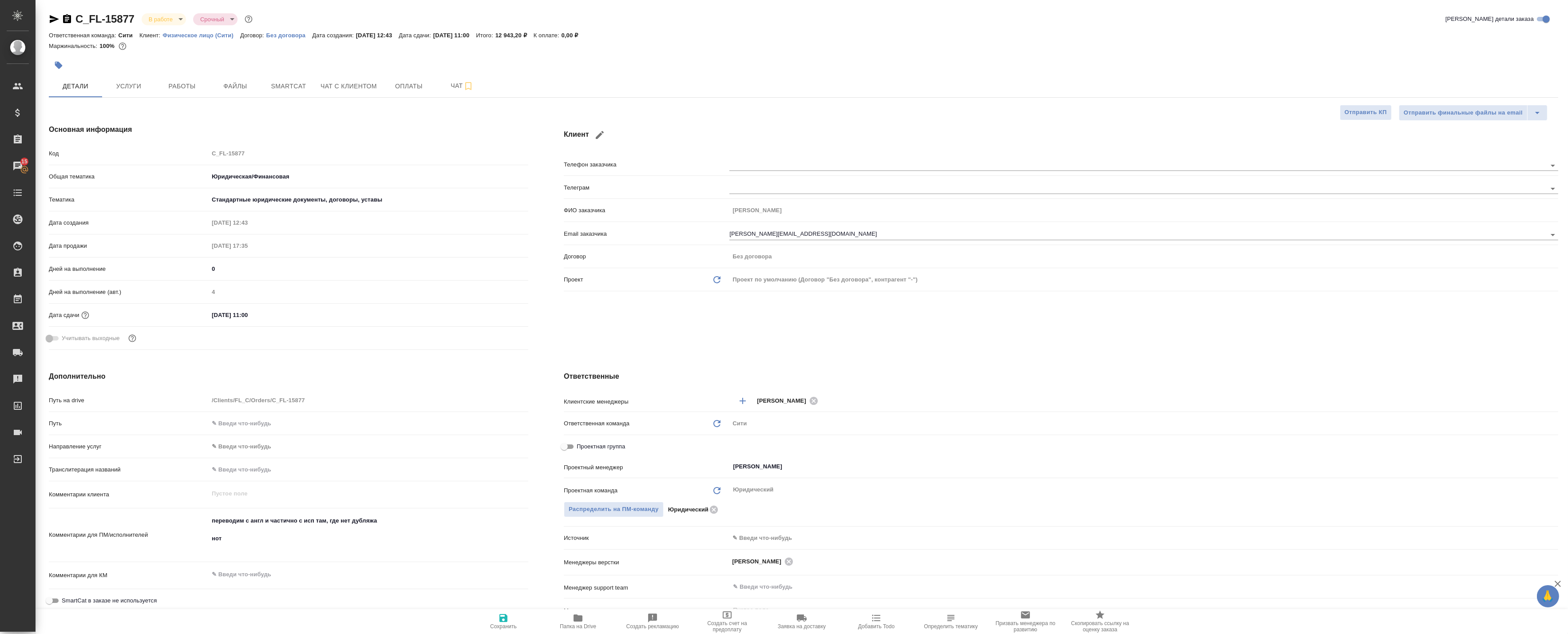
type textarea "x"
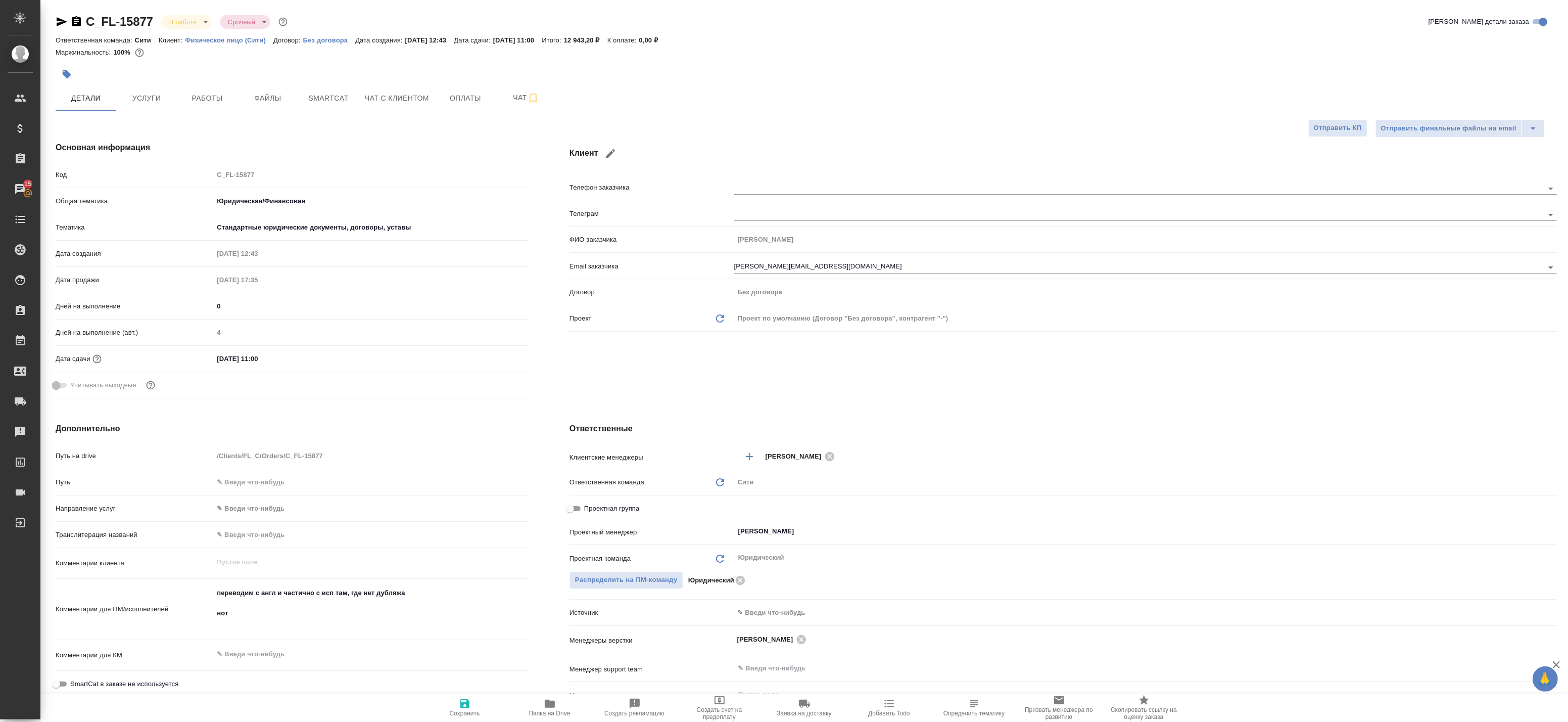
type textarea "x"
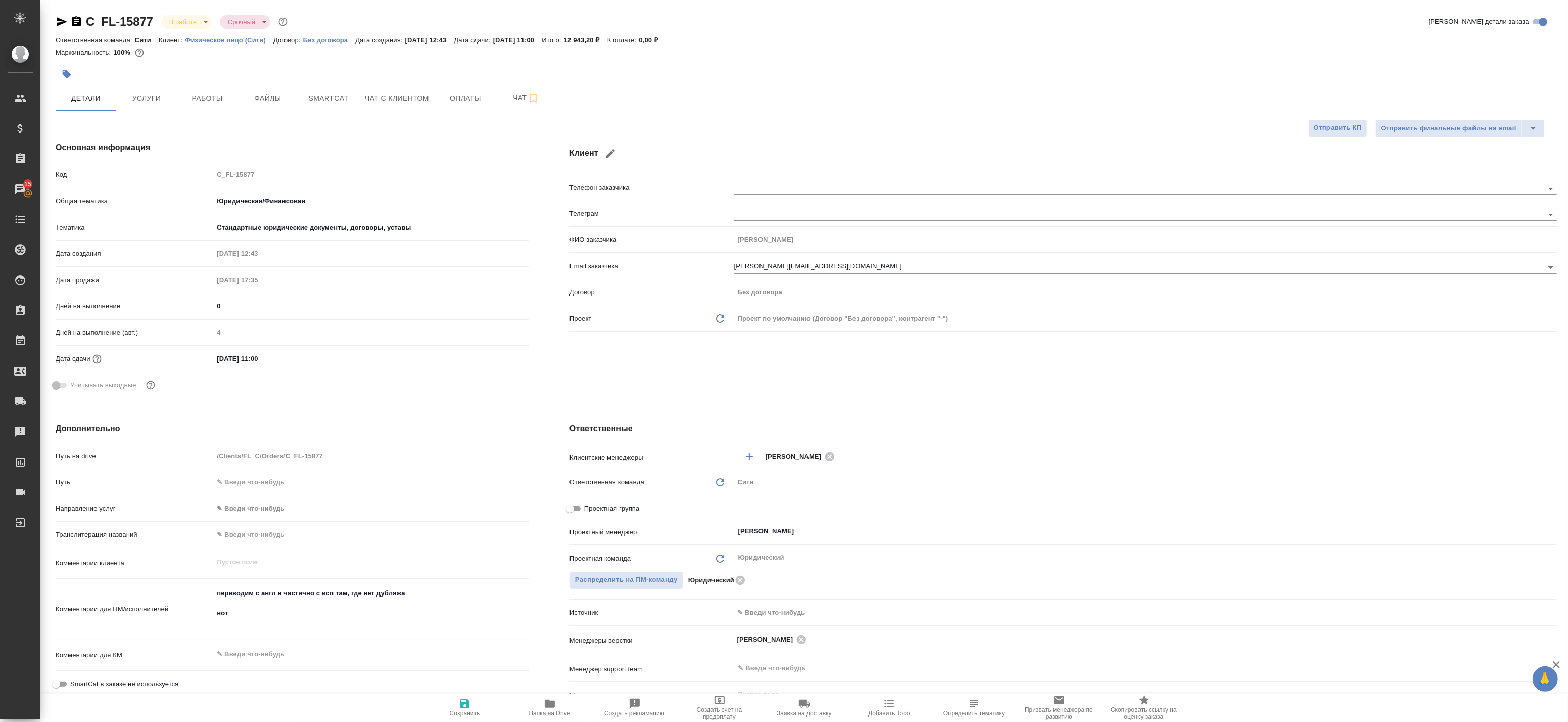
type textarea "x"
click at [224, 102] on span "Работы" at bounding box center [207, 99] width 49 height 13
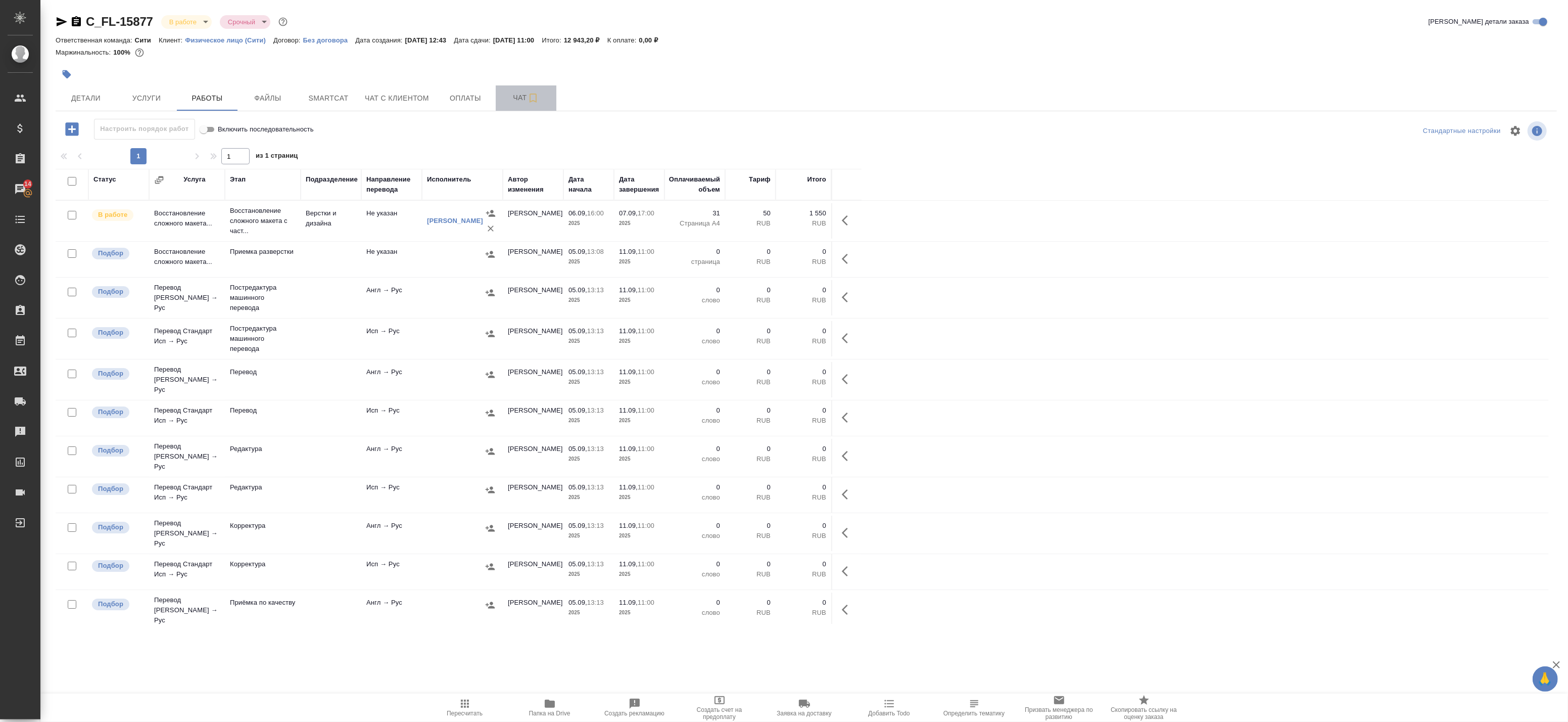
click at [517, 96] on span "Чат" at bounding box center [526, 98] width 49 height 13
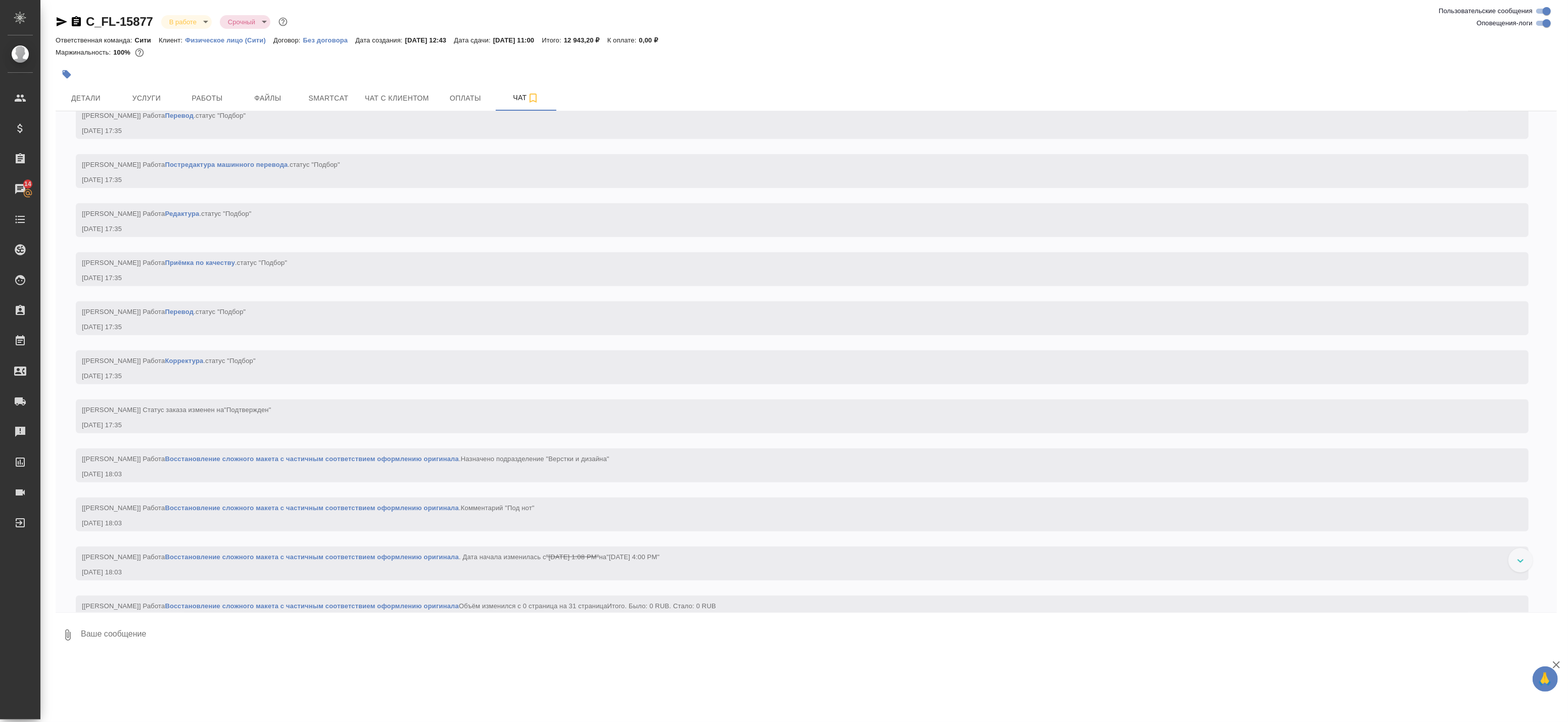
scroll to position [998, 0]
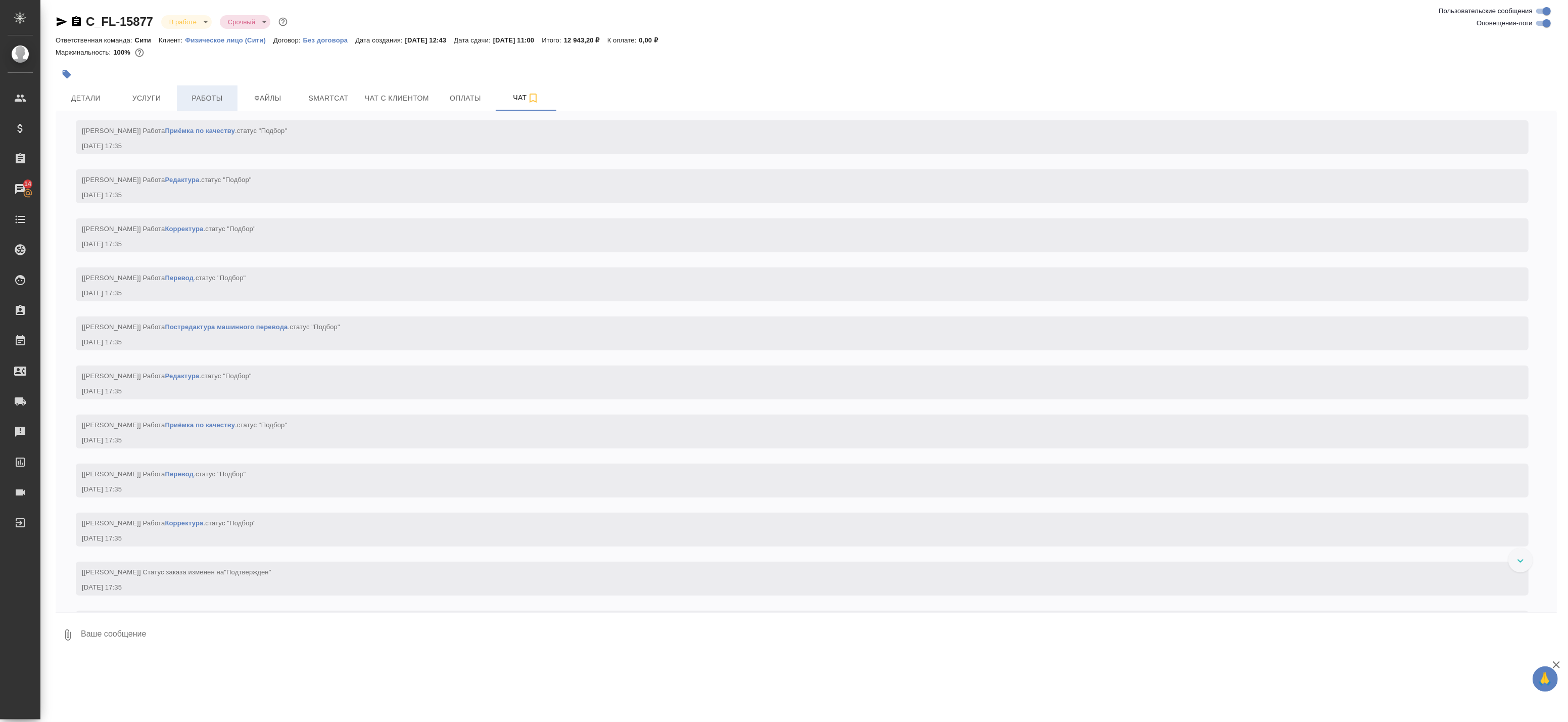
click at [190, 103] on span "Работы" at bounding box center [207, 99] width 49 height 13
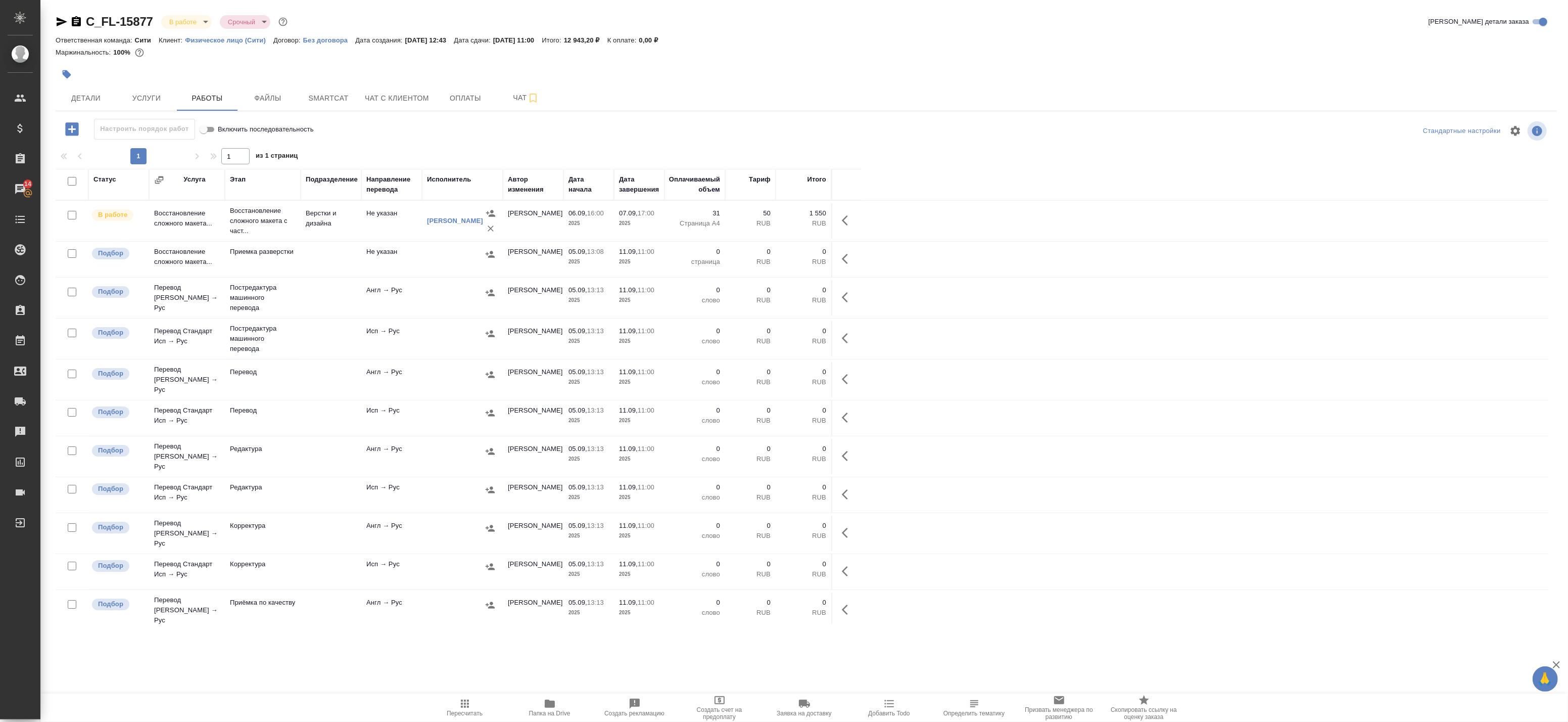
click at [468, 711] on span "Пересчитать" at bounding box center [465, 713] width 36 height 7
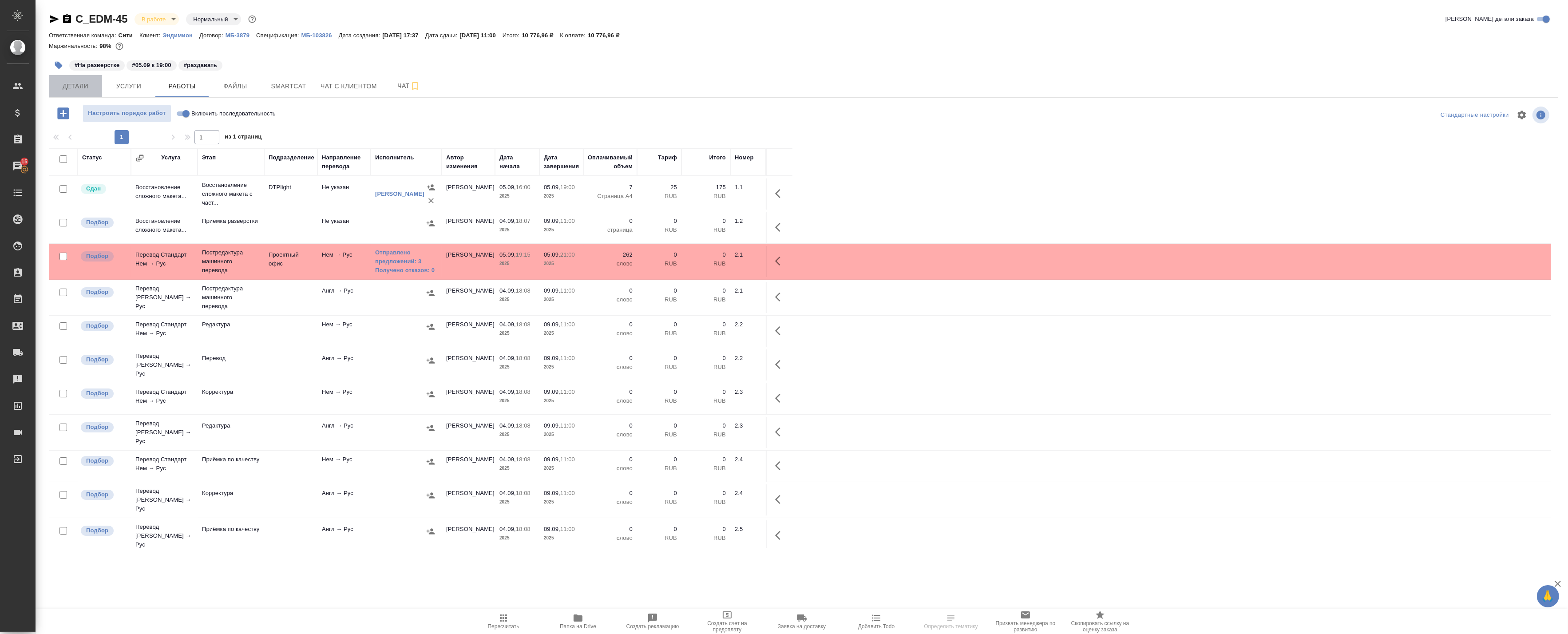
click at [85, 87] on span "Детали" at bounding box center [75, 87] width 43 height 11
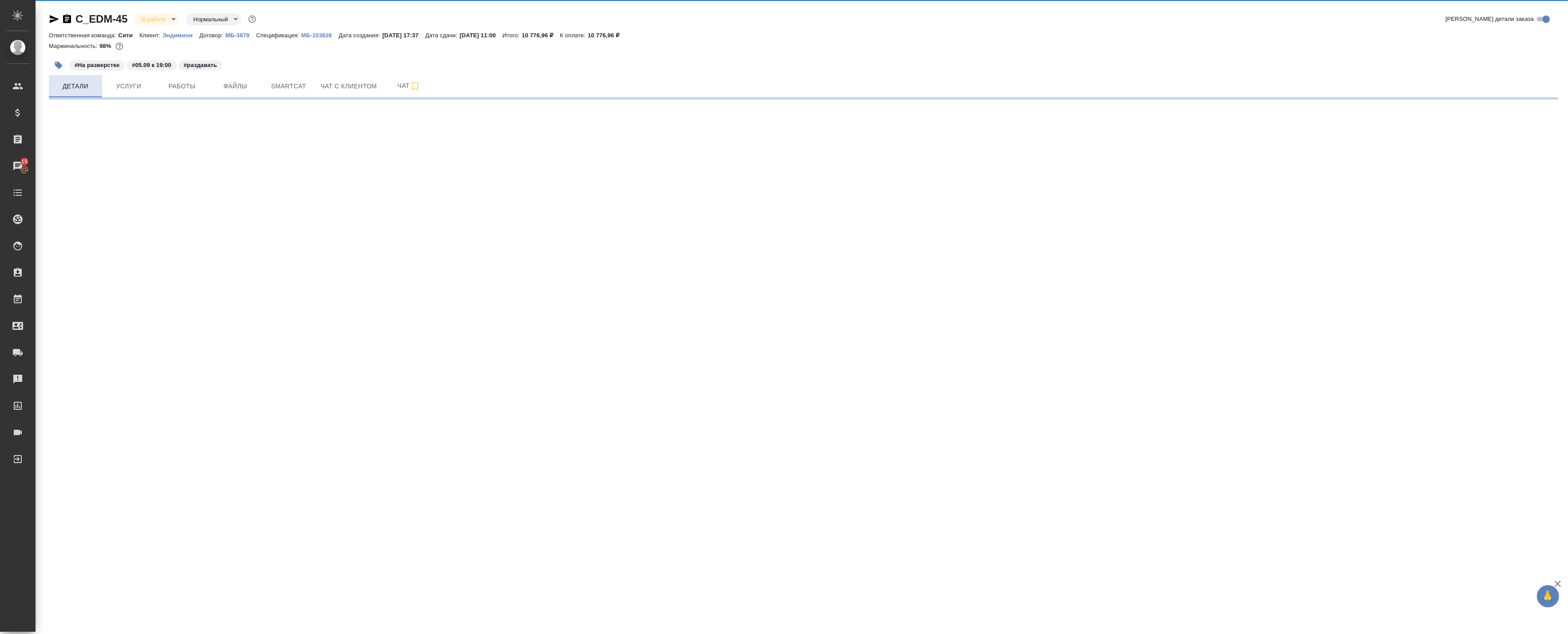
select select "RU"
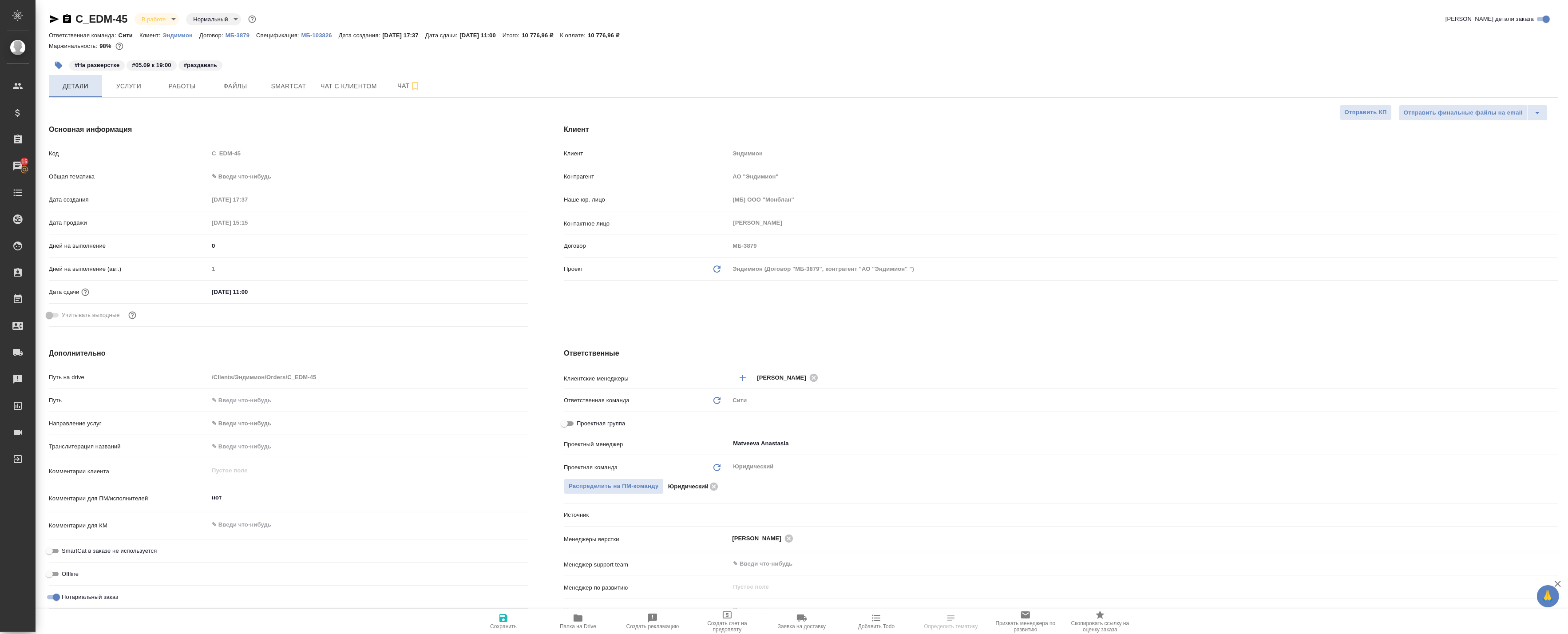
type textarea "x"
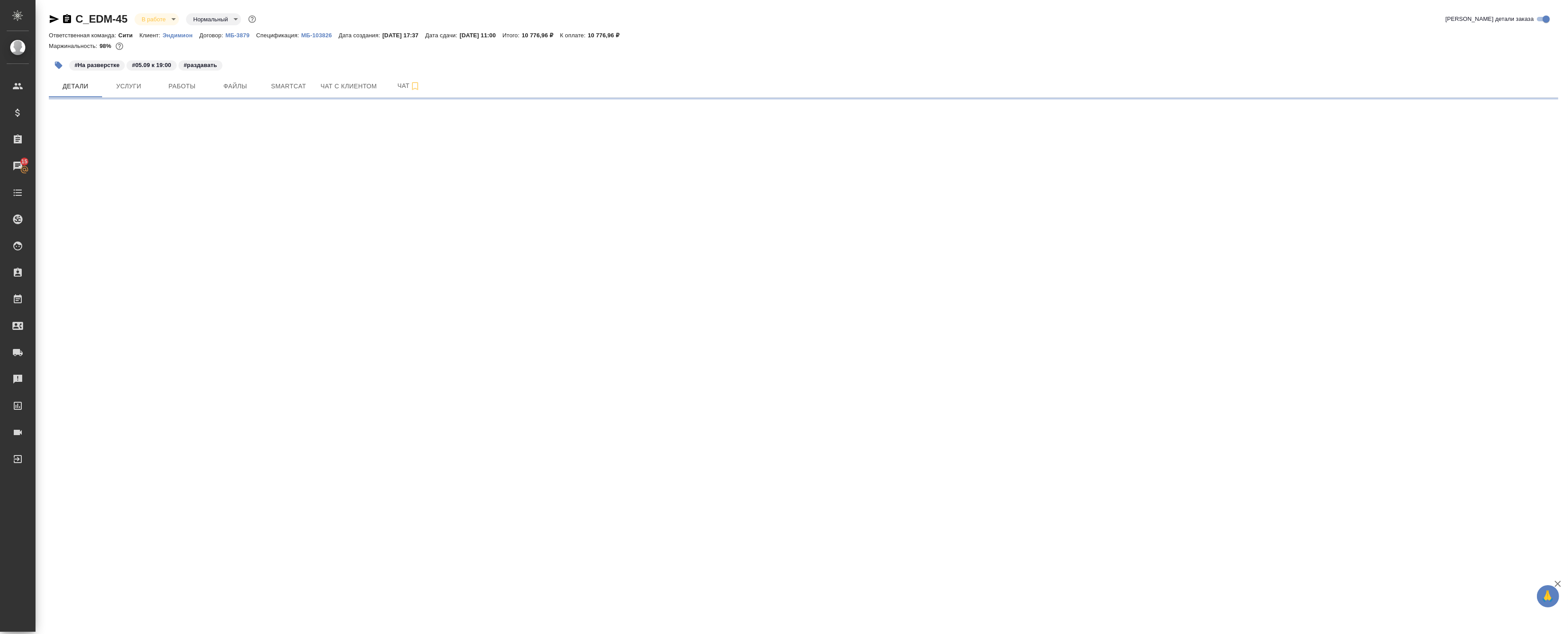
click at [580, 618] on div ".cls-1 fill:#fff; AWATERA Badanyan Artak Клиенты Спецификации Заказы 15 Чаты To…" at bounding box center [784, 317] width 1568 height 634
select select "RU"
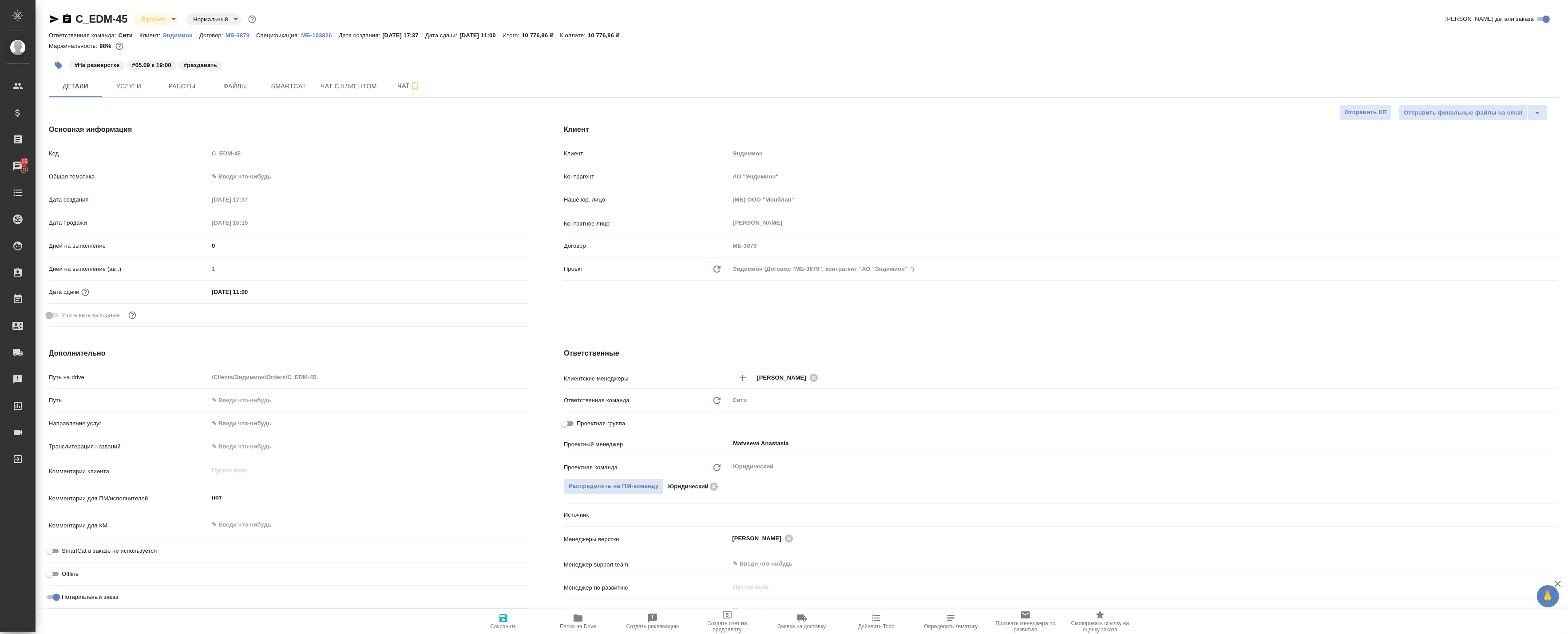
click at [575, 604] on div "Менеджер входящих ​" at bounding box center [1061, 610] width 994 height 16
click at [574, 620] on icon "button" at bounding box center [578, 618] width 9 height 7
type textarea "x"
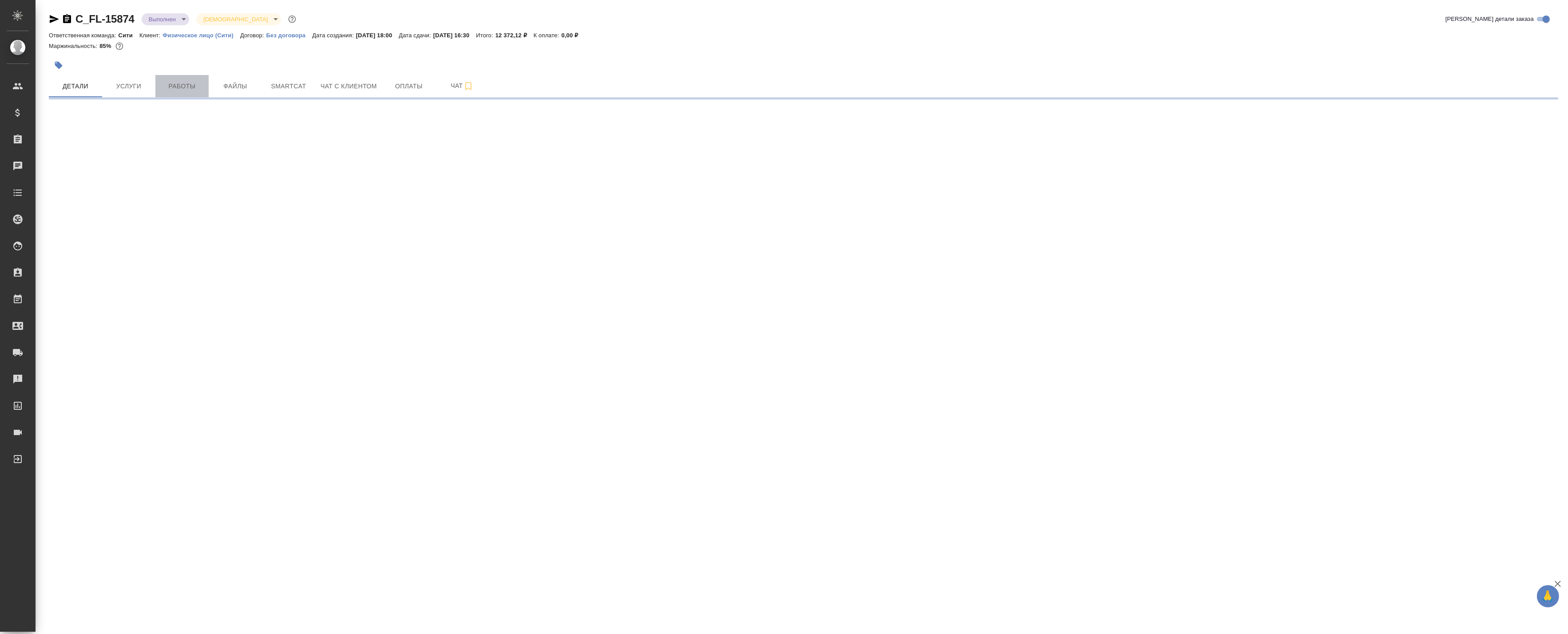
click at [206, 91] on button "Работы" at bounding box center [182, 86] width 53 height 22
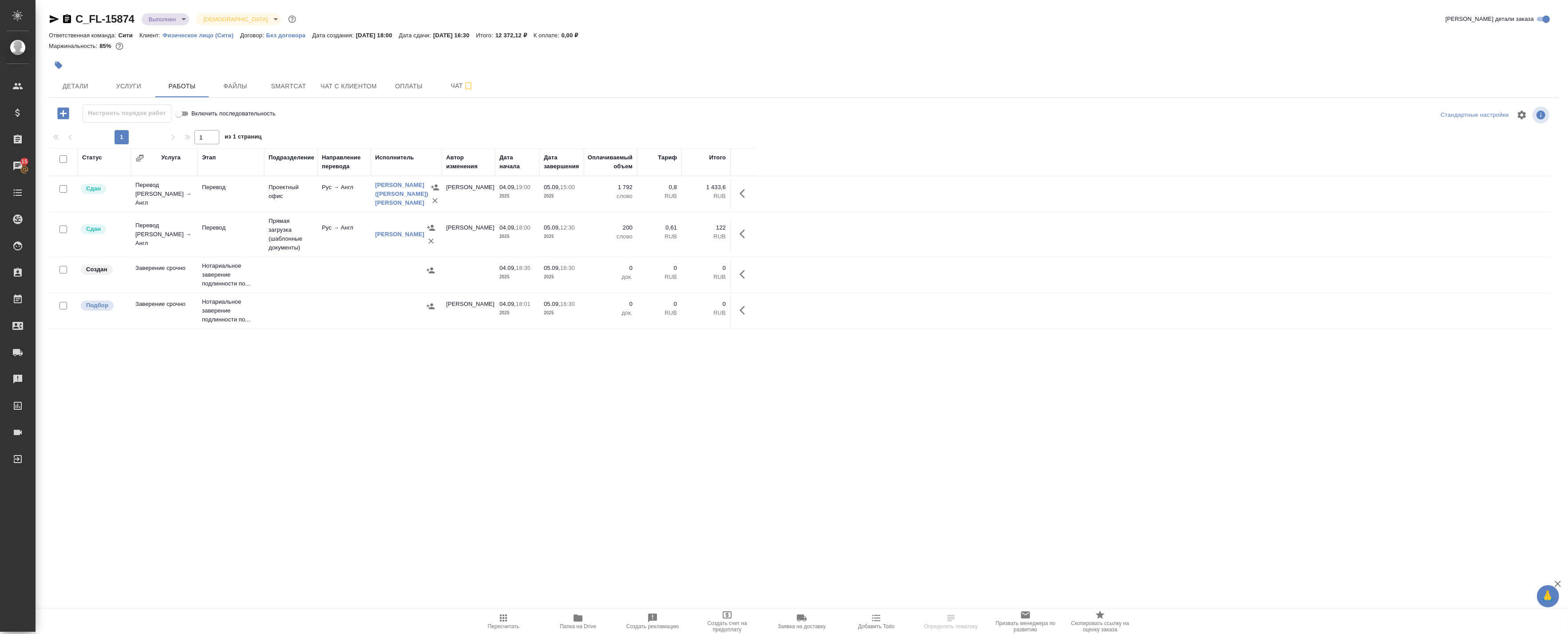
click at [592, 624] on span "Папка на Drive" at bounding box center [578, 626] width 36 height 6
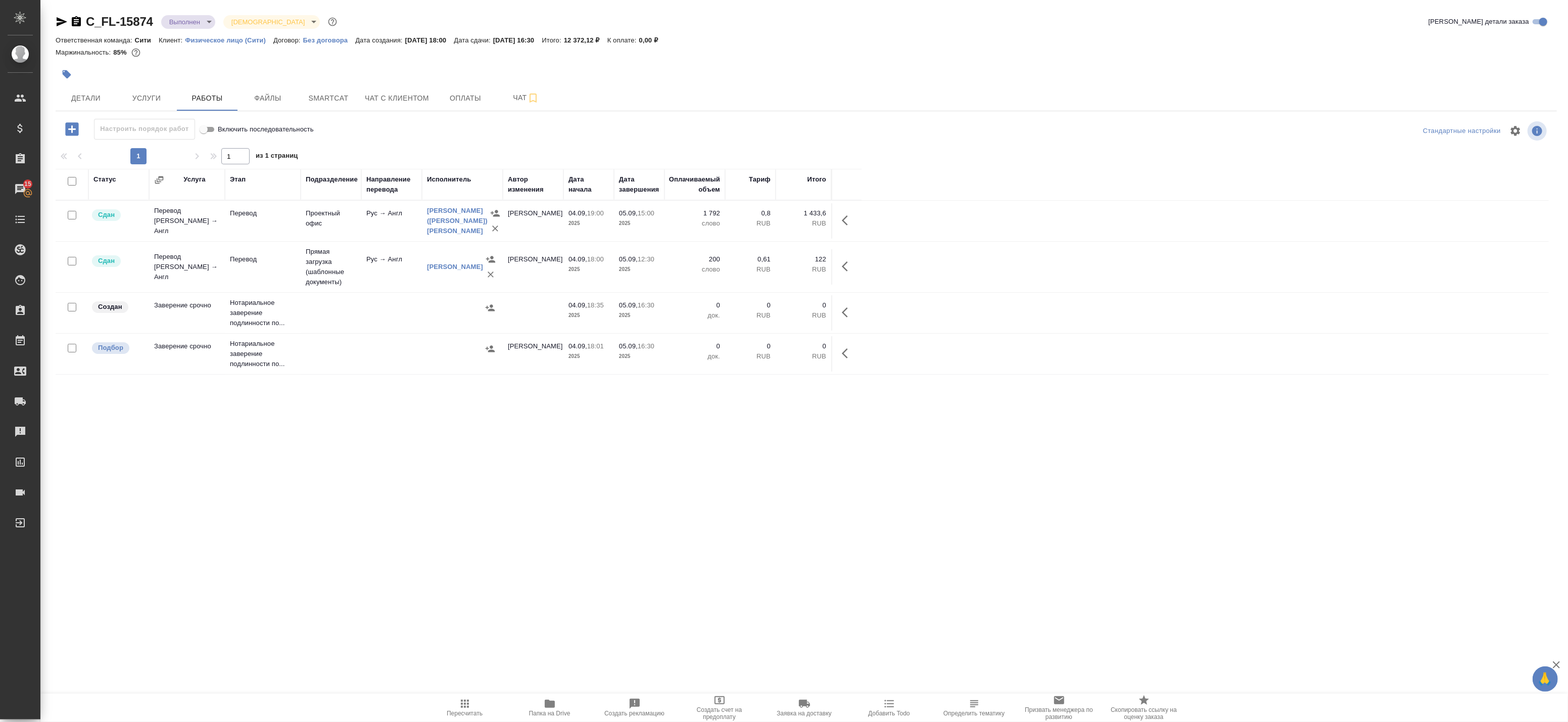
click at [344, 593] on div "Статус Услуга Этап Подразделение Направление перевода Исполнитель Автор изменен…" at bounding box center [803, 396] width 1494 height 455
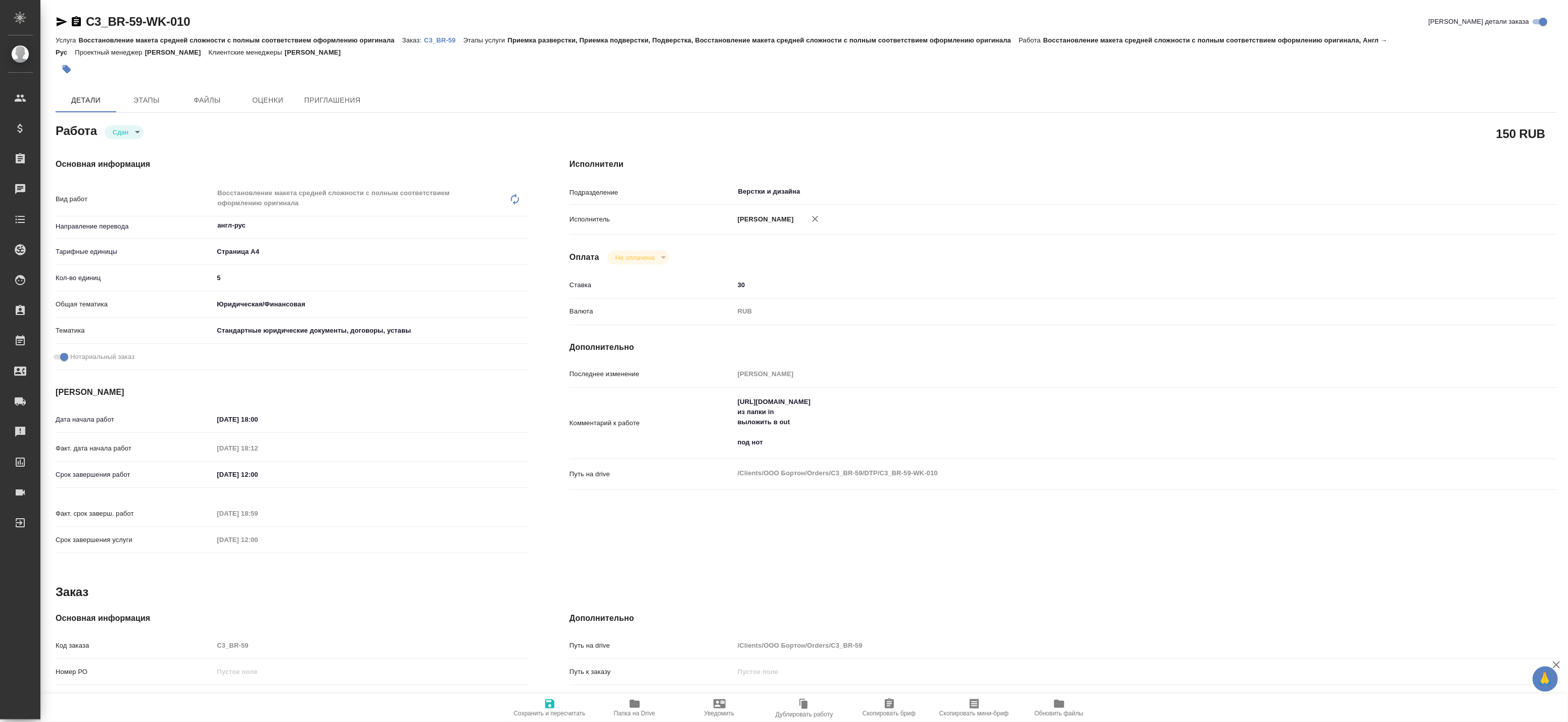
type textarea "x"
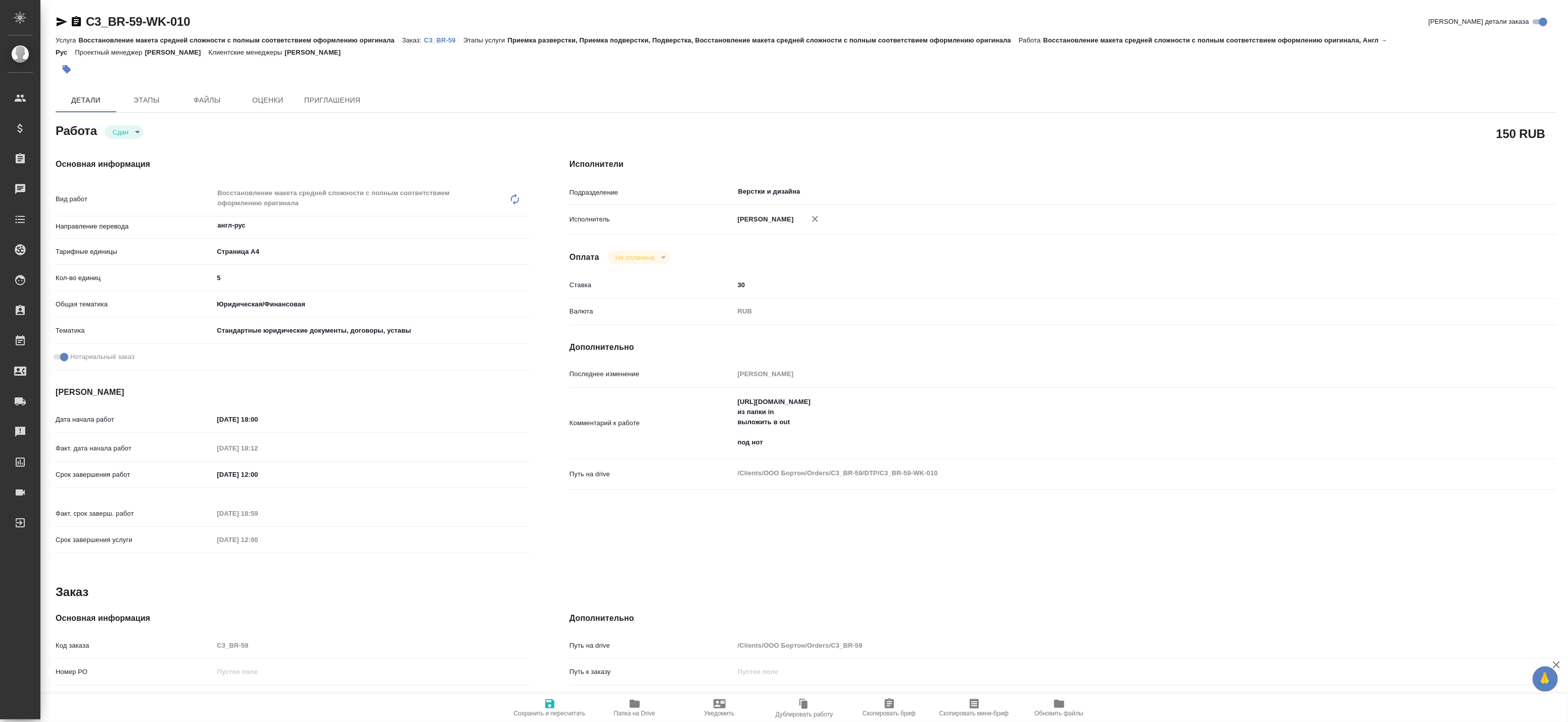
type textarea "x"
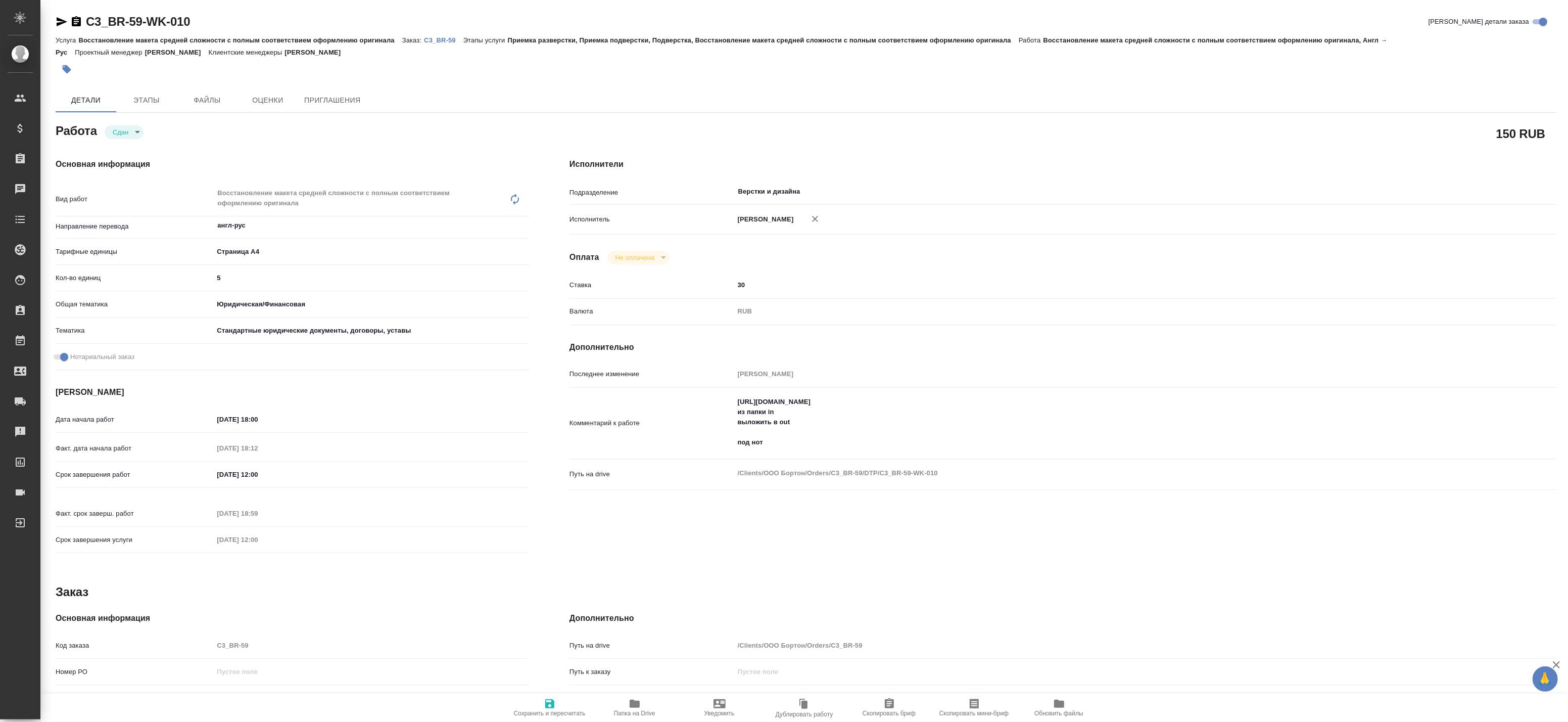
type textarea "x"
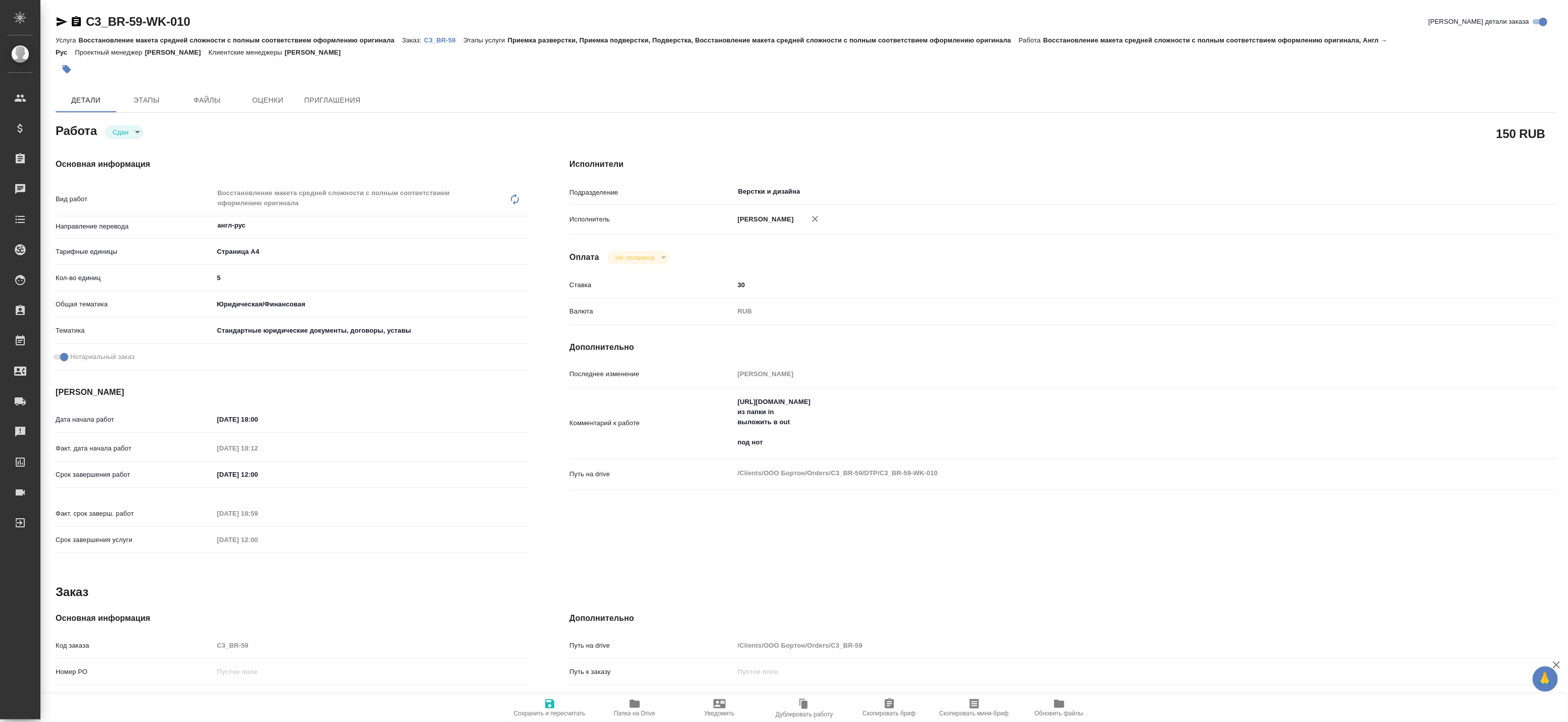
type textarea "x"
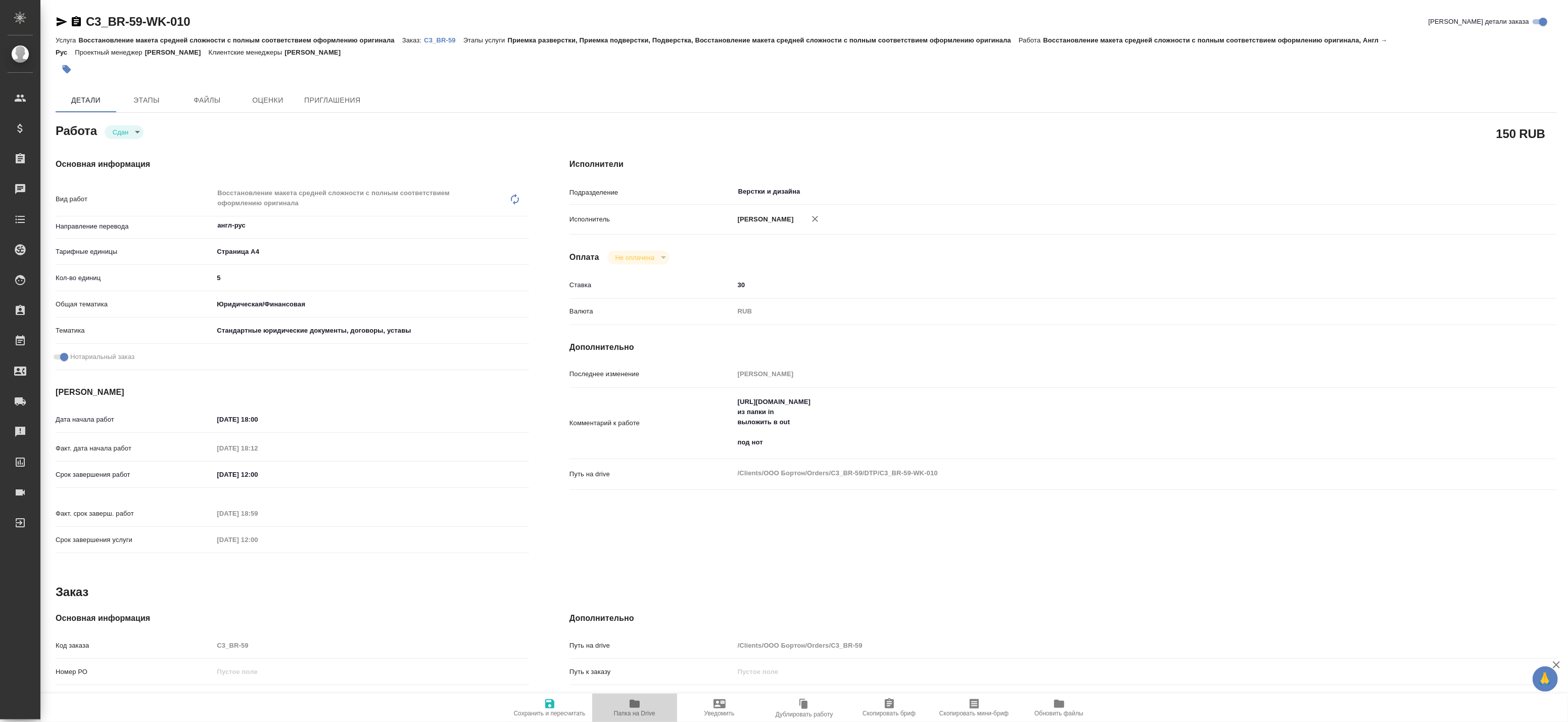
click at [650, 705] on span "Папка на Drive" at bounding box center [635, 707] width 73 height 19
type textarea "x"
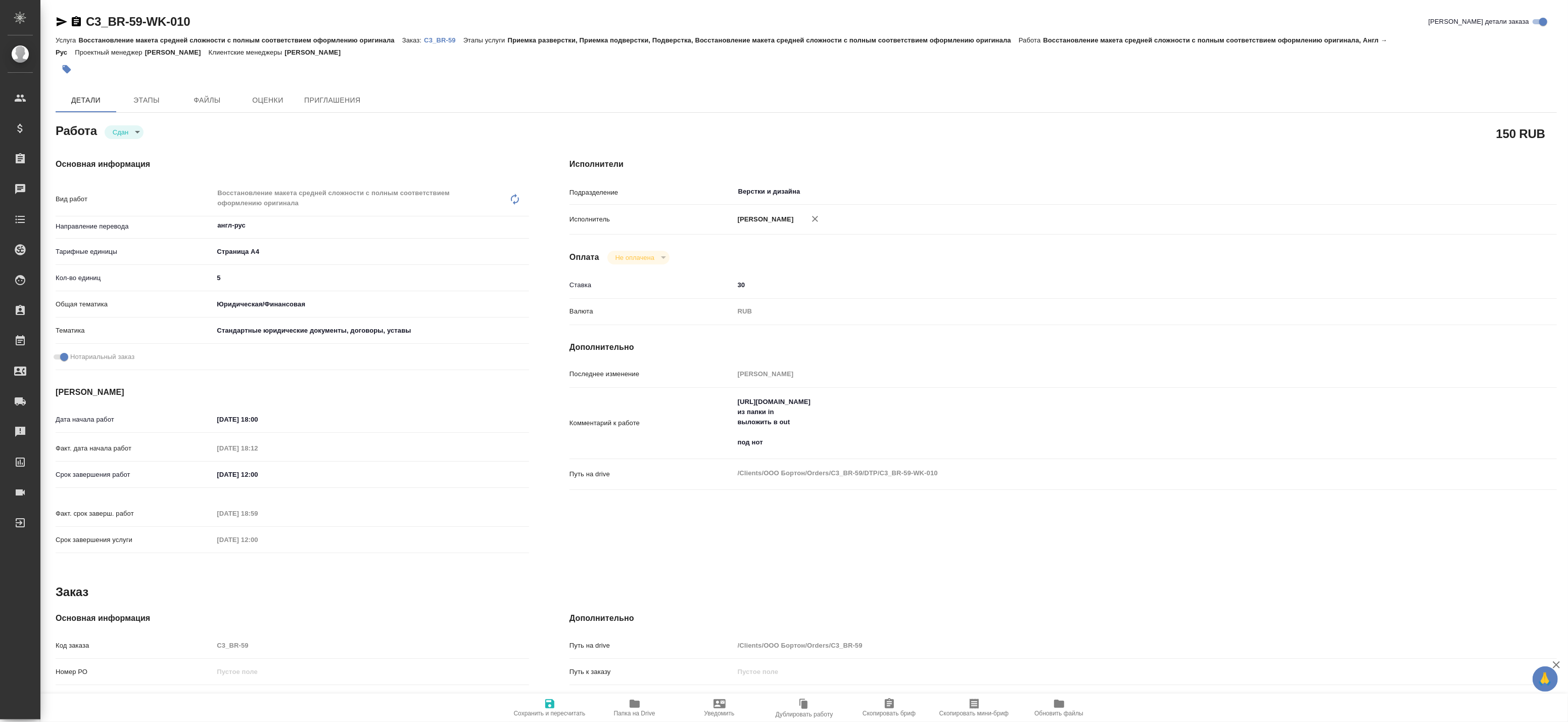
type textarea "x"
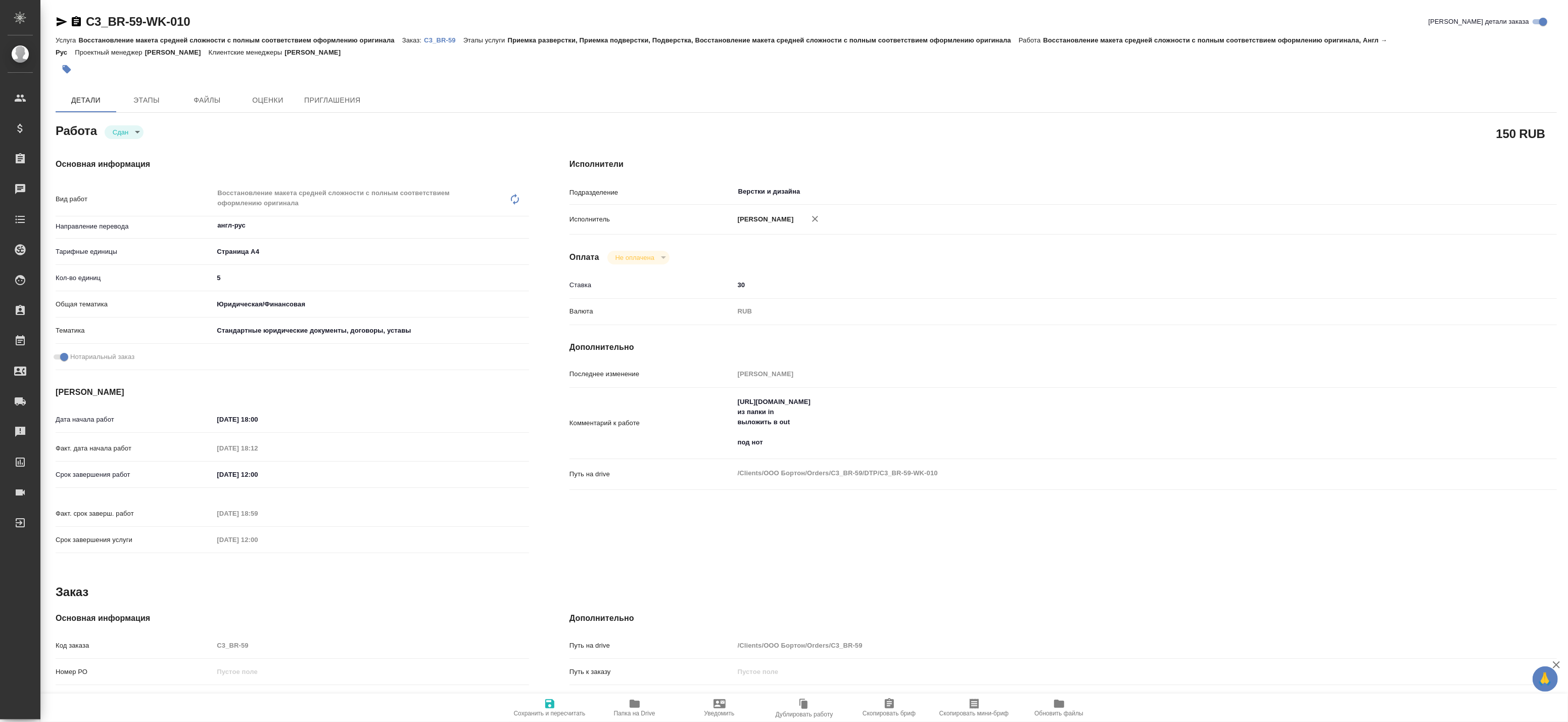
type textarea "x"
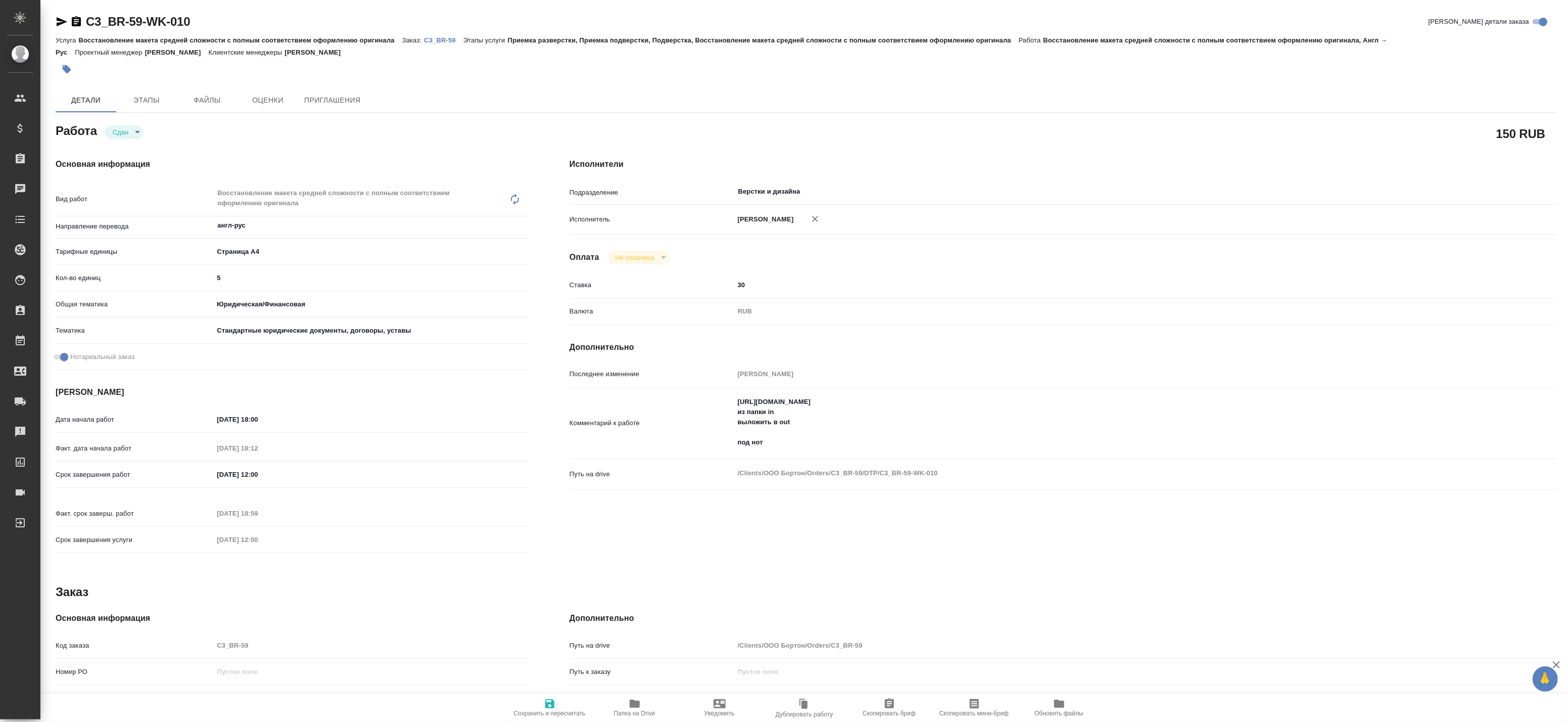
type textarea "x"
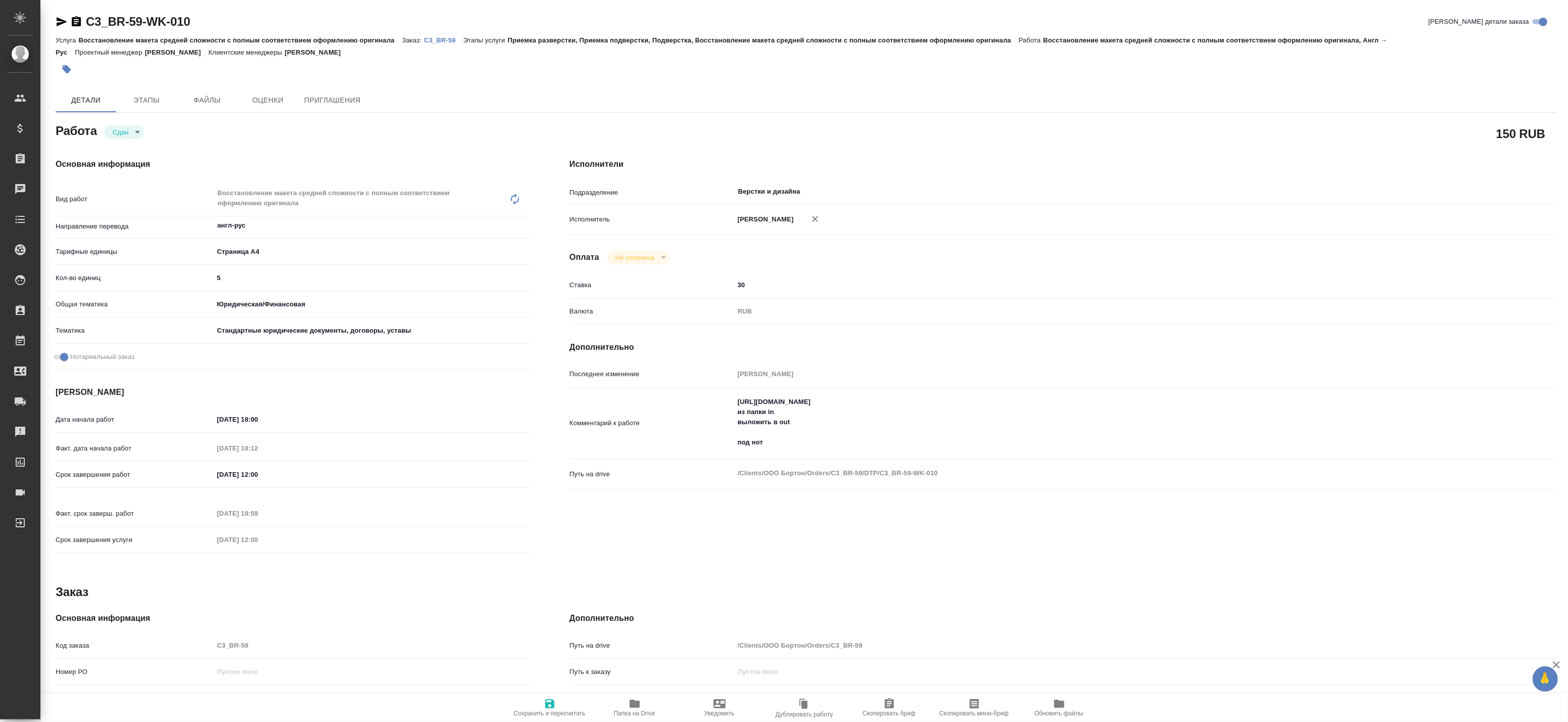
type textarea "x"
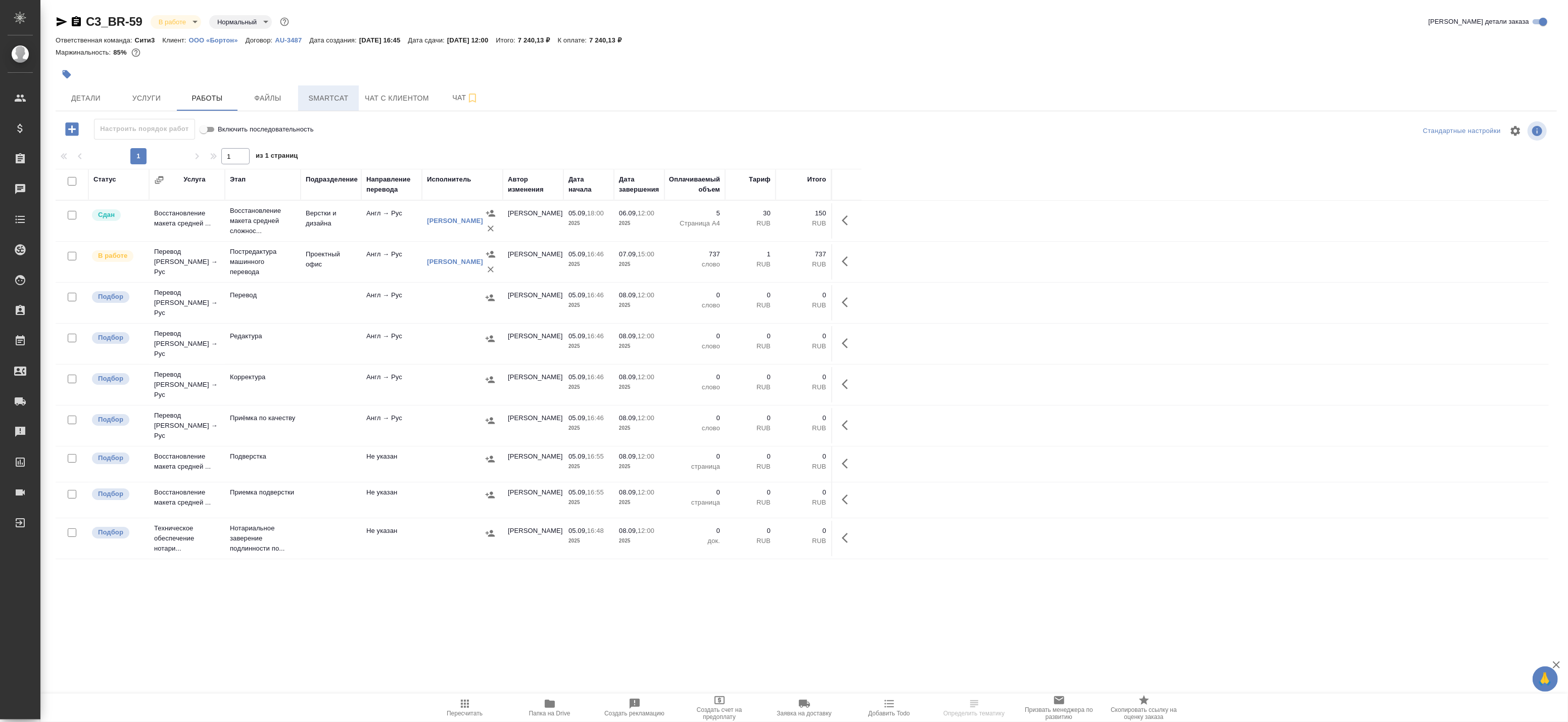
click at [317, 93] on span "Smartcat" at bounding box center [329, 99] width 49 height 13
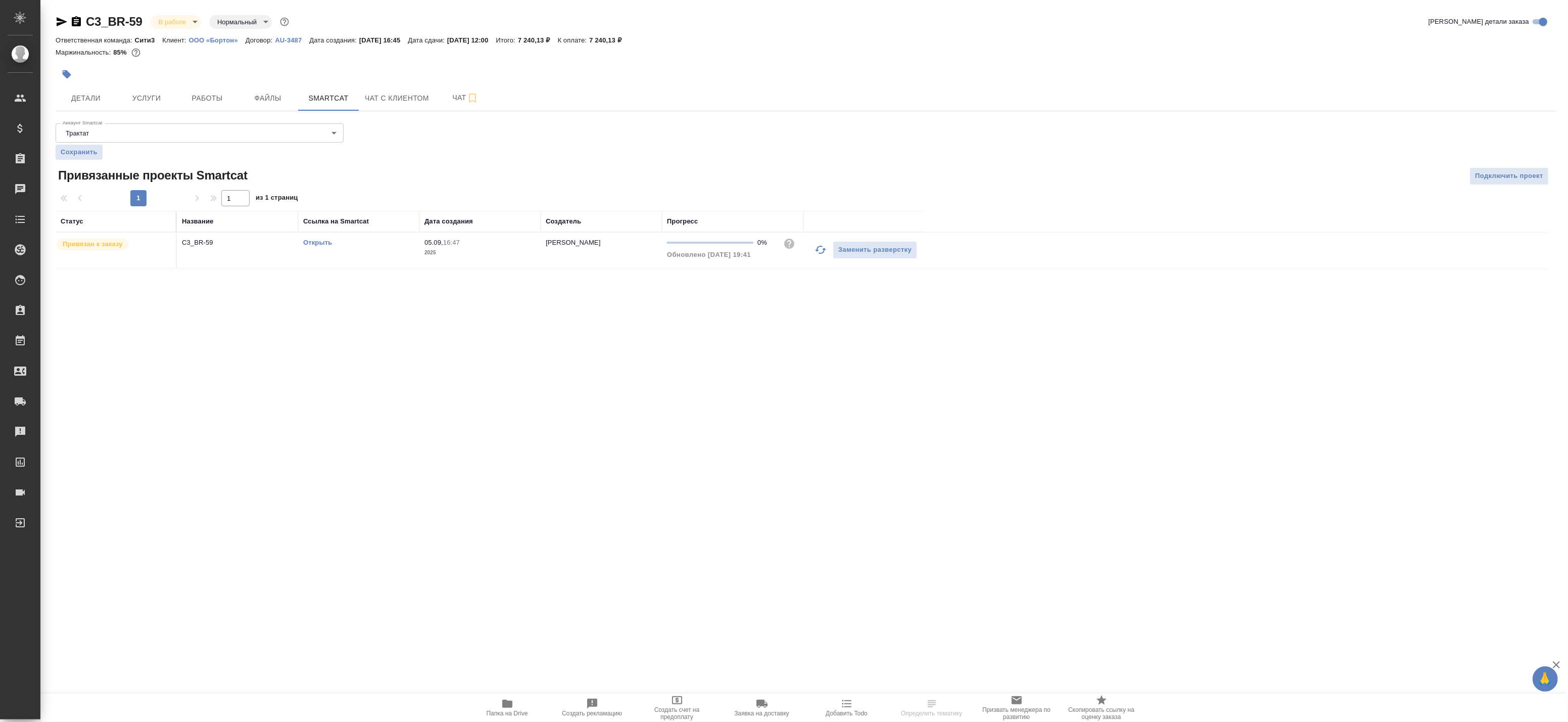
click at [319, 241] on link "Открыть" at bounding box center [317, 242] width 29 height 8
click at [96, 97] on span "Детали" at bounding box center [86, 99] width 49 height 13
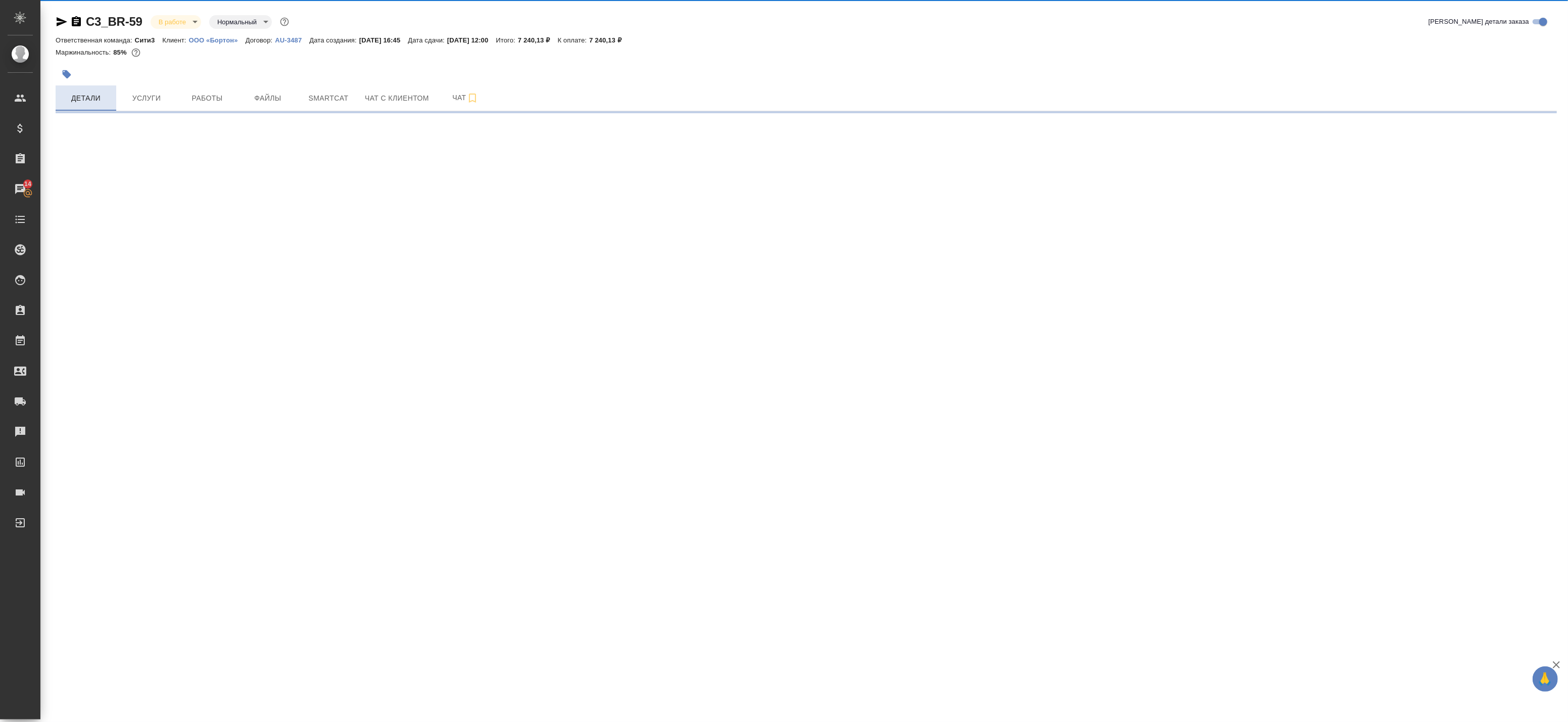
select select "RU"
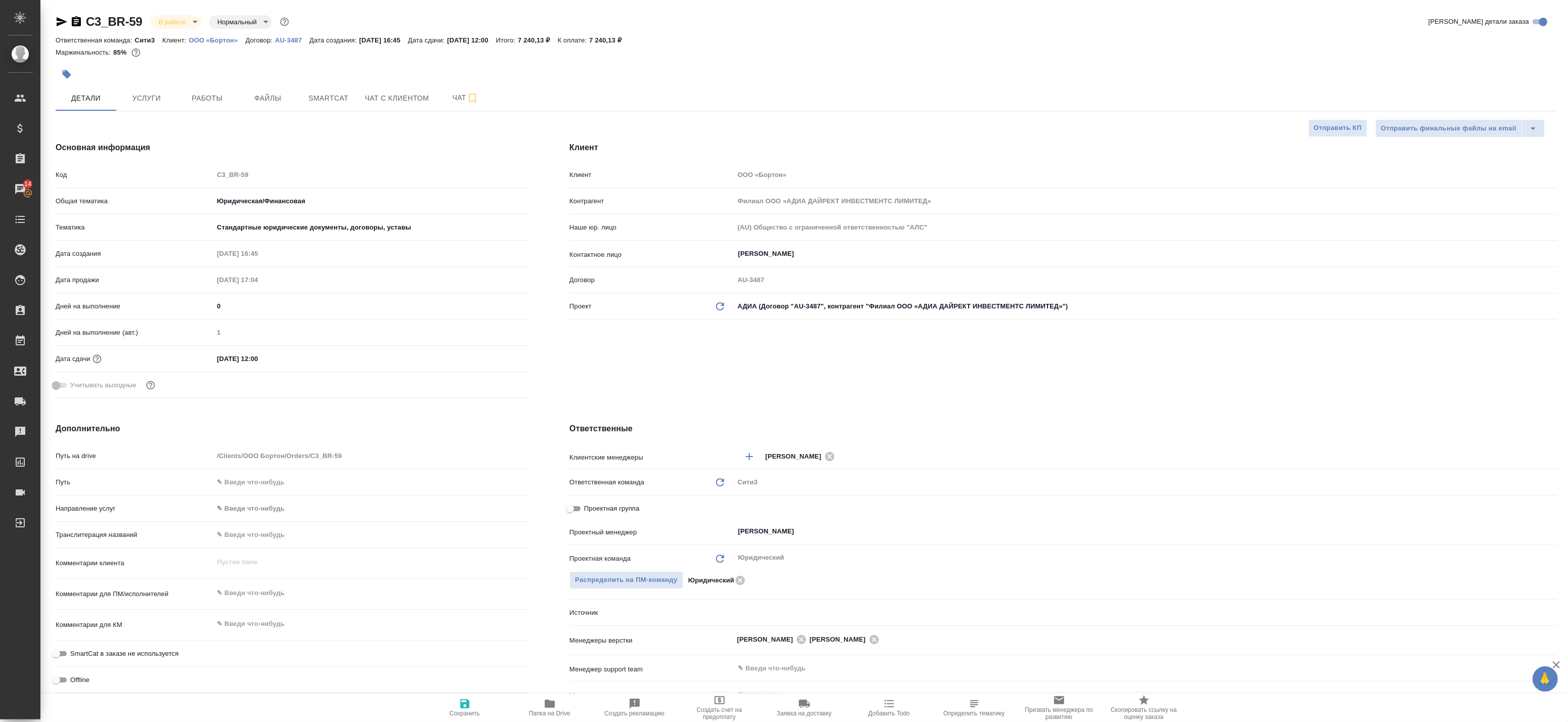
type textarea "x"
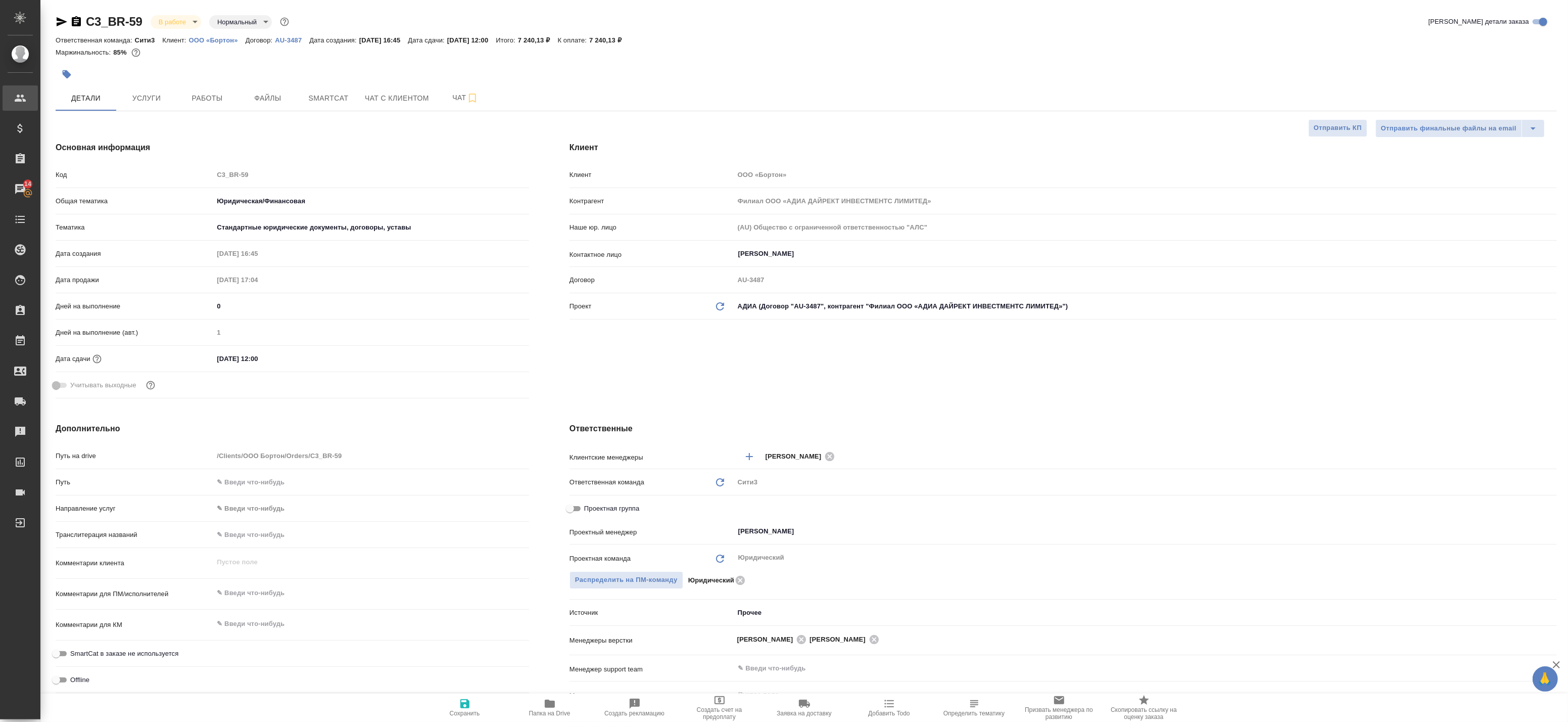
type textarea "x"
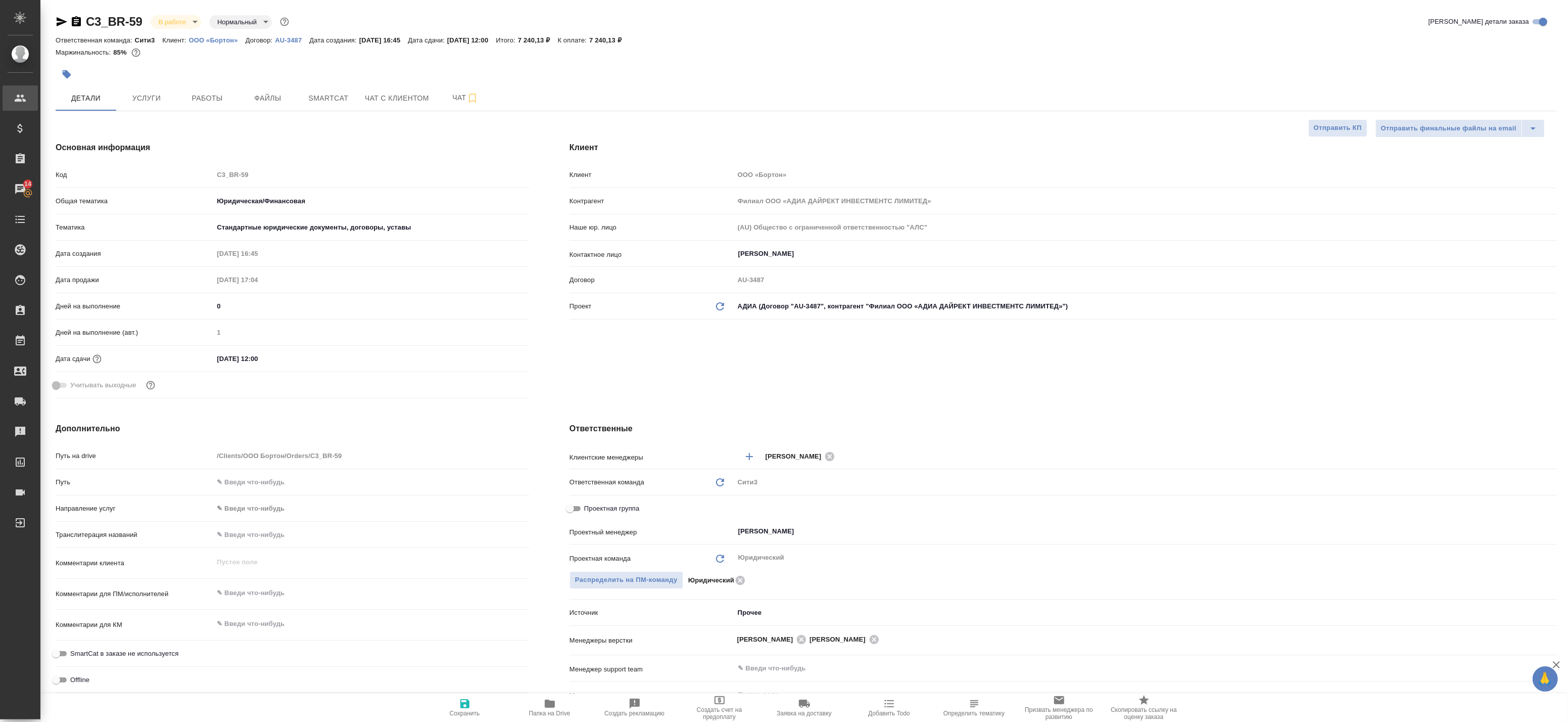
type textarea "x"
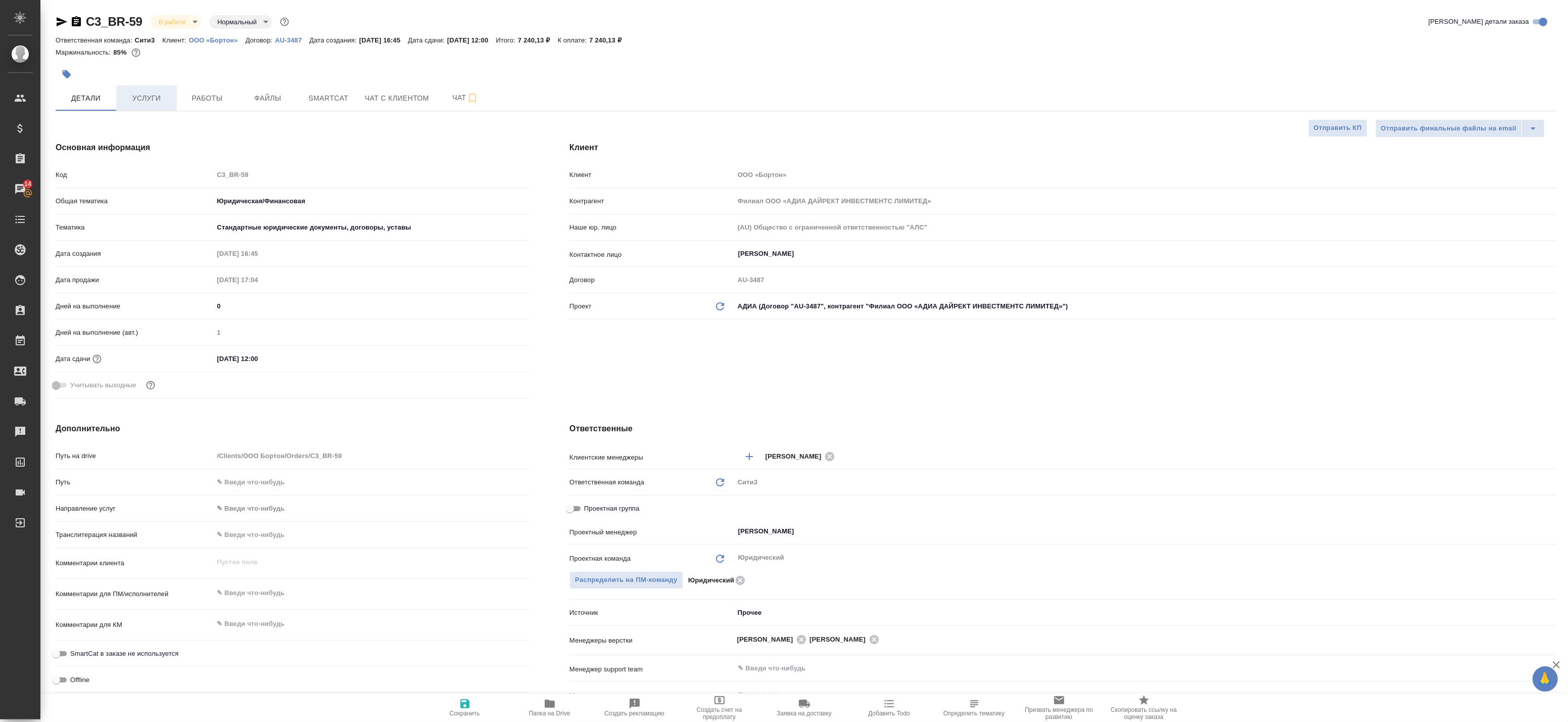
type textarea "x"
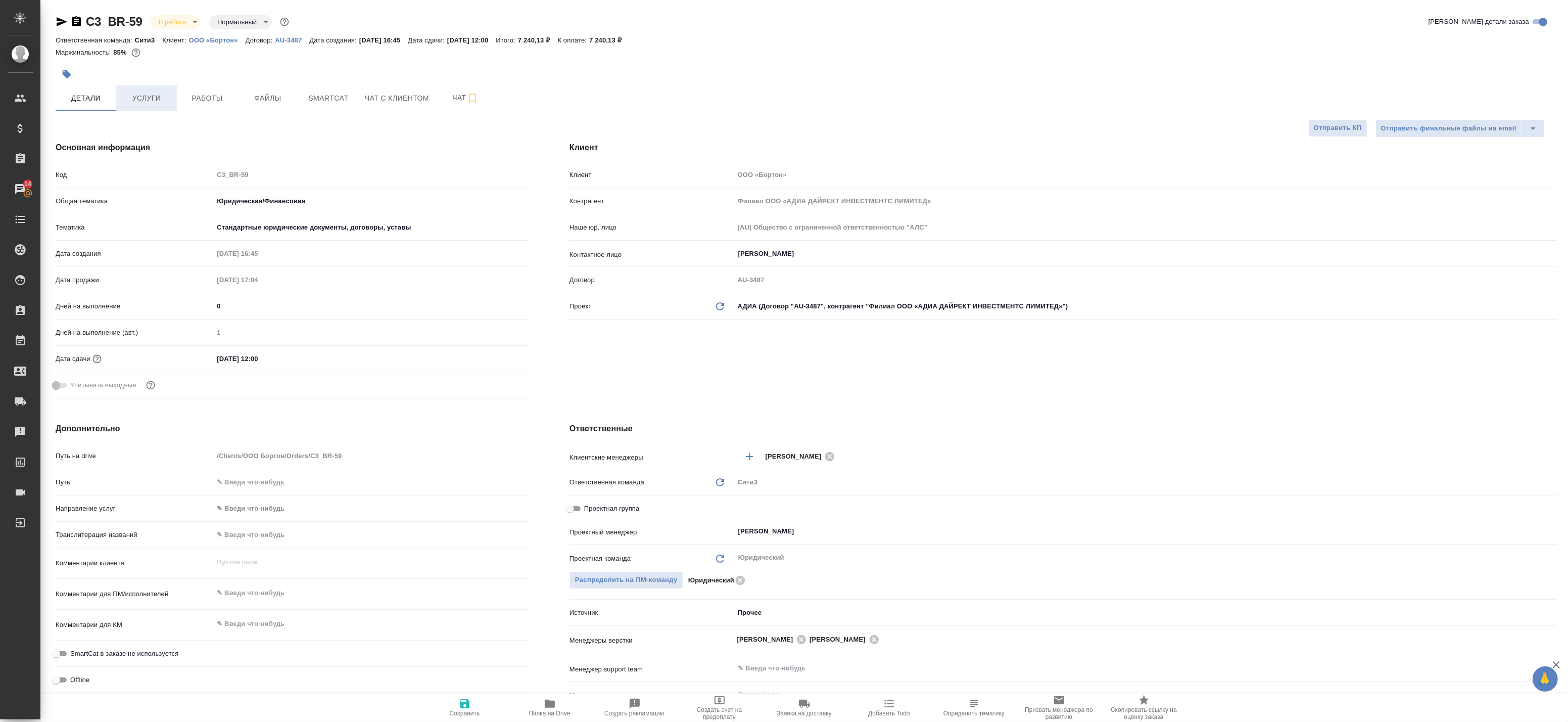
type textarea "x"
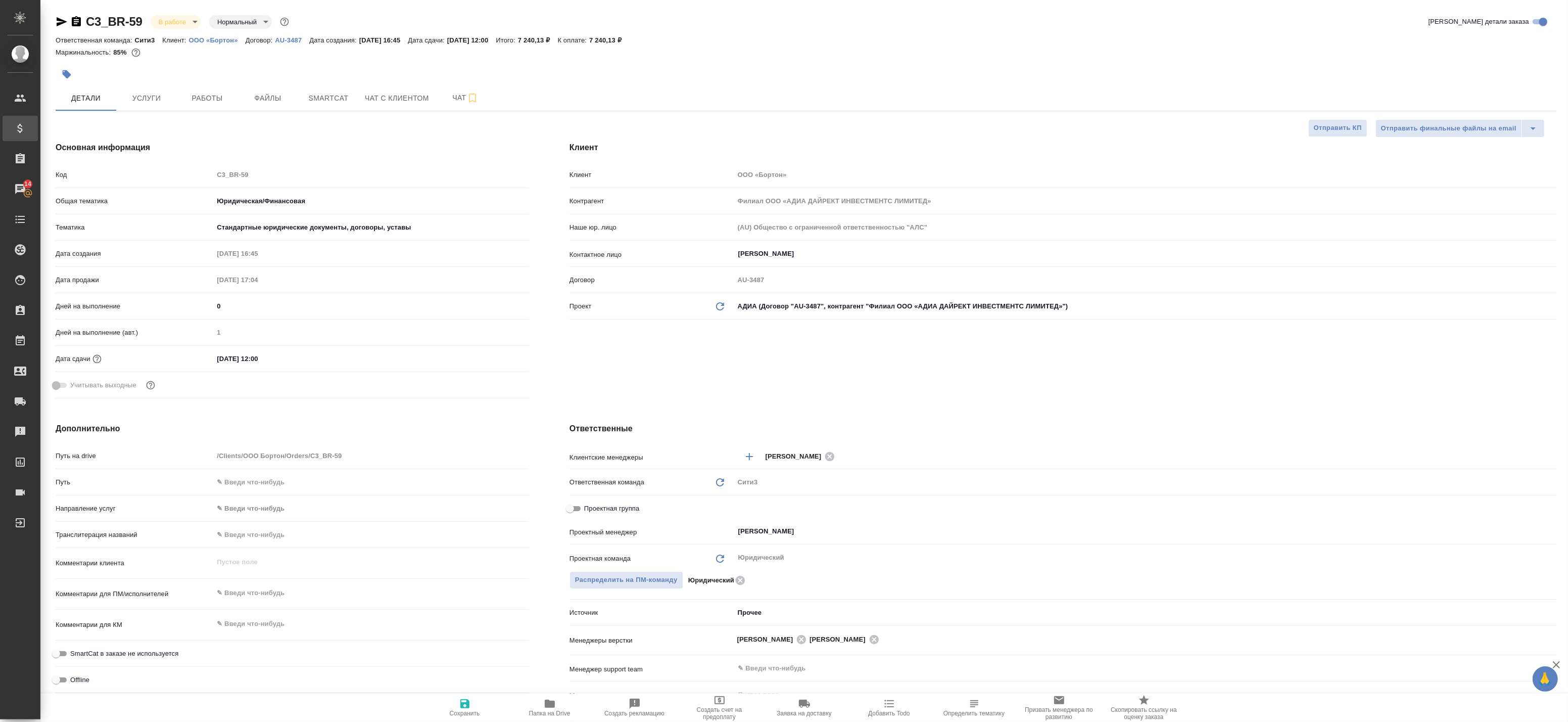
type textarea "x"
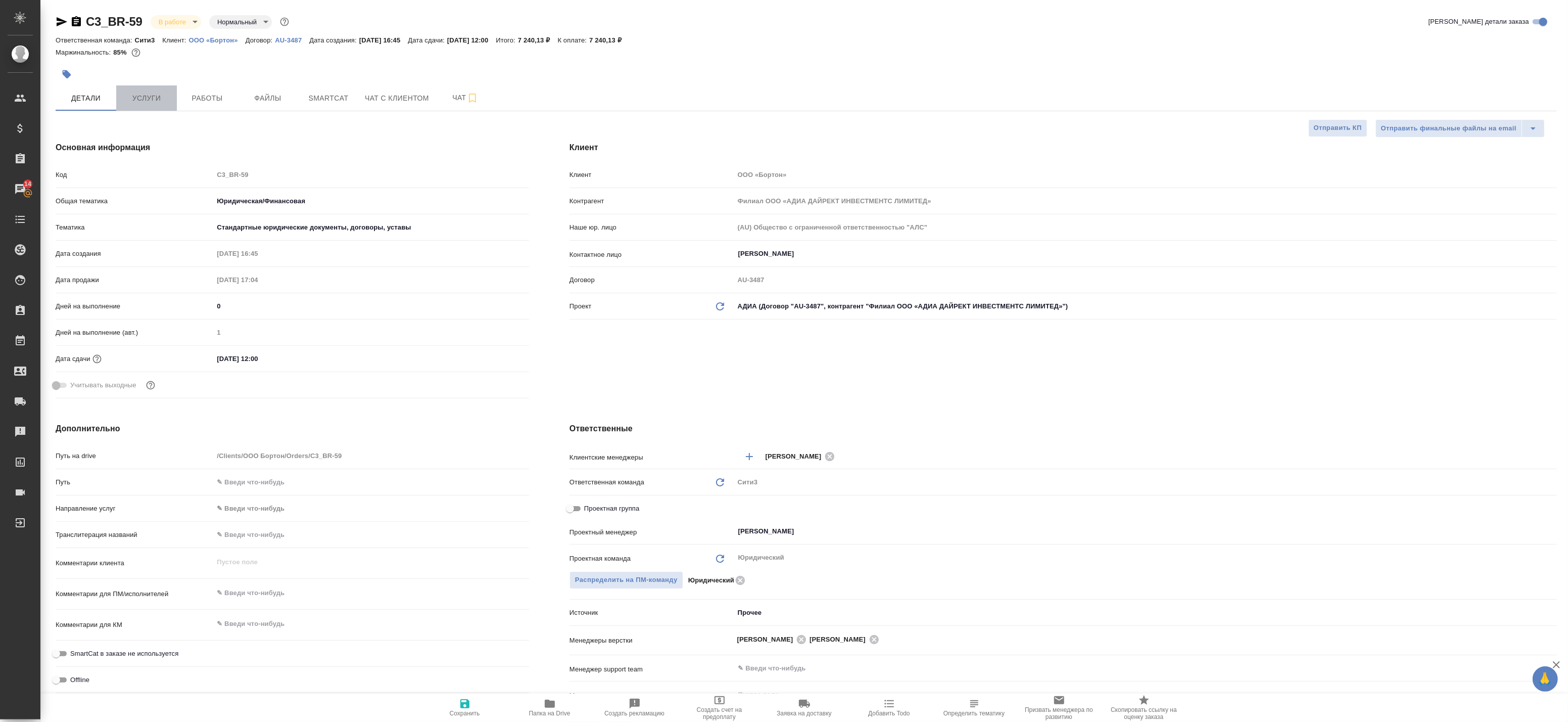
click at [172, 104] on button "Услуги" at bounding box center [147, 98] width 61 height 25
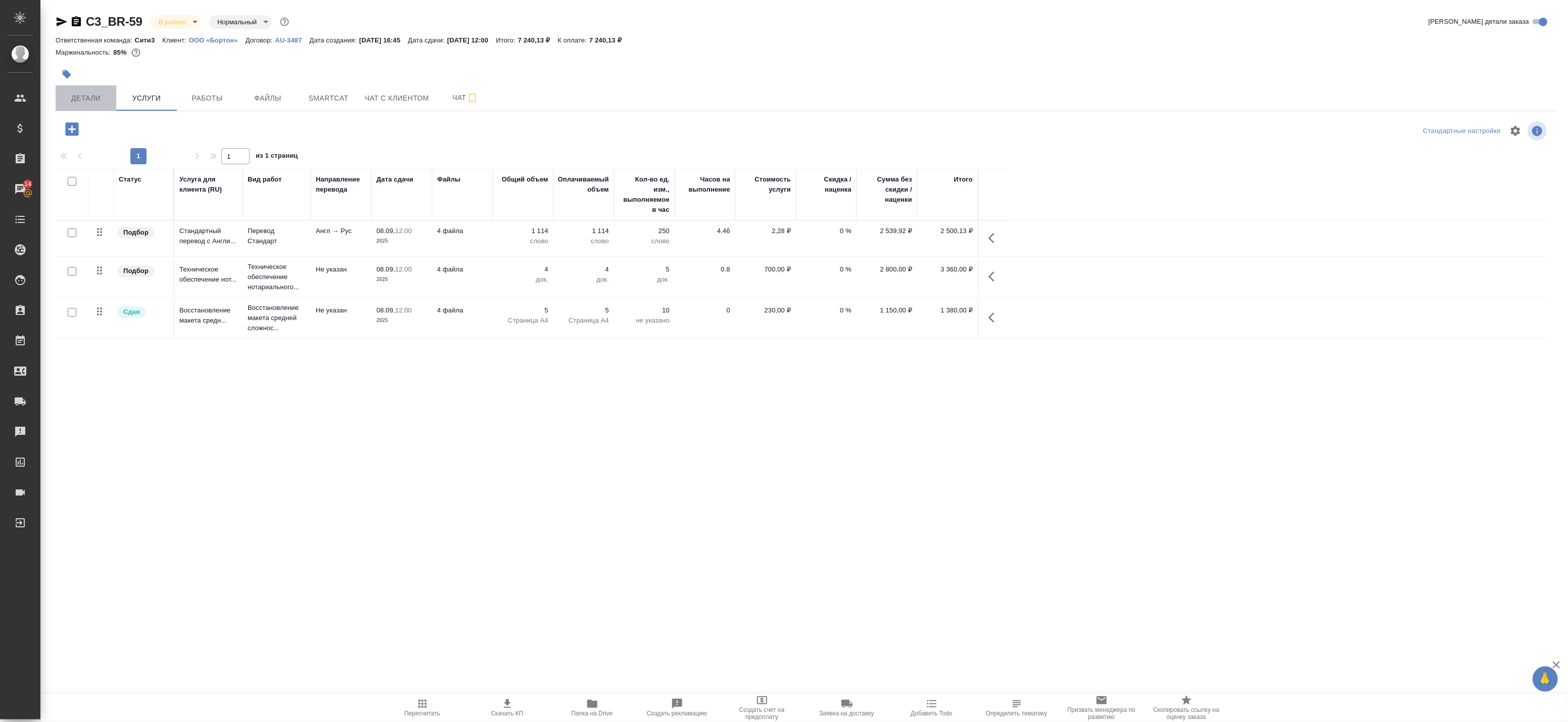
click at [84, 92] on span "Детали" at bounding box center [86, 99] width 49 height 13
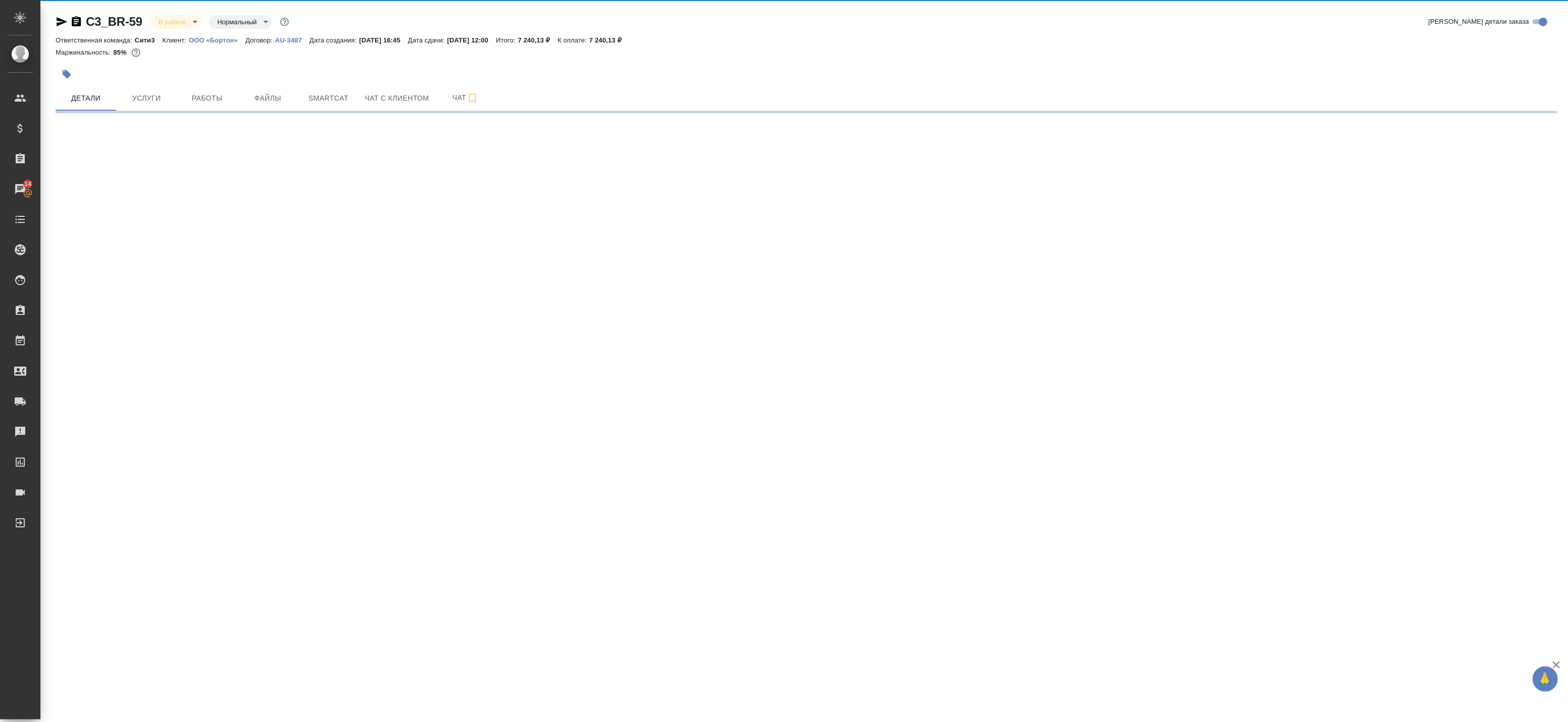
select select "RU"
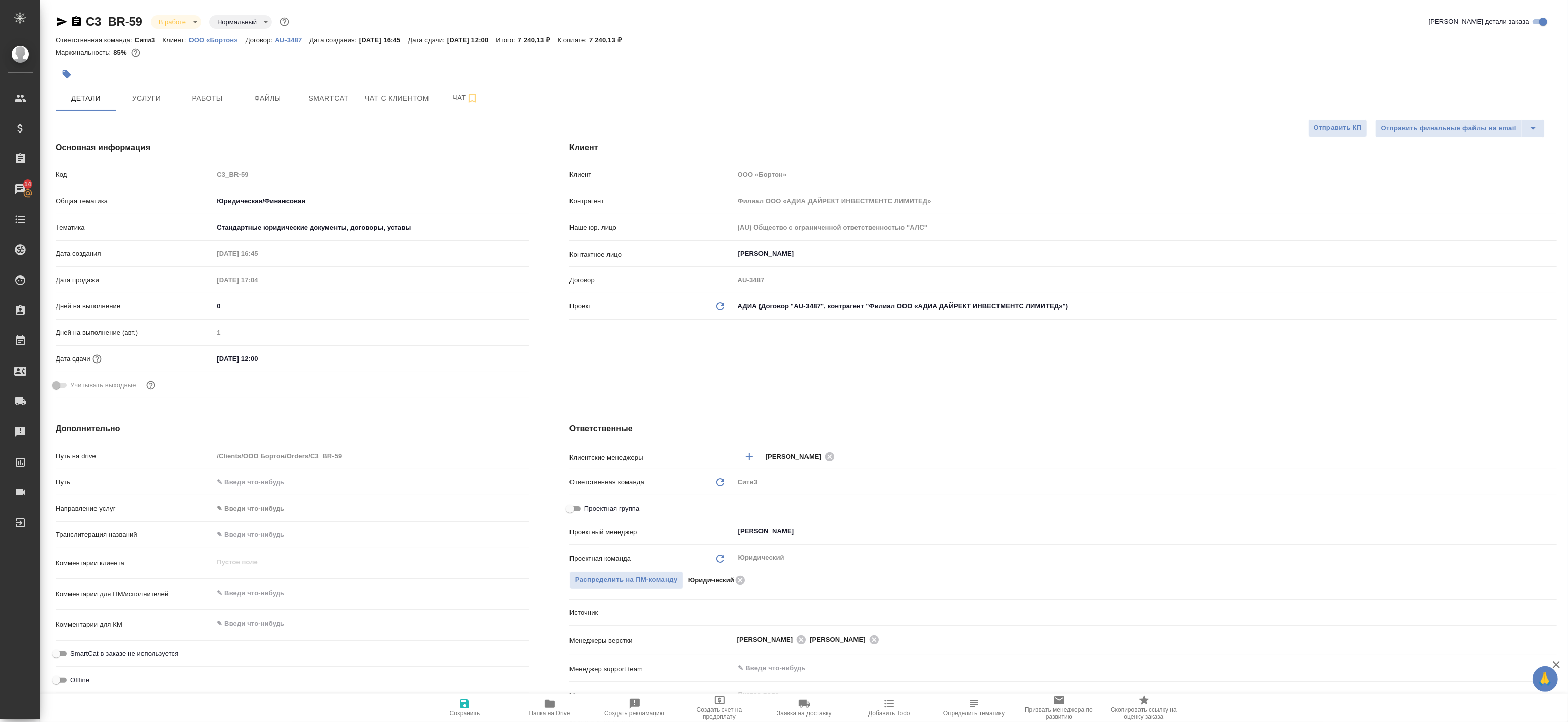
type textarea "x"
click at [196, 96] on span "Работы" at bounding box center [207, 99] width 49 height 13
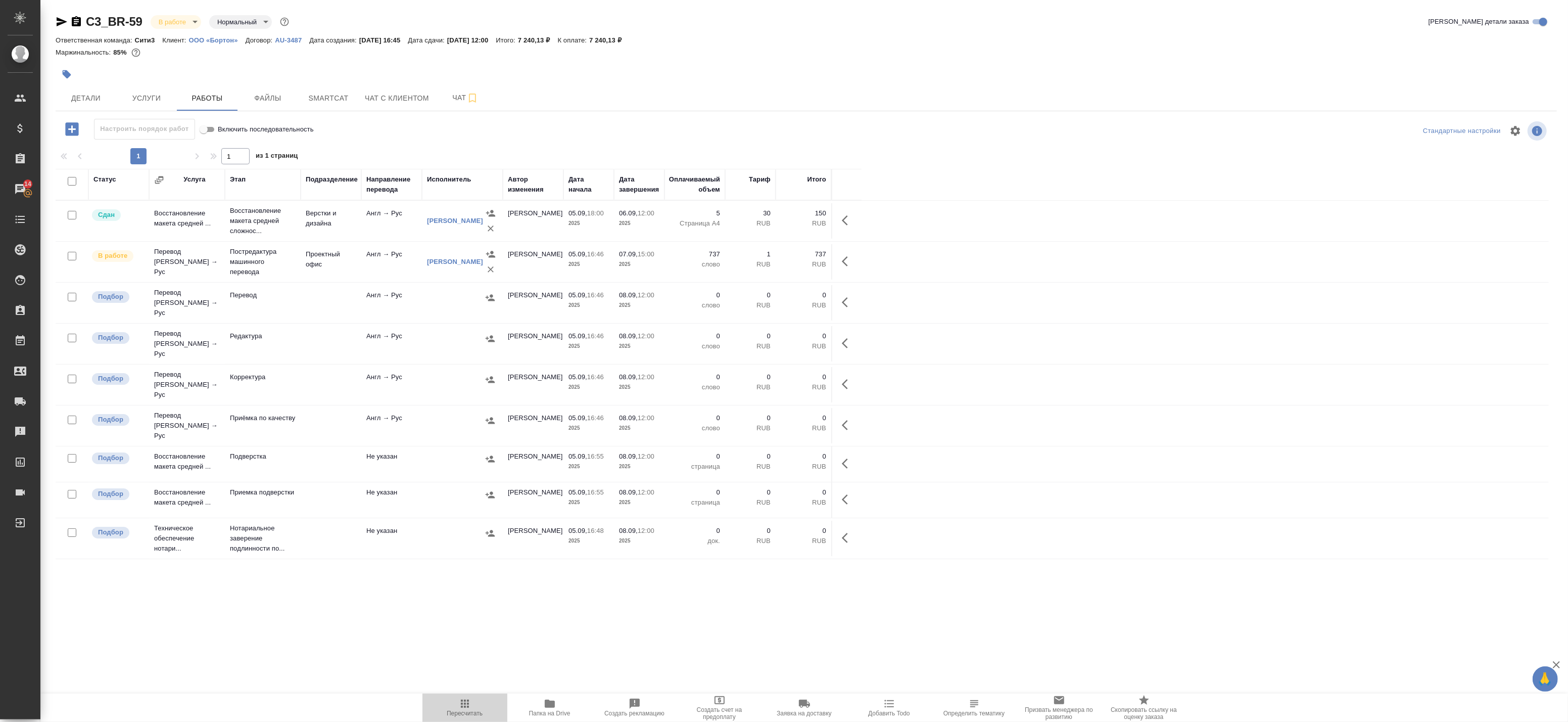
click at [465, 703] on icon "button" at bounding box center [465, 703] width 12 height 12
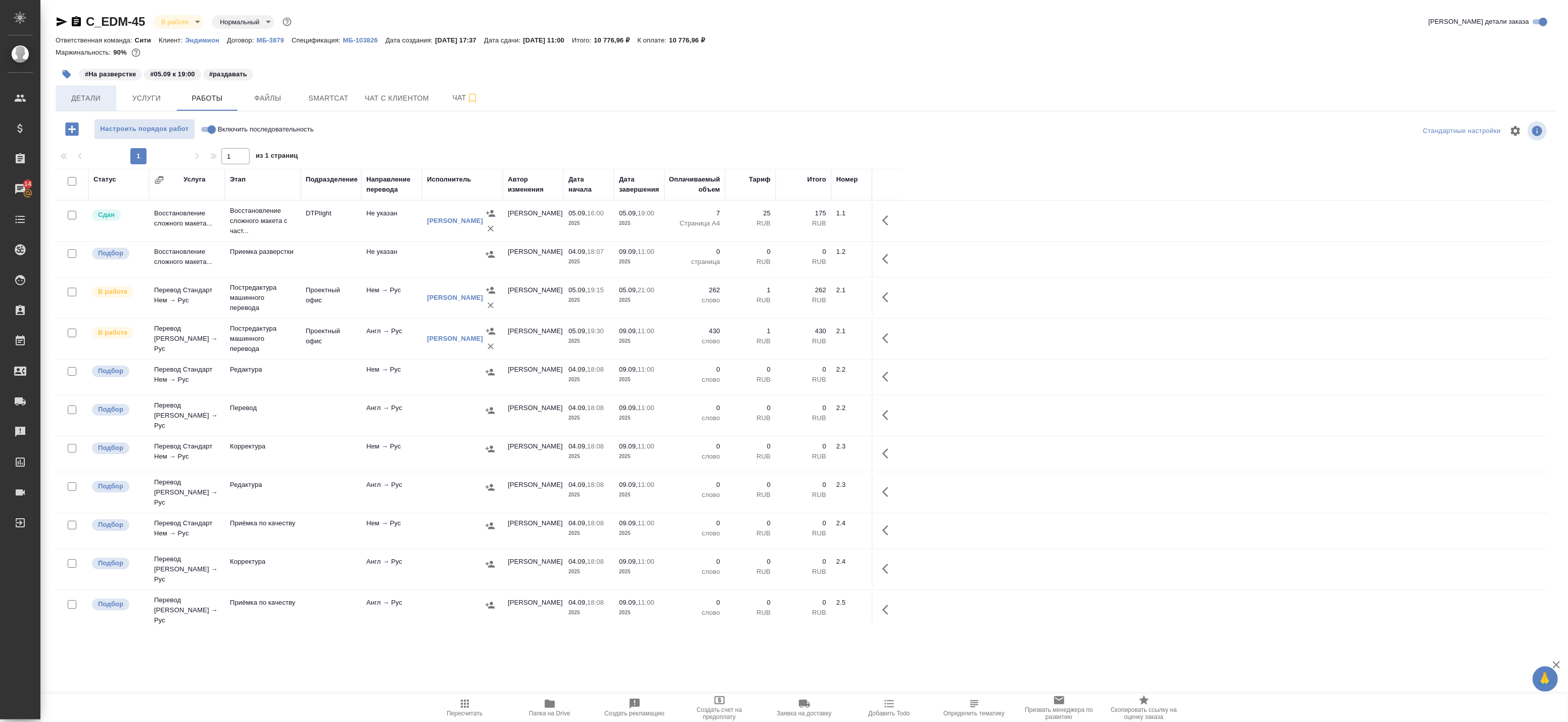
click at [84, 96] on span "Детали" at bounding box center [86, 99] width 49 height 13
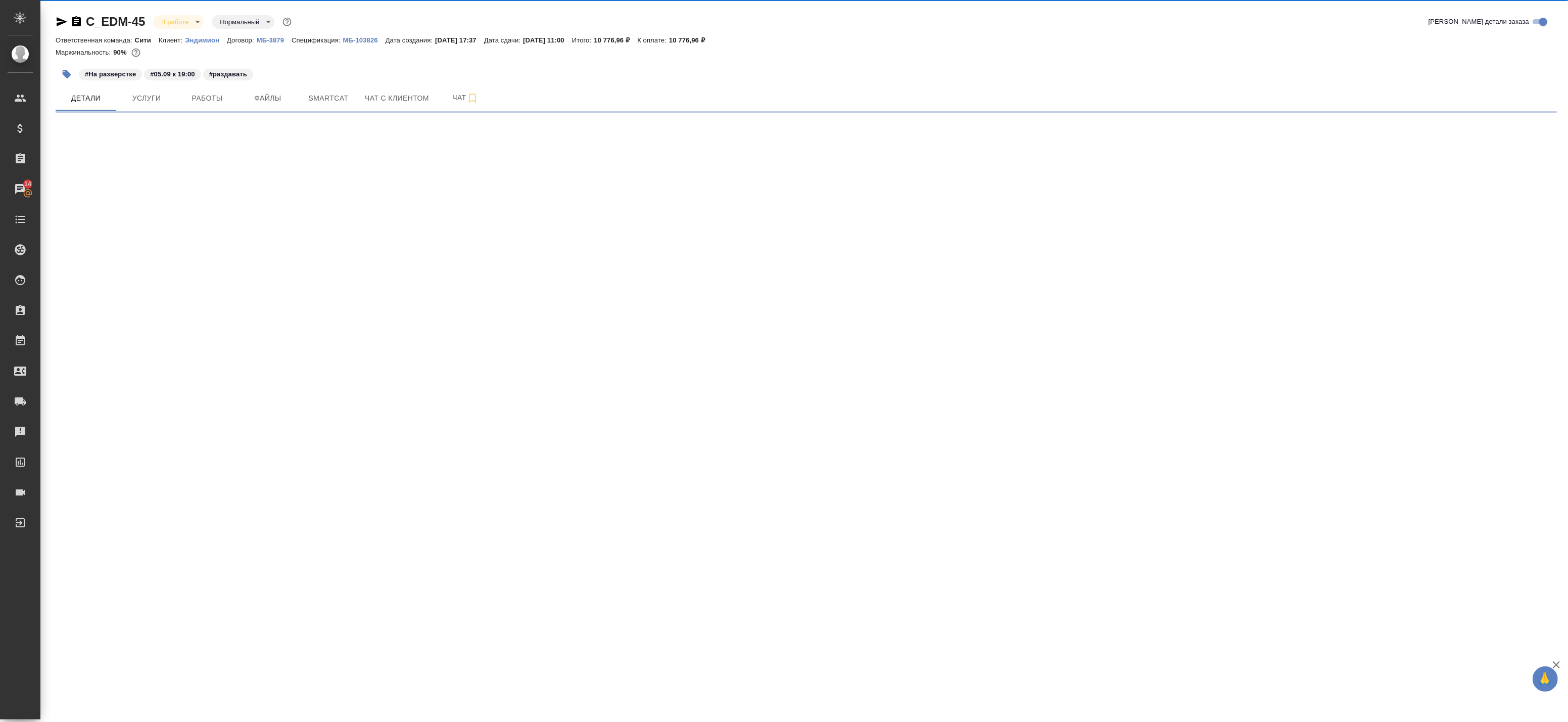
select select "RU"
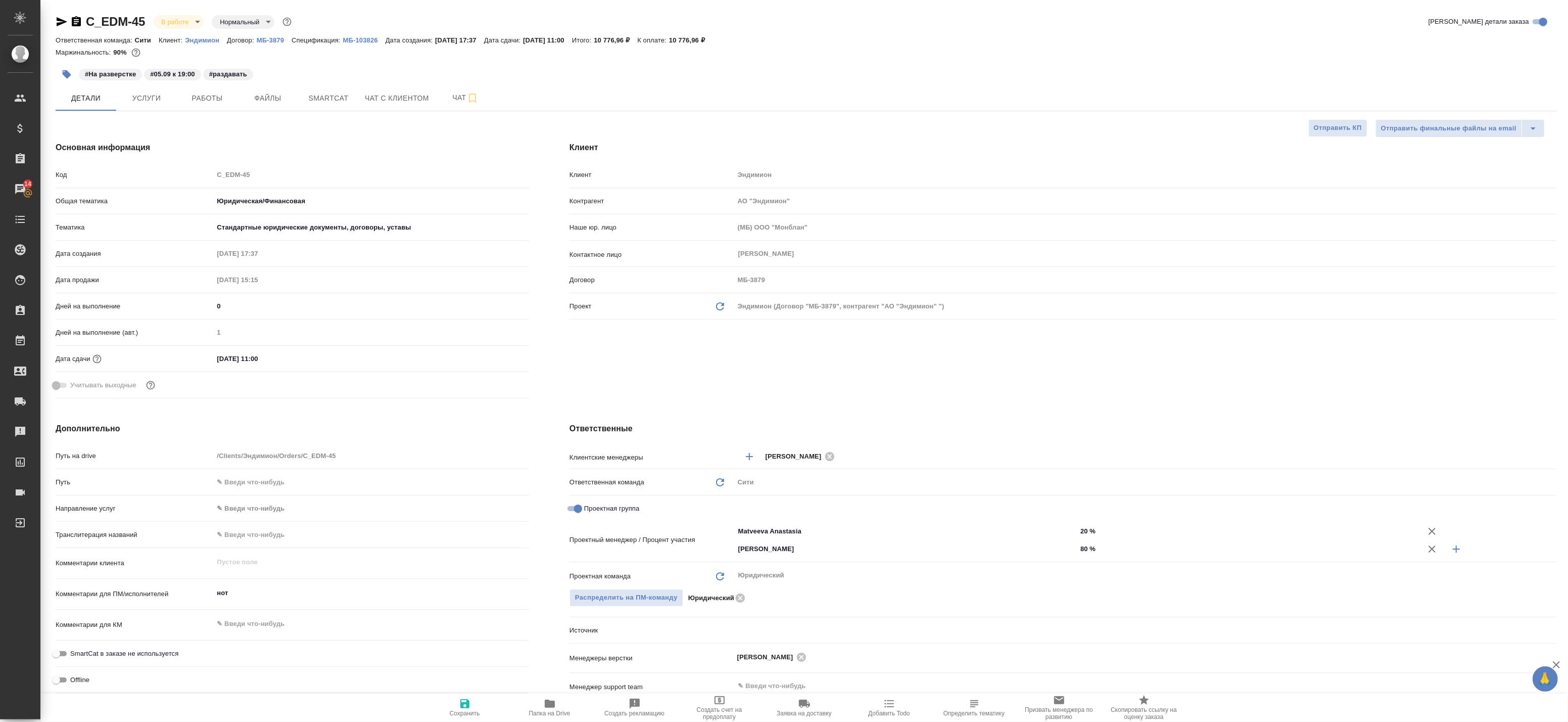
type textarea "x"
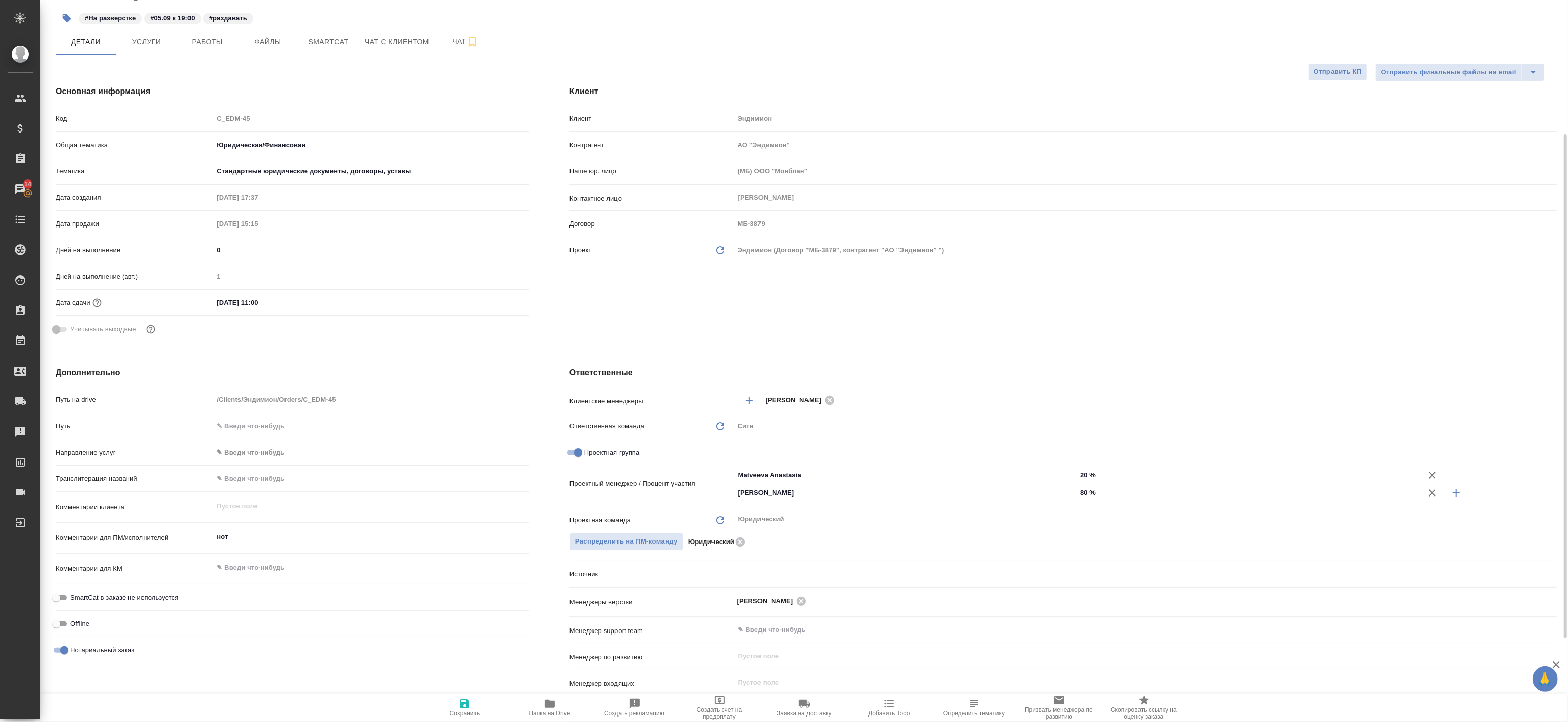
scroll to position [112, 0]
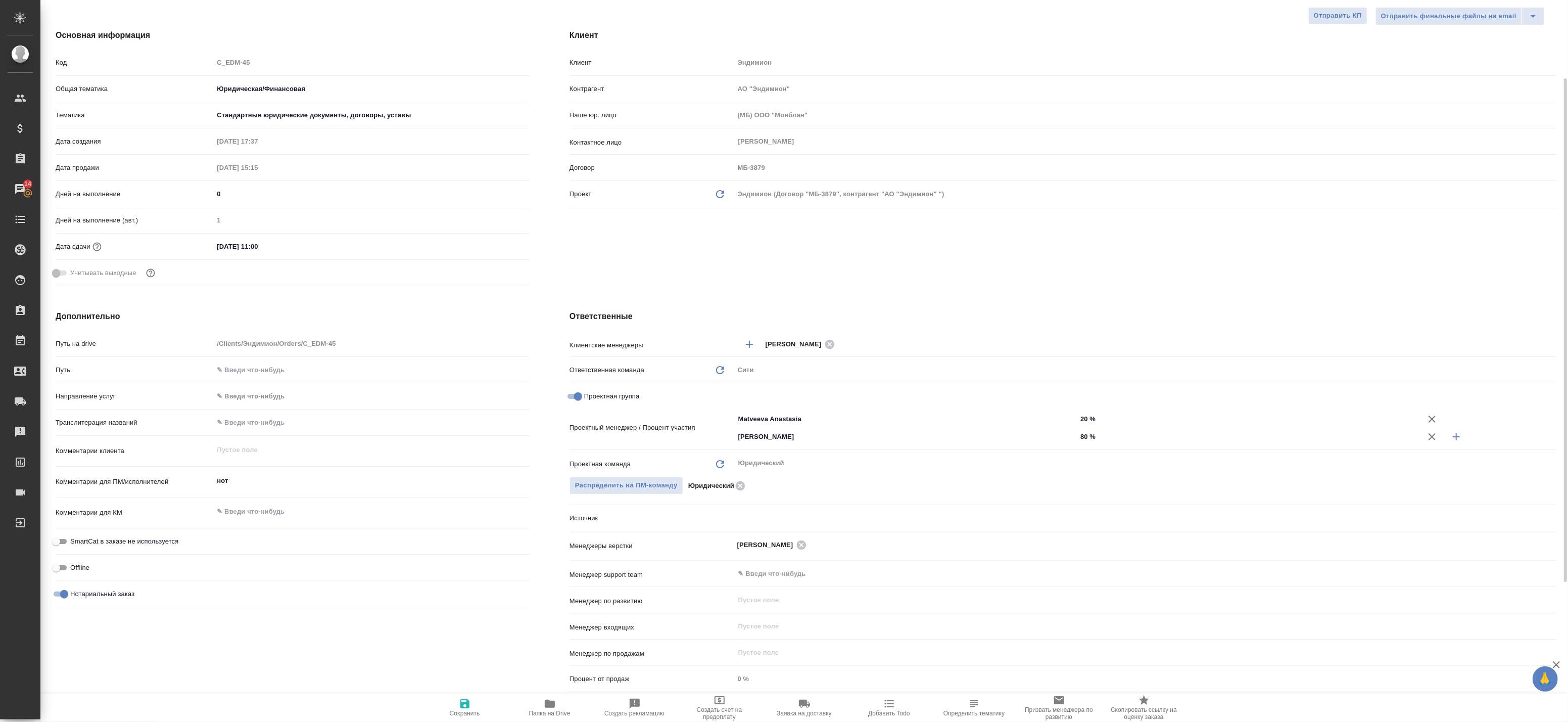
type textarea "x"
